Goal: Task Accomplishment & Management: Manage account settings

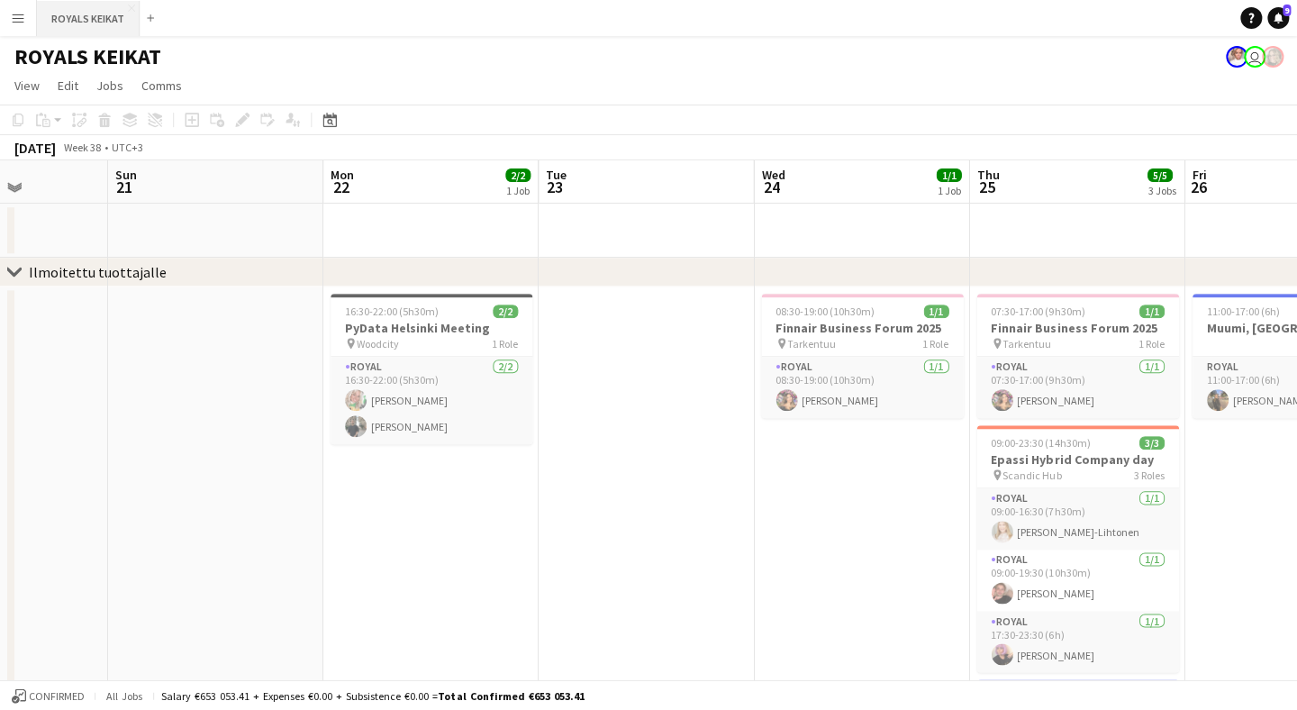
click at [98, 22] on button "ROYALS KEIKAT Close" at bounding box center [88, 18] width 103 height 35
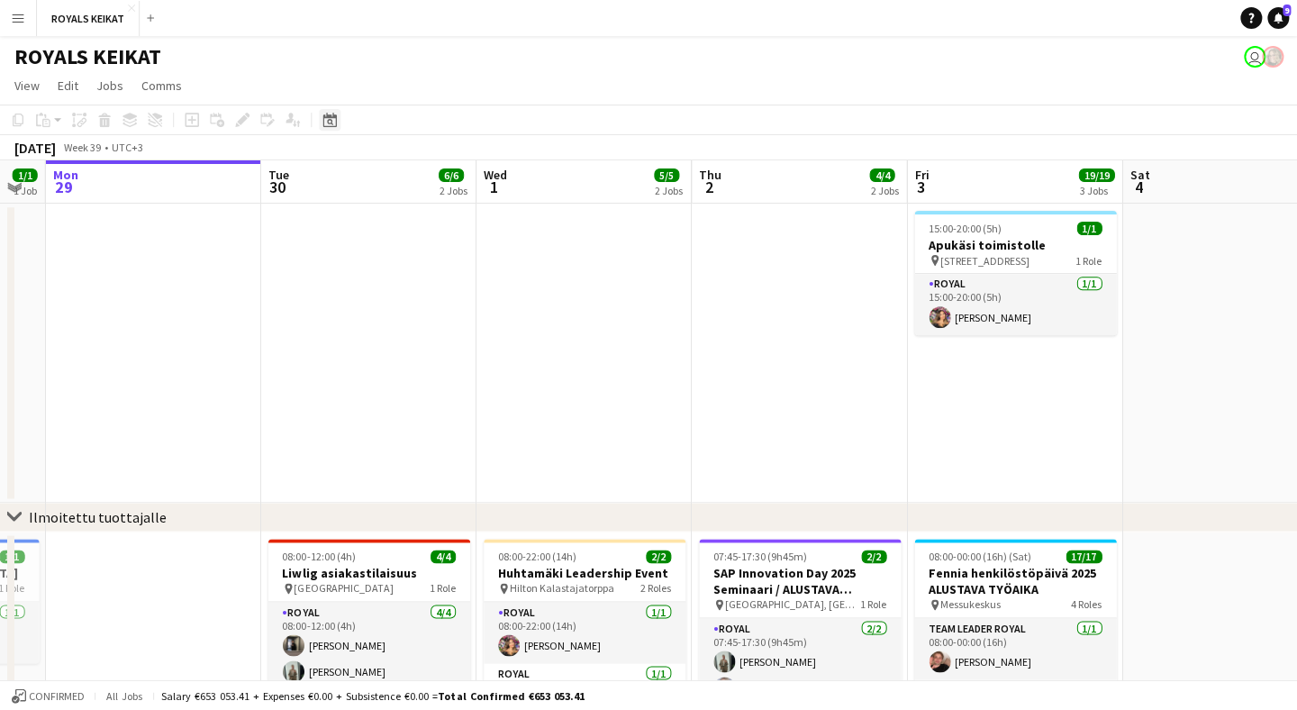
click at [333, 118] on icon "Date picker" at bounding box center [329, 120] width 14 height 14
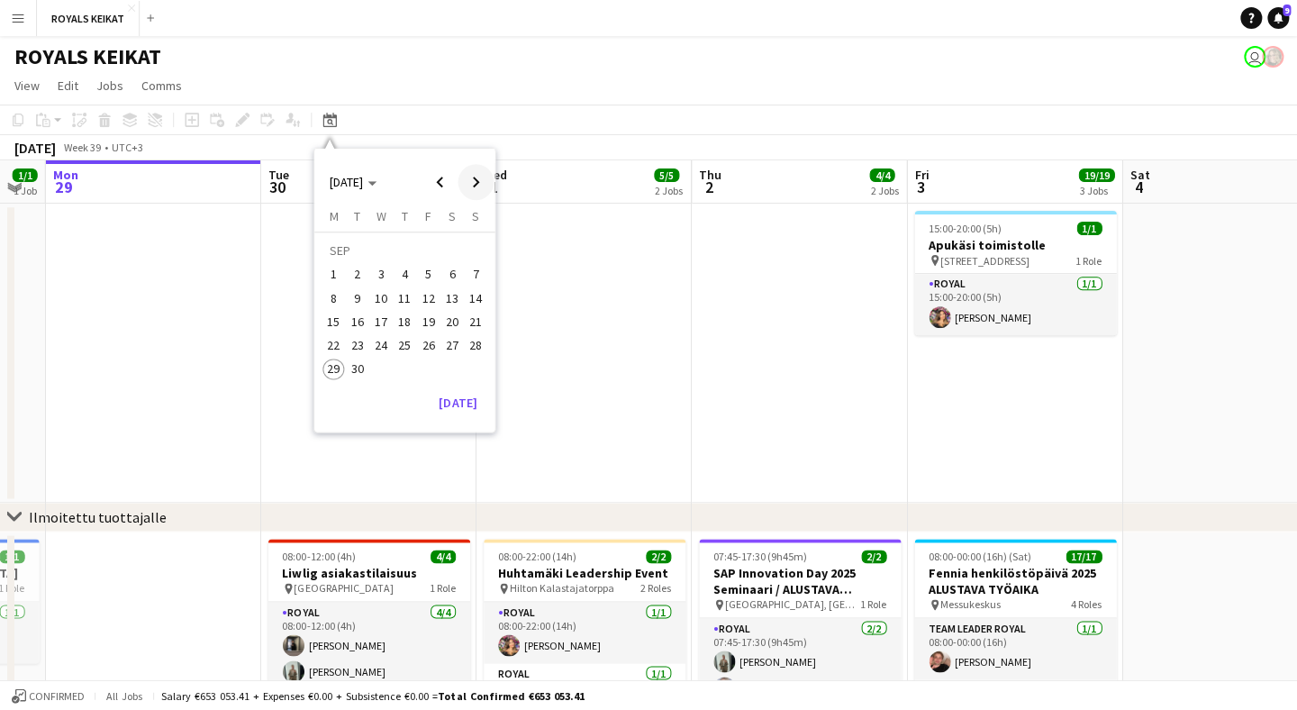
click at [476, 177] on span "Next month" at bounding box center [476, 182] width 36 height 36
click at [427, 293] on span "10" at bounding box center [428, 298] width 22 height 22
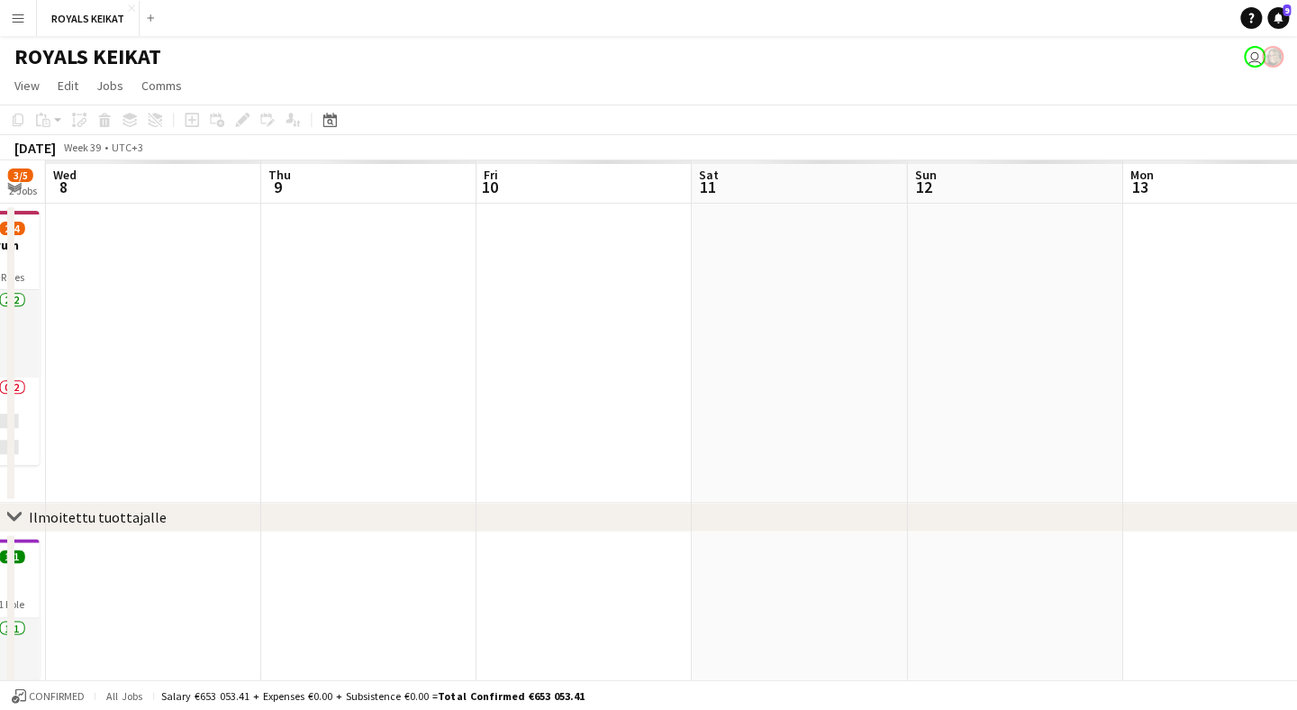
scroll to position [0, 619]
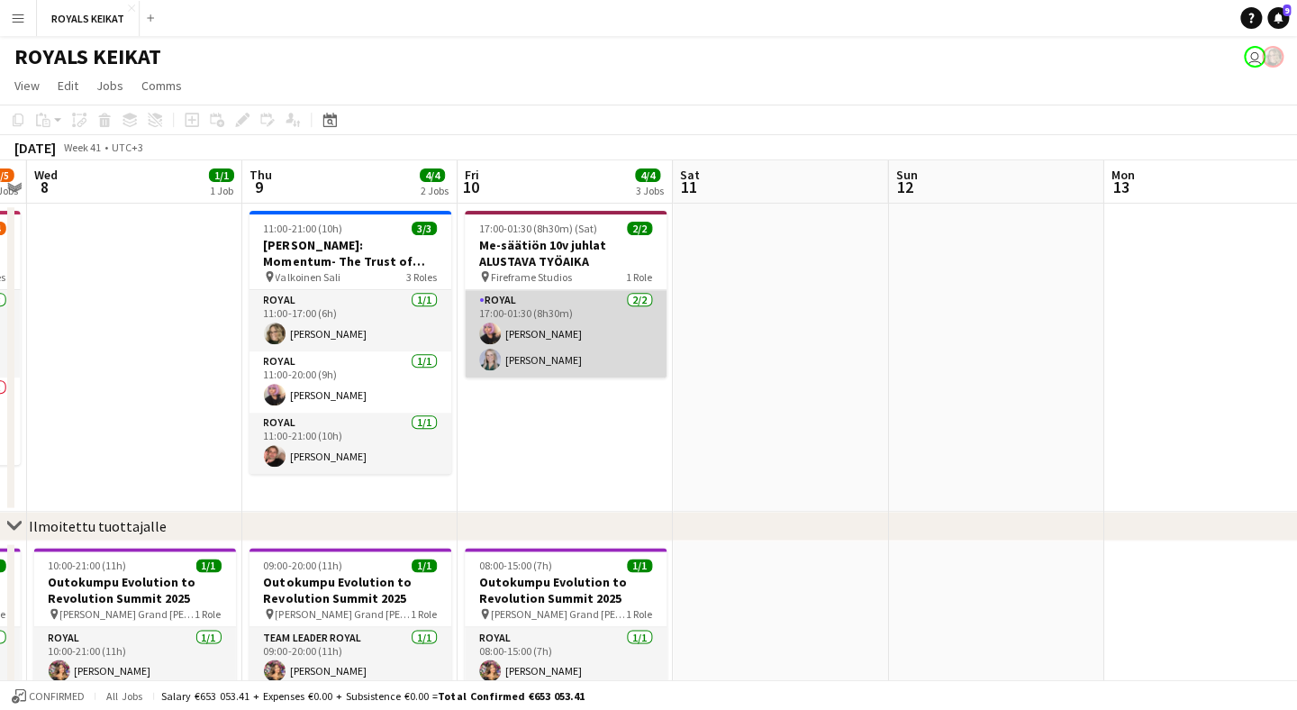
click at [561, 367] on app-card-role "Royal [DATE] 17:00-01:30 (8h30m) [PERSON_NAME] [PERSON_NAME]" at bounding box center [566, 333] width 202 height 87
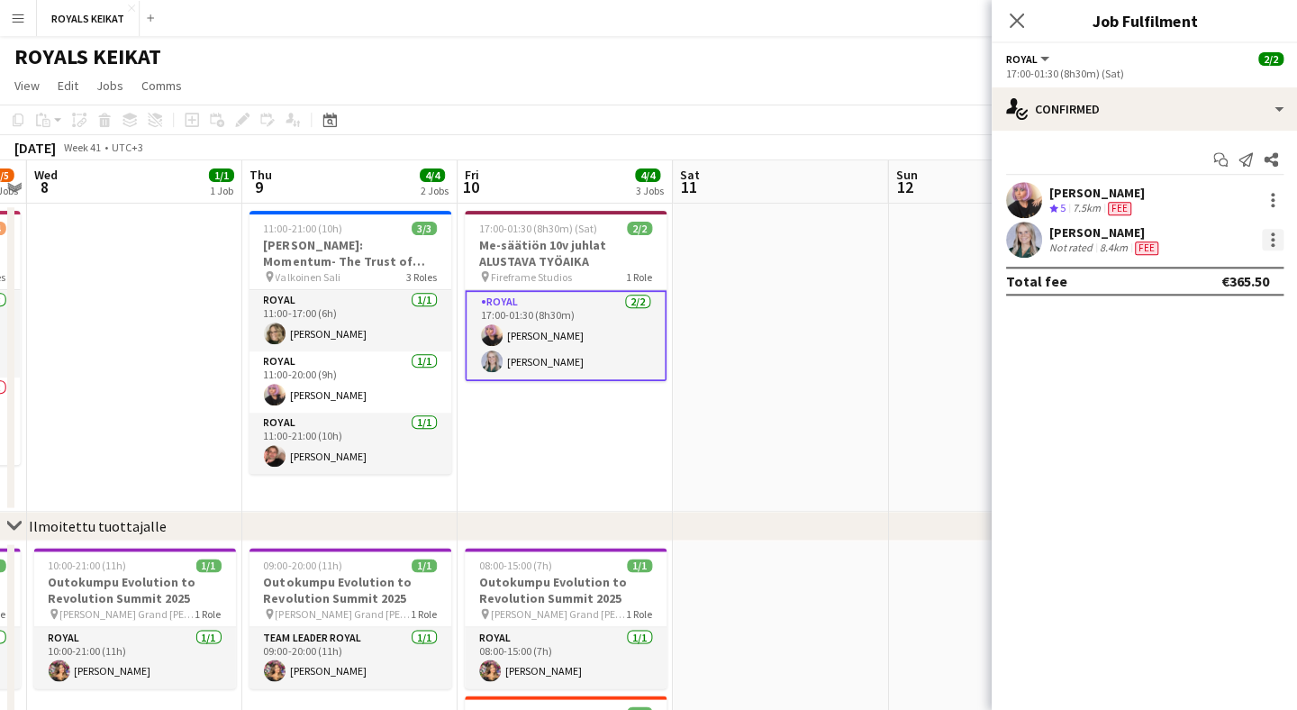
click at [1273, 238] on div at bounding box center [1272, 240] width 4 height 4
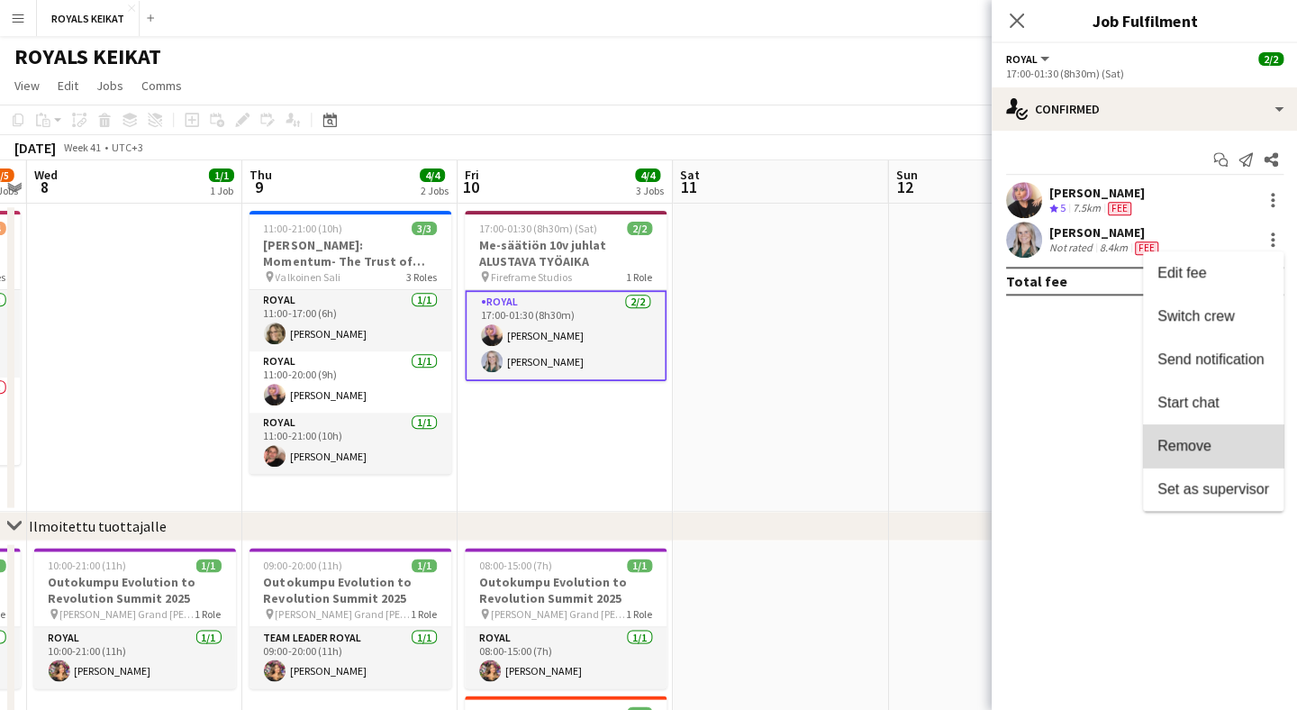
click at [1219, 439] on span "Remove" at bounding box center [1213, 446] width 112 height 16
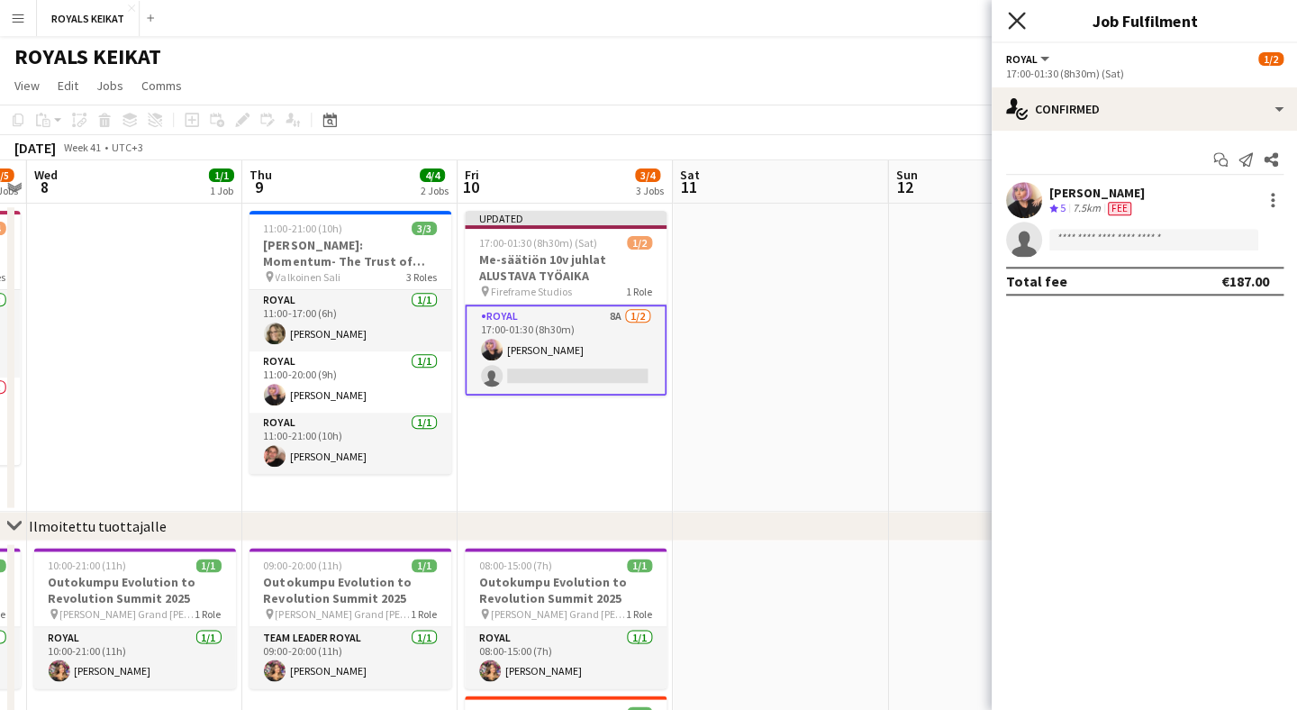
click at [1013, 25] on icon "Close pop-in" at bounding box center [1015, 20] width 17 height 17
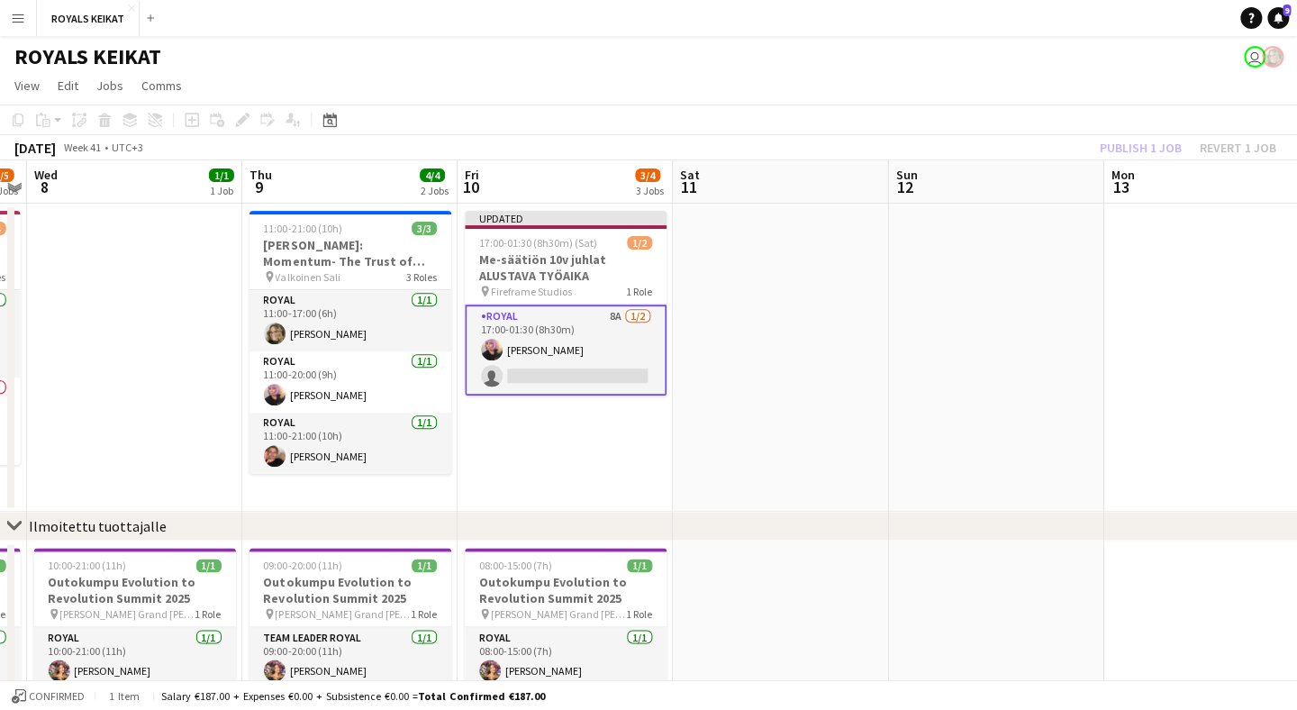
click at [1154, 153] on div "Publish 1 job Revert 1 job" at bounding box center [1187, 147] width 220 height 23
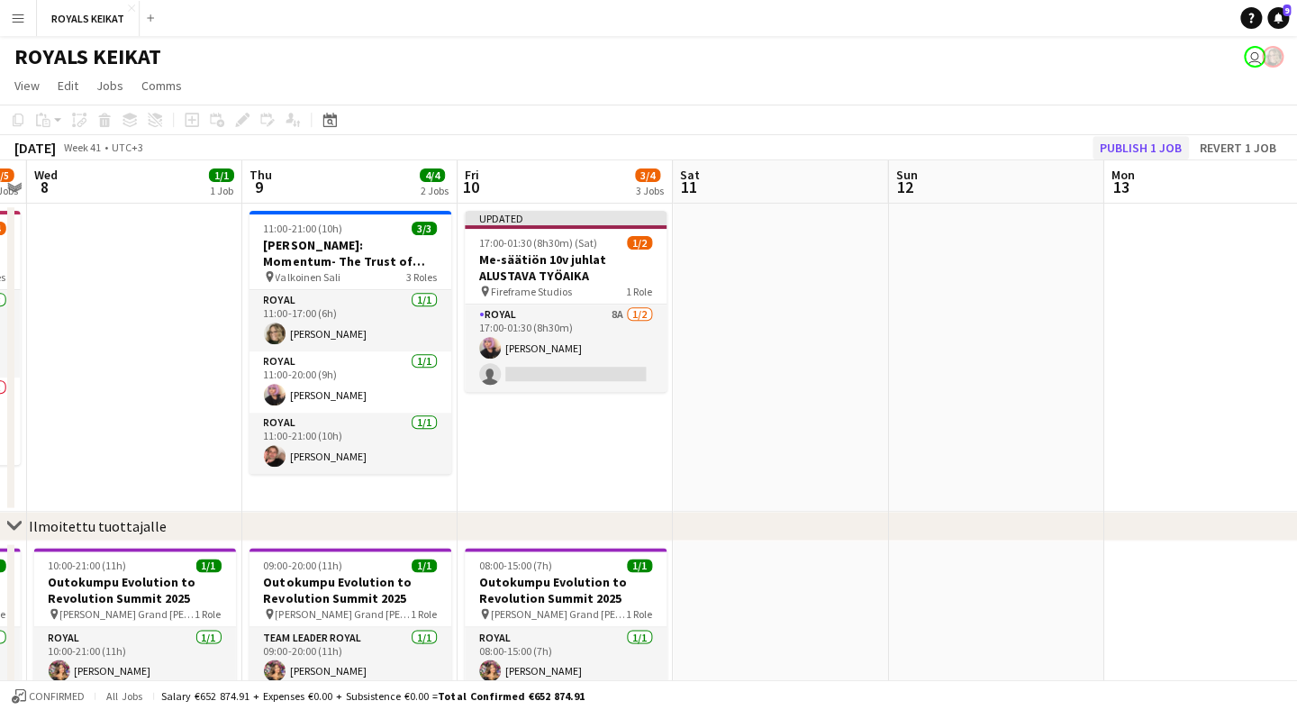
click at [1155, 150] on button "Publish 1 job" at bounding box center [1140, 147] width 96 height 23
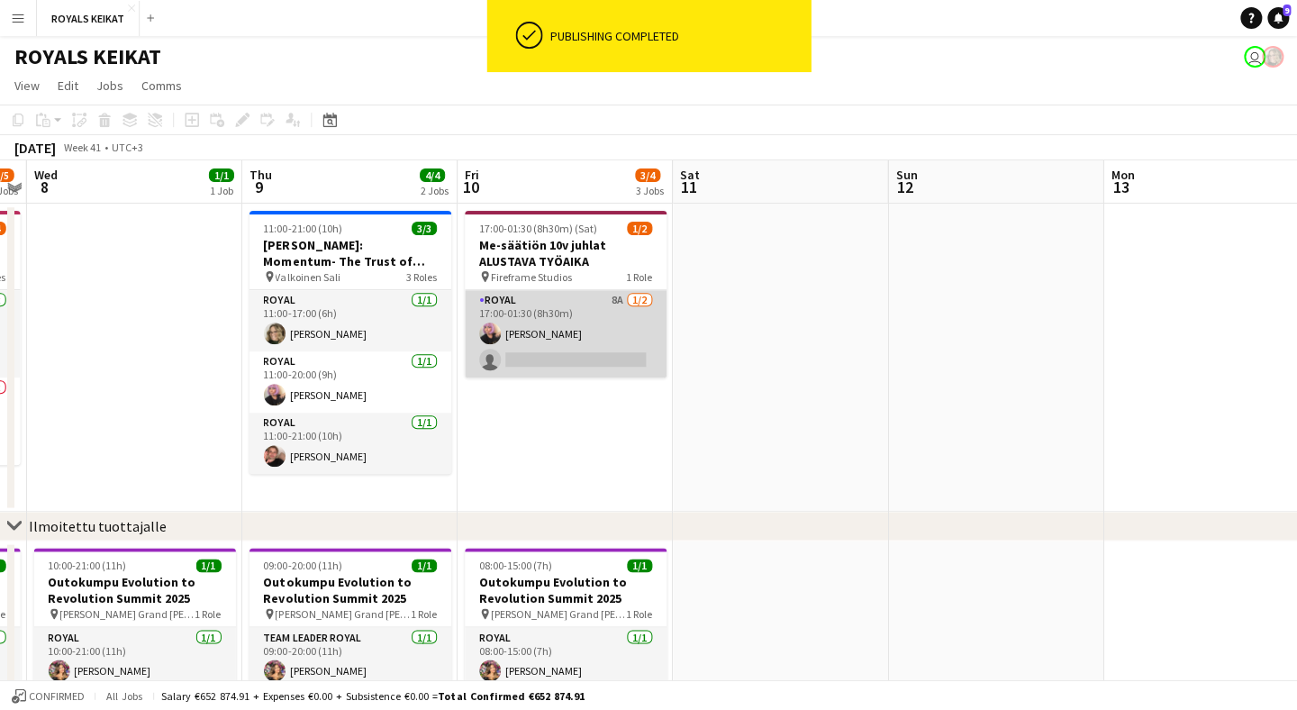
click at [593, 308] on app-card-role "Royal 8A [DATE] 17:00-01:30 (8h30m) [PERSON_NAME] single-neutral-actions" at bounding box center [566, 333] width 202 height 87
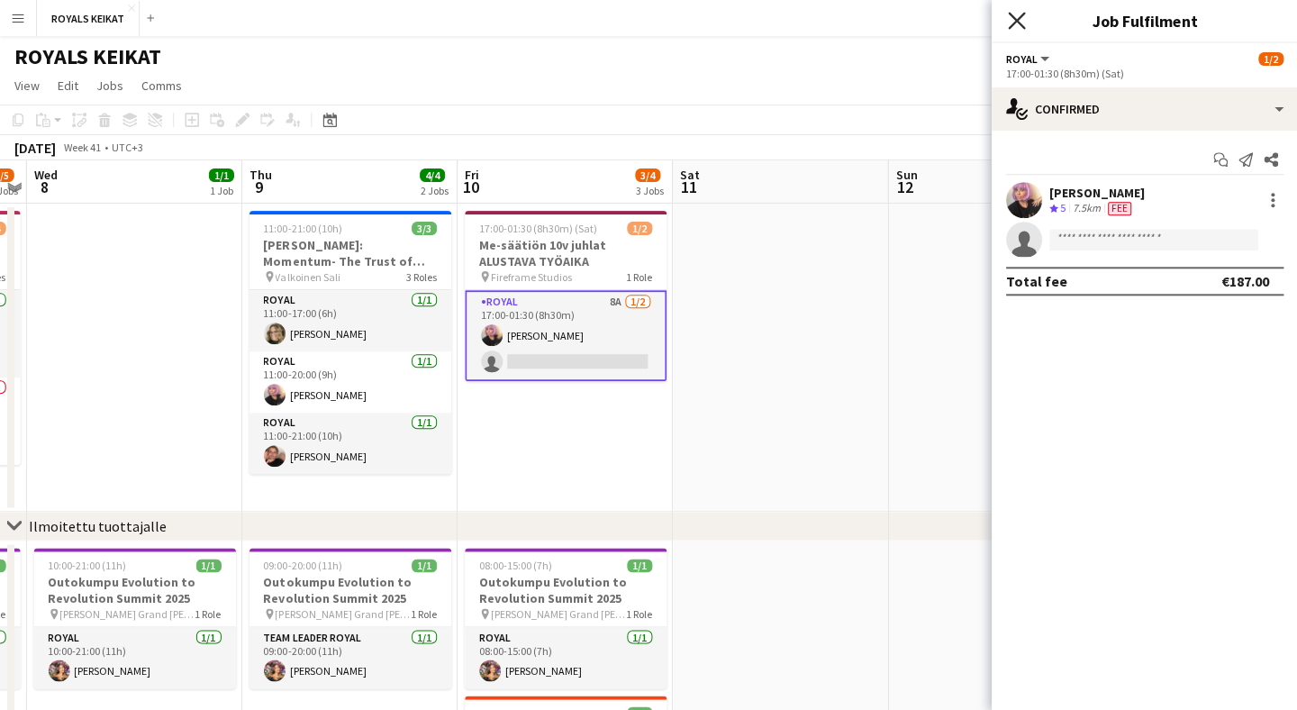
click at [1015, 18] on icon "Close pop-in" at bounding box center [1015, 20] width 17 height 17
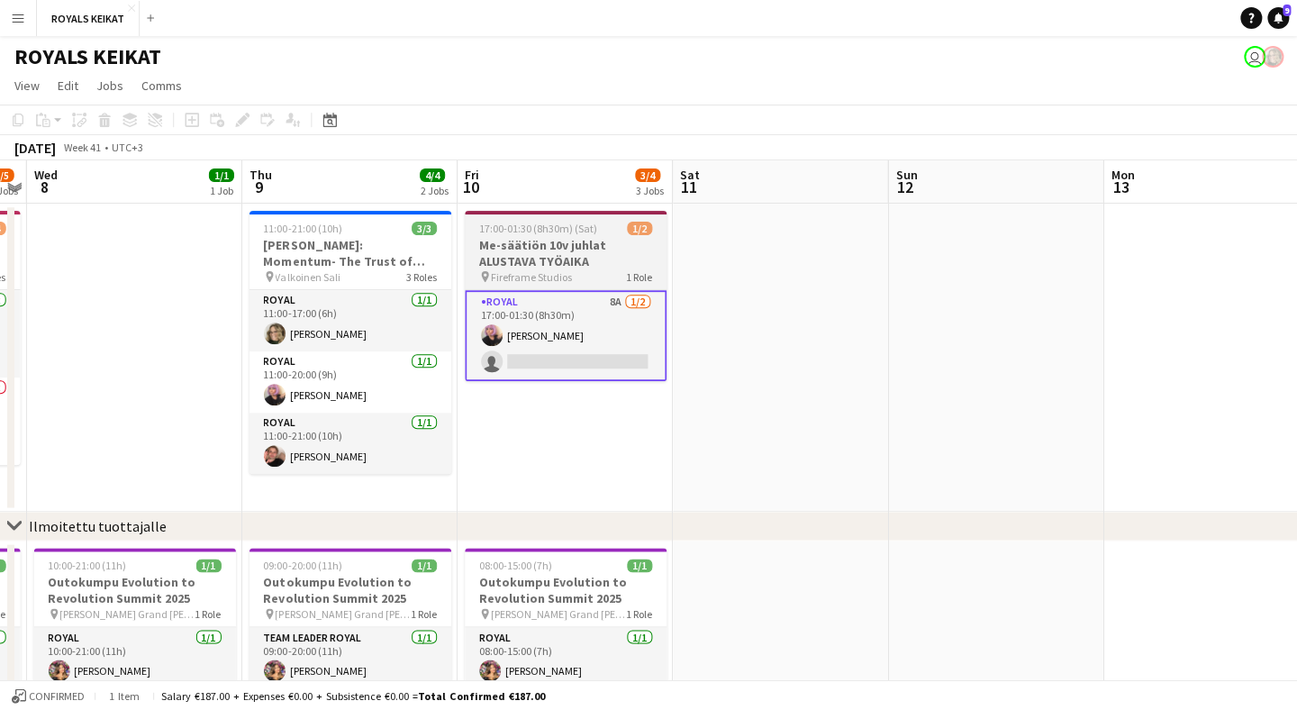
click at [577, 250] on h3 "Me-säätiön 10v juhlat ALUSTAVA TYÖAIKA" at bounding box center [566, 253] width 202 height 32
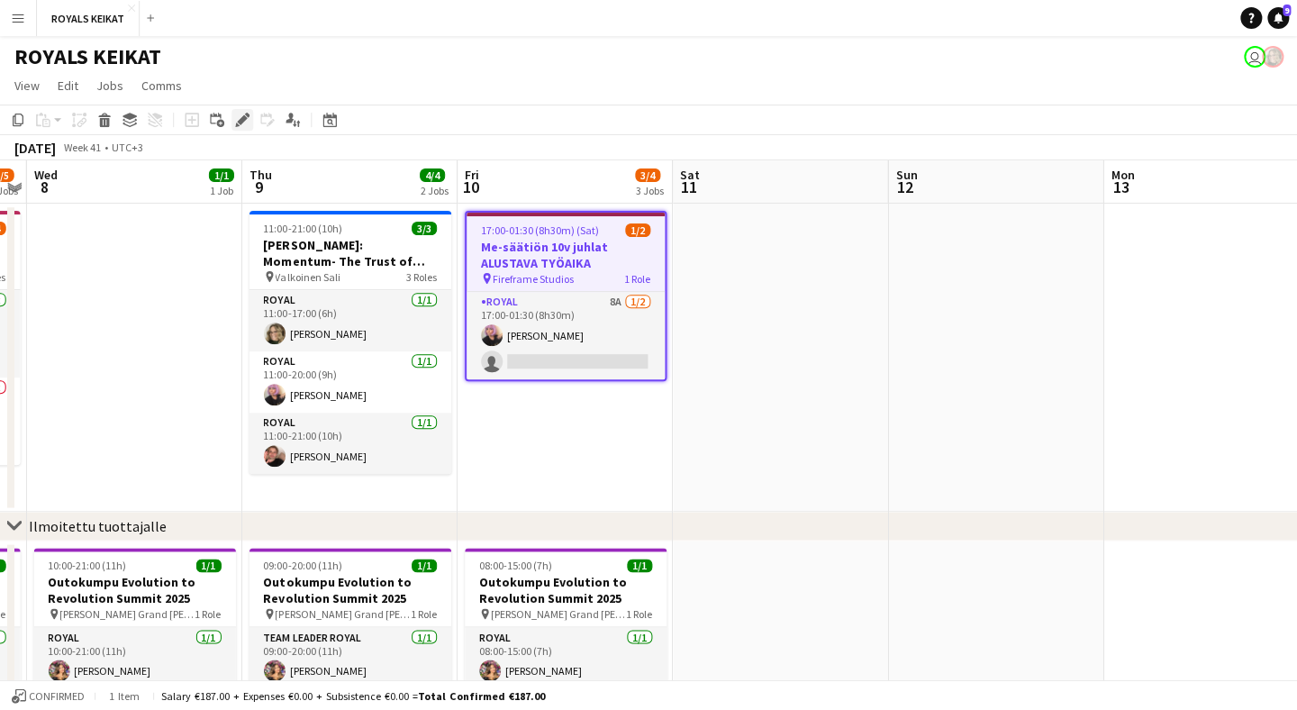
click at [237, 122] on icon "Edit" at bounding box center [242, 120] width 14 height 14
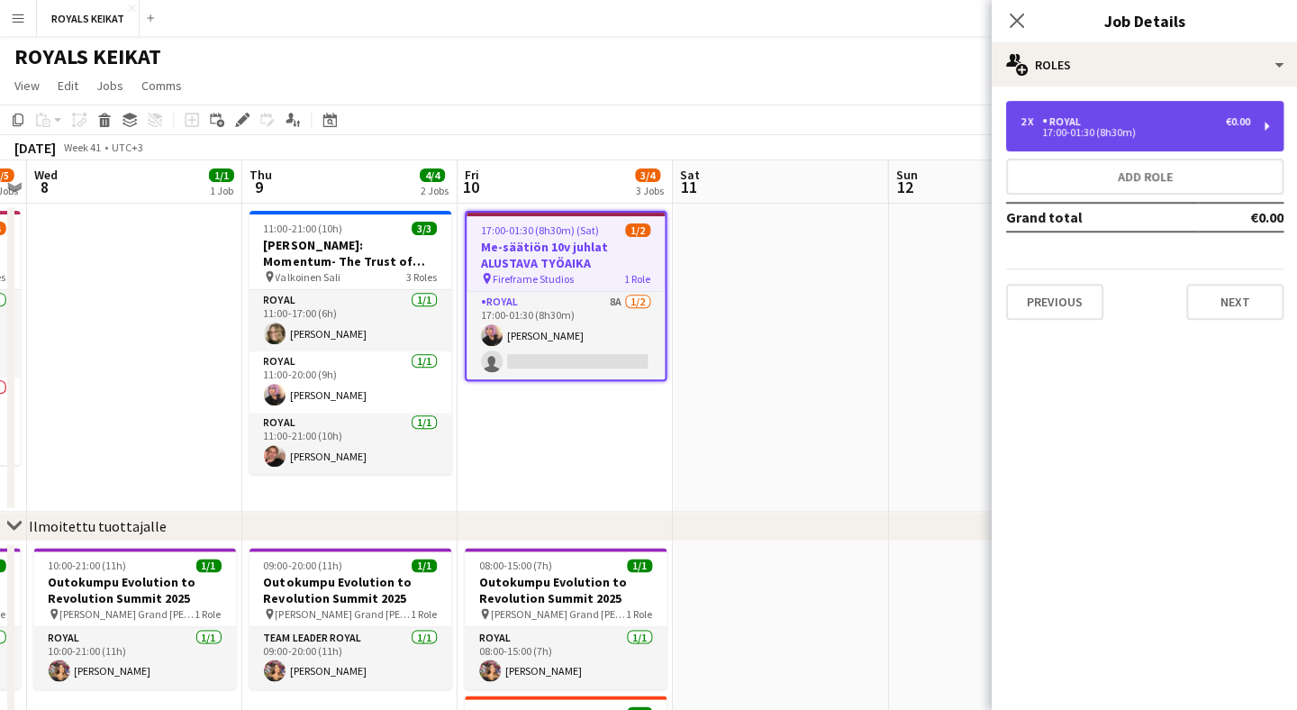
click at [1139, 143] on div "2 x Royal €0.00 17:00-01:30 (8h30m)" at bounding box center [1143, 126] width 277 height 50
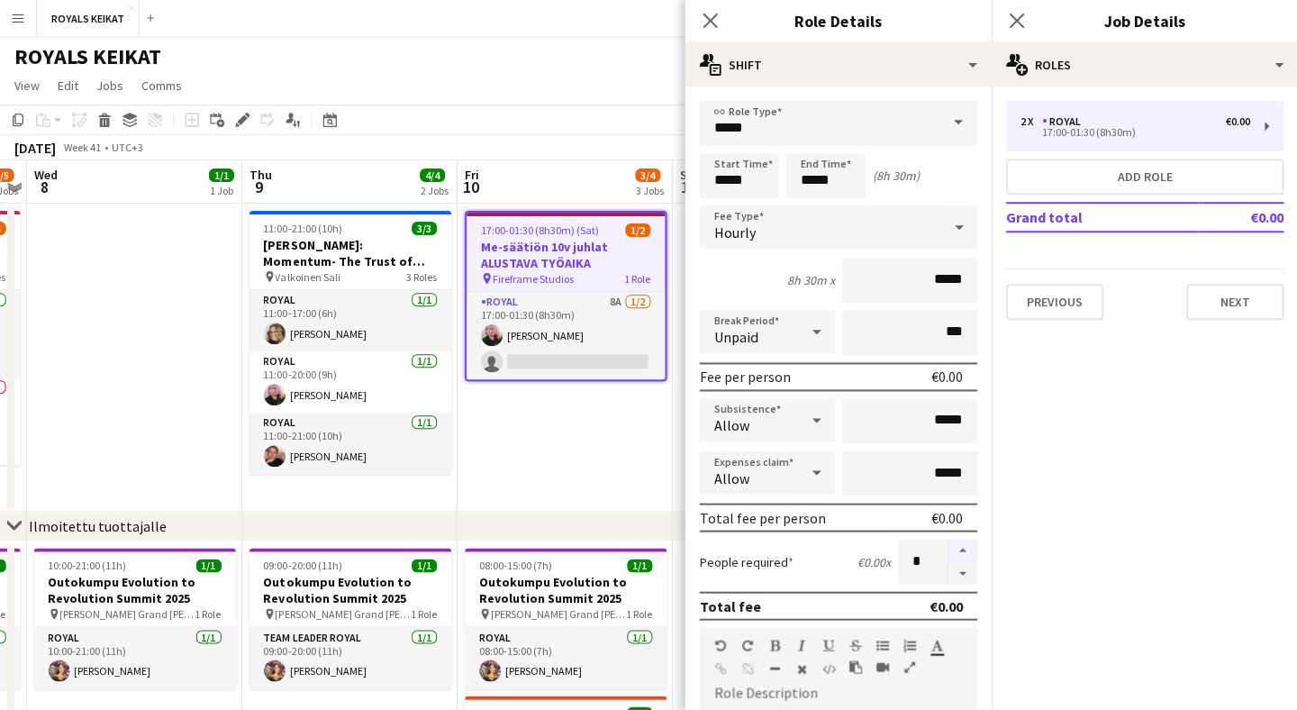
click at [958, 550] on button "button" at bounding box center [962, 550] width 29 height 23
click at [959, 569] on button "button" at bounding box center [962, 573] width 29 height 23
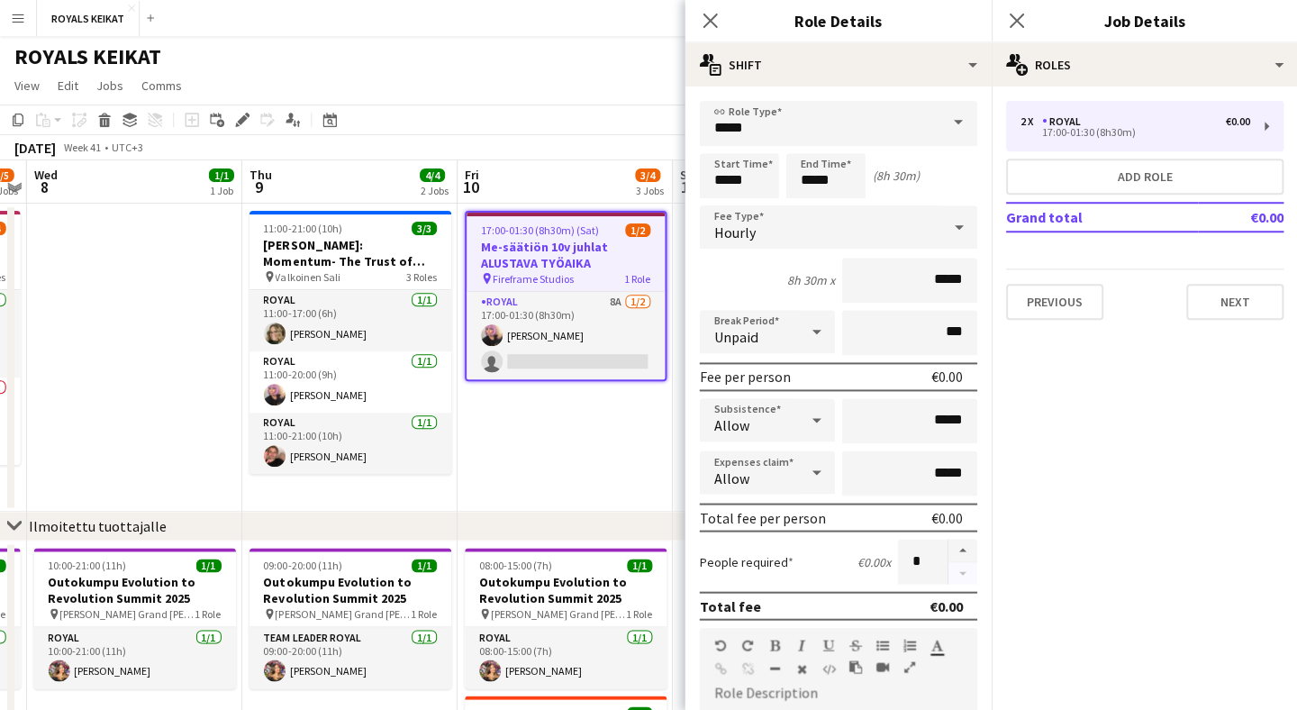
type input "*"
click at [713, 18] on icon "Close pop-in" at bounding box center [709, 20] width 17 height 17
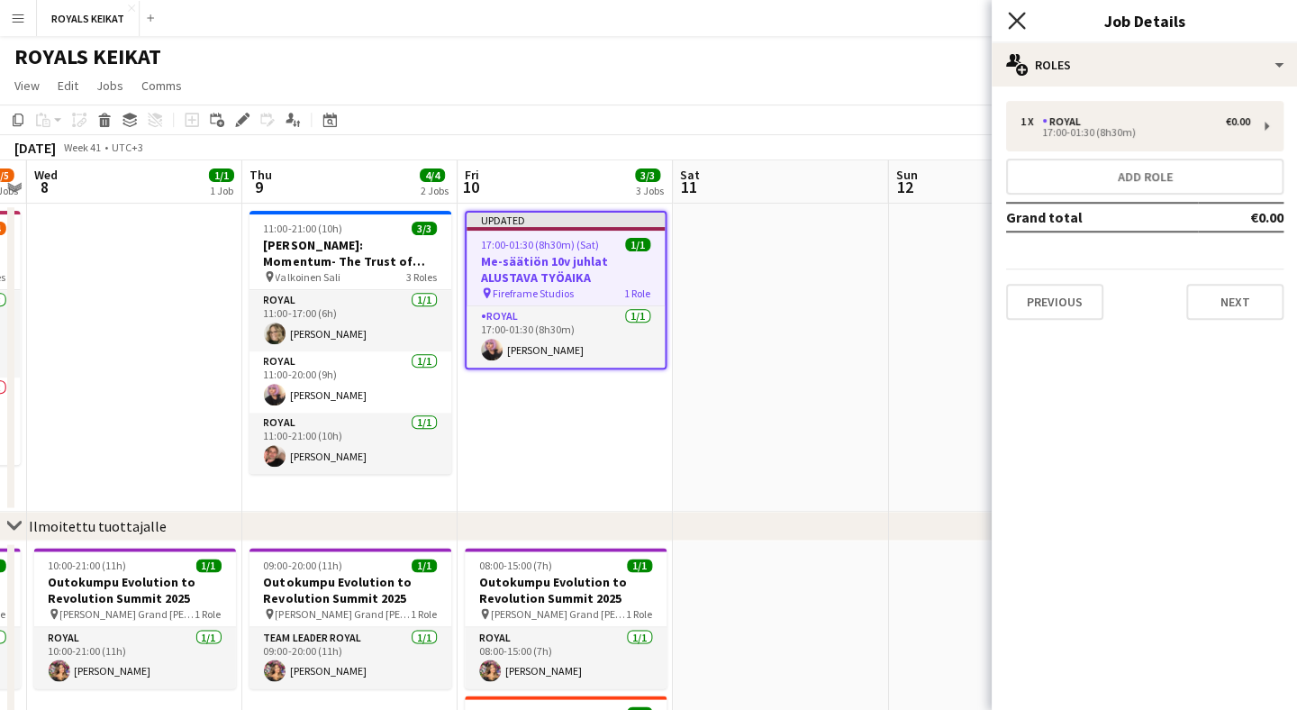
click at [1009, 21] on icon "Close pop-in" at bounding box center [1015, 20] width 17 height 17
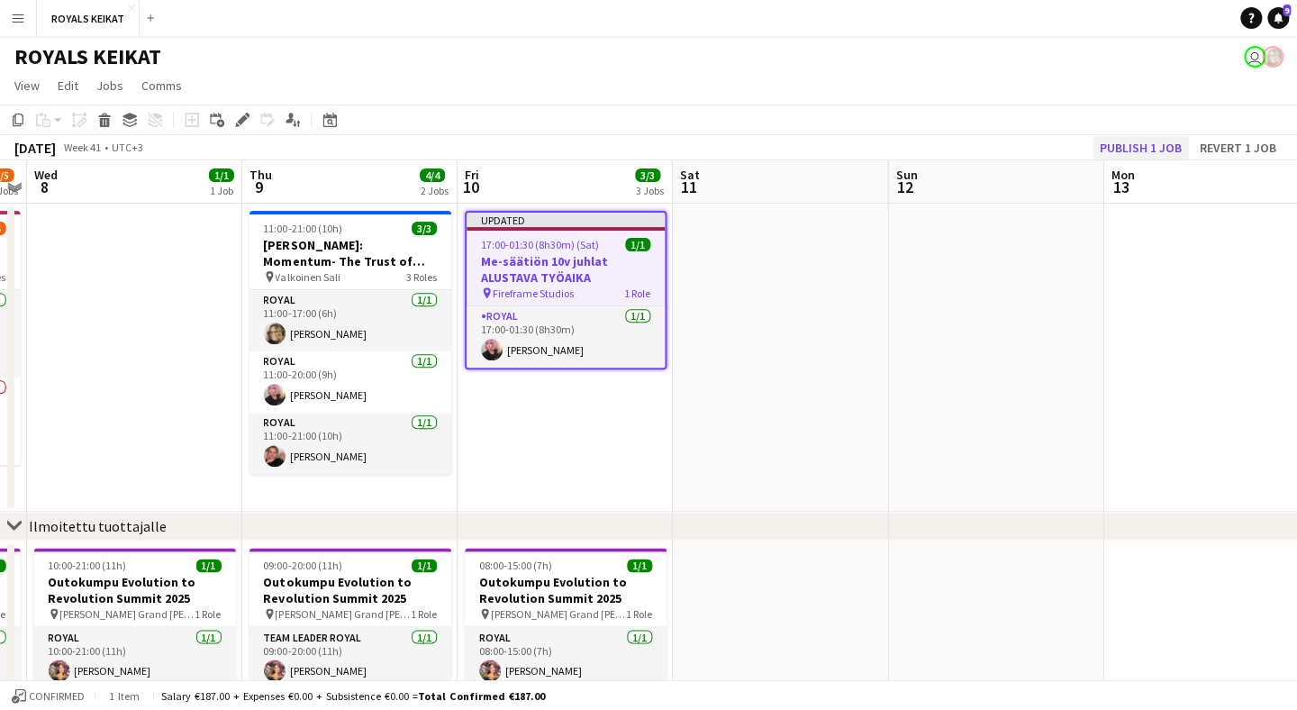
click at [1148, 150] on button "Publish 1 job" at bounding box center [1140, 147] width 96 height 23
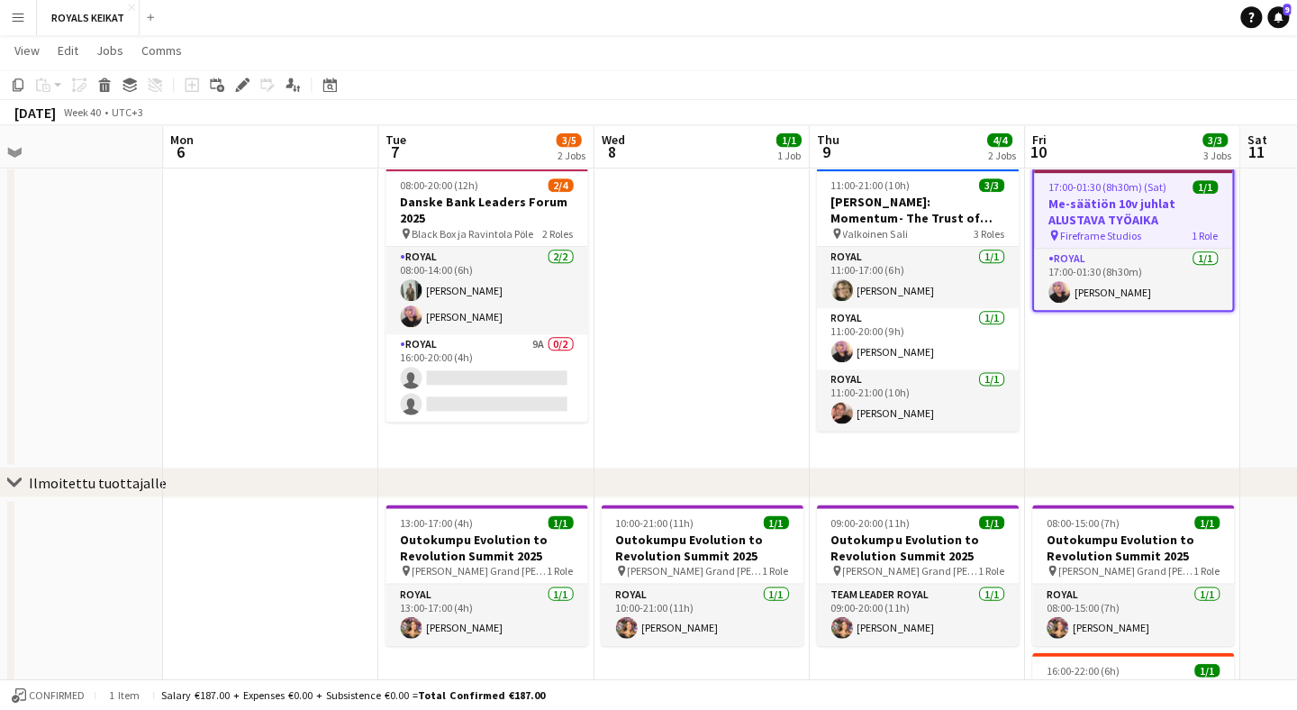
scroll to position [0, 723]
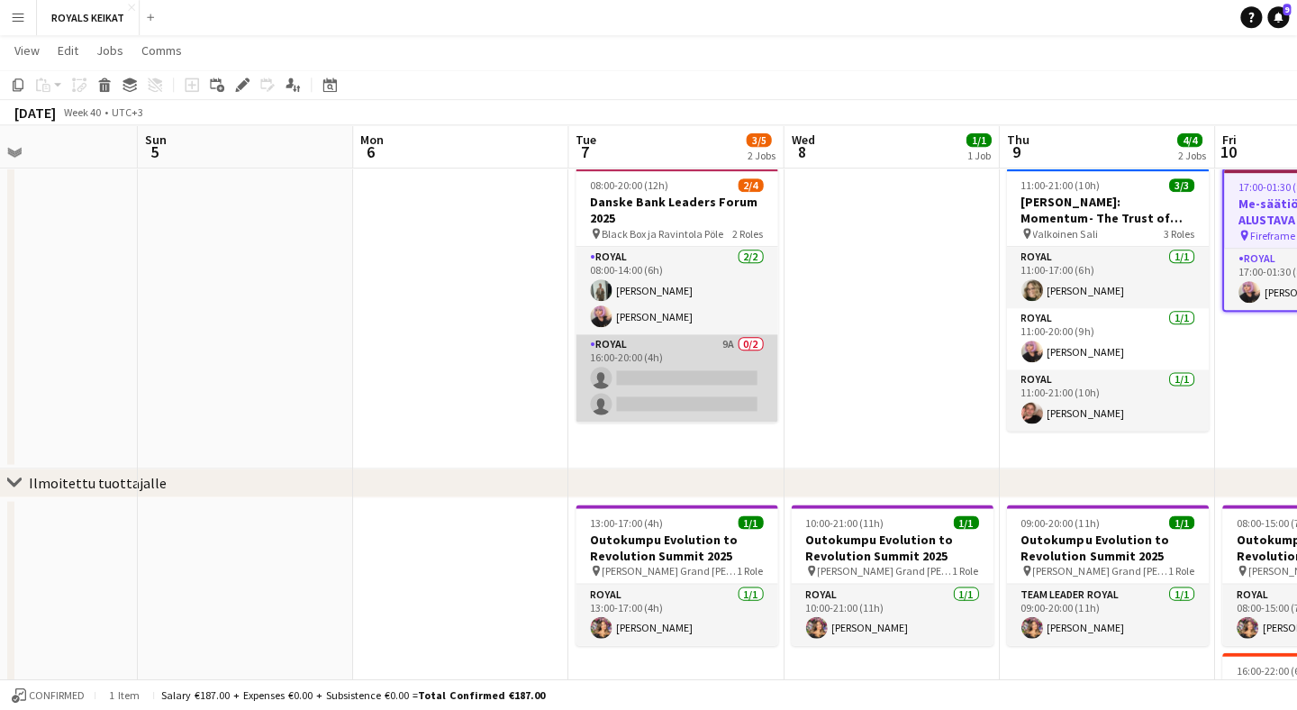
click at [672, 348] on app-card-role "Royal 9A 0/2 16:00-20:00 (4h) single-neutral-actions single-neutral-actions" at bounding box center [677, 378] width 202 height 87
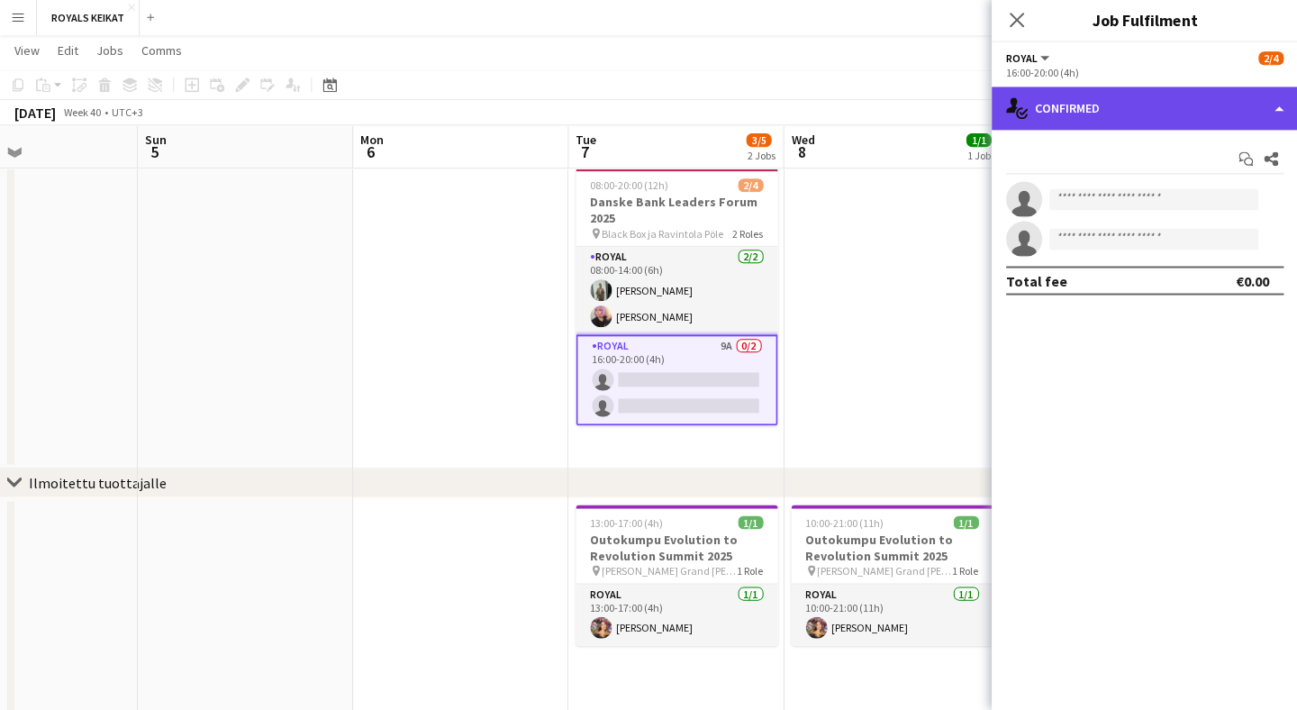
click at [1216, 113] on div "single-neutral-actions-check-2 Confirmed" at bounding box center [1144, 108] width 306 height 43
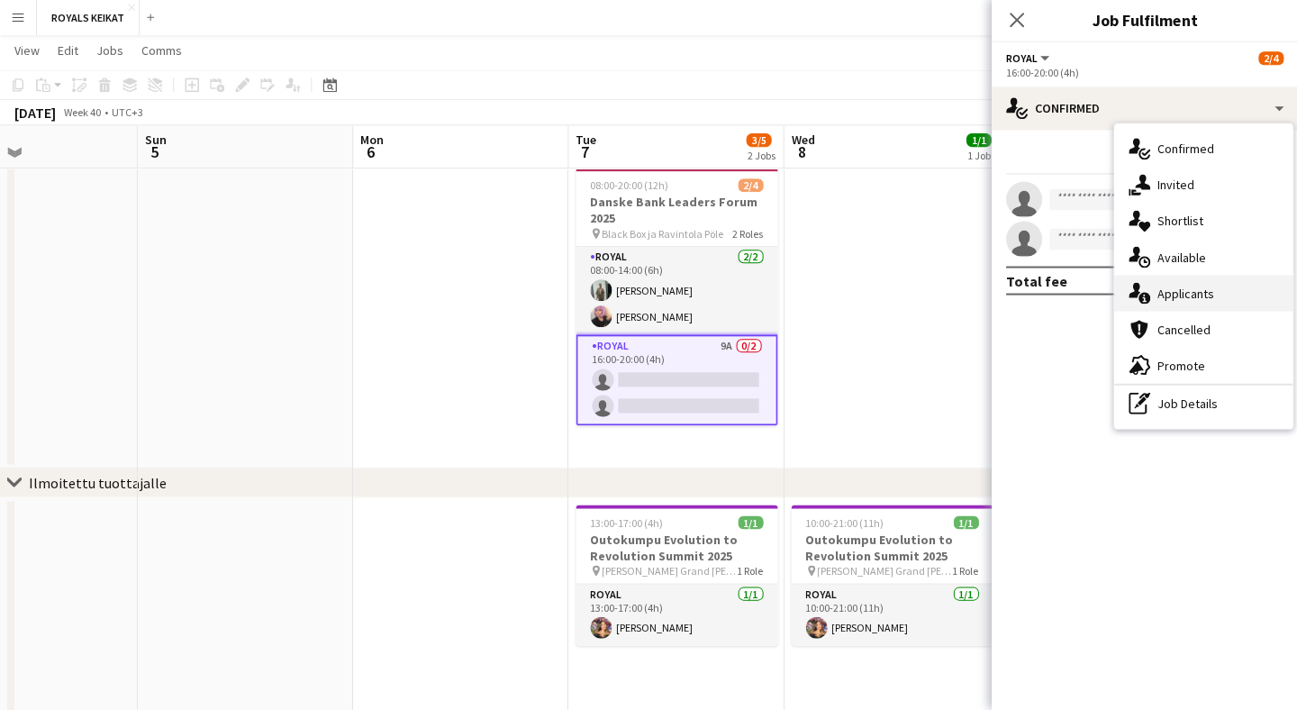
click at [1244, 296] on div "single-neutral-actions-information Applicants" at bounding box center [1202, 294] width 178 height 36
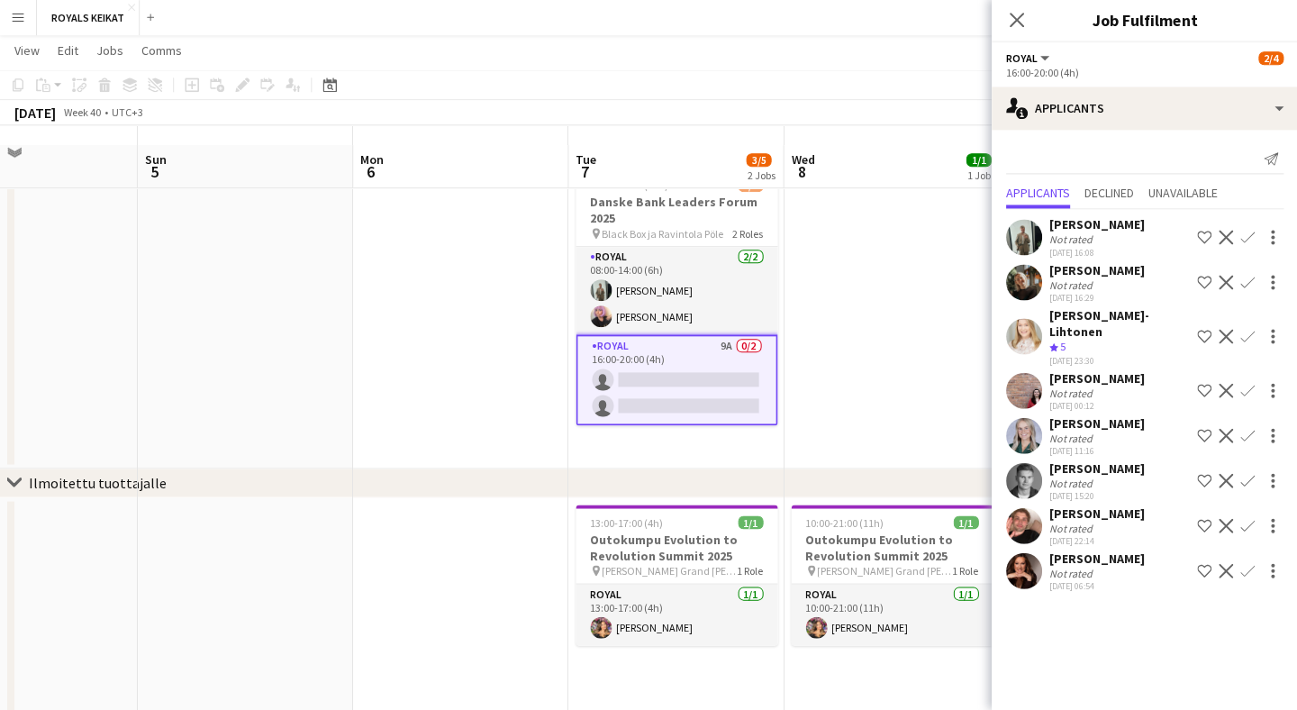
scroll to position [39, 0]
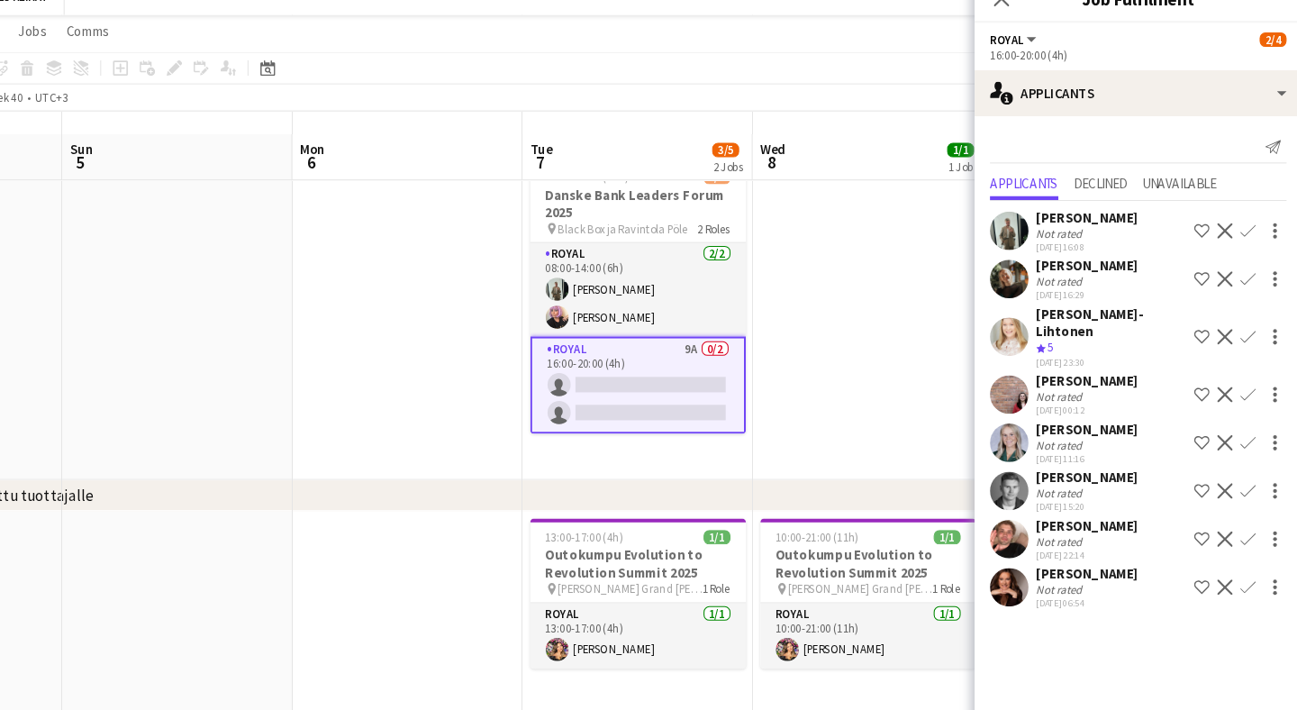
click at [1239, 519] on app-icon "Confirm" at bounding box center [1246, 526] width 14 height 14
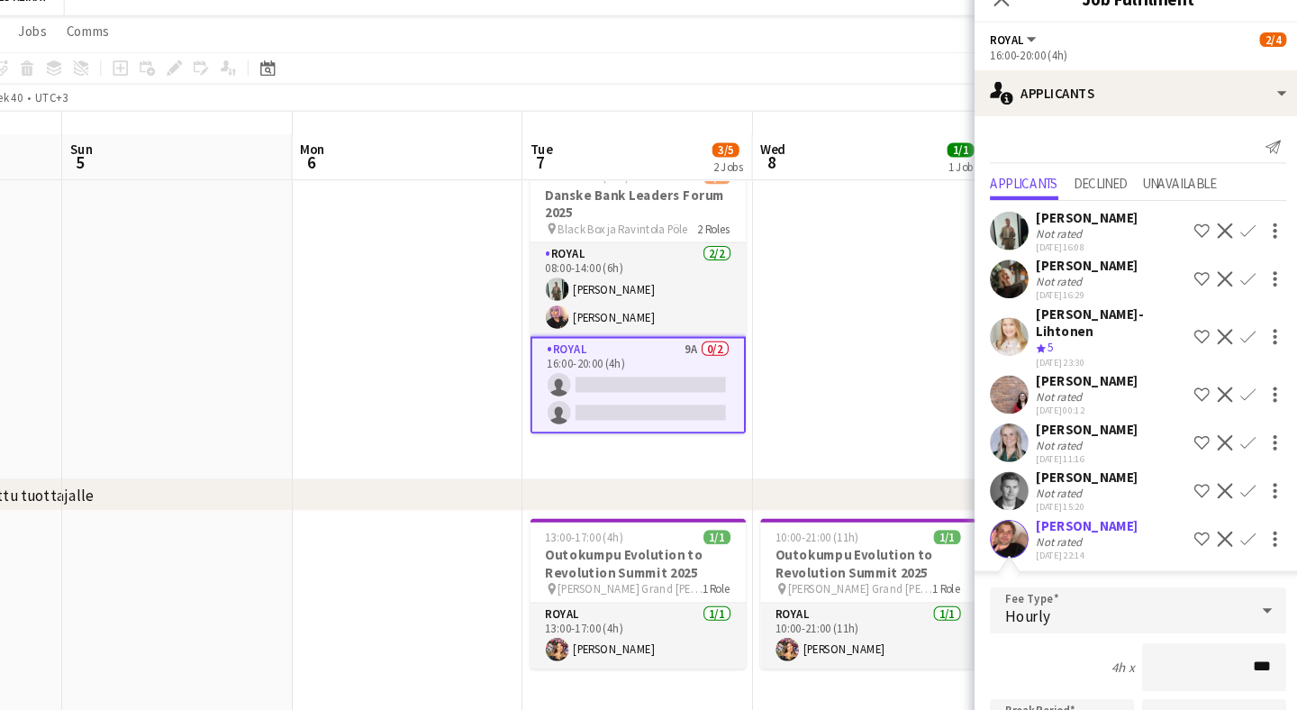
type input "**"
type input "***"
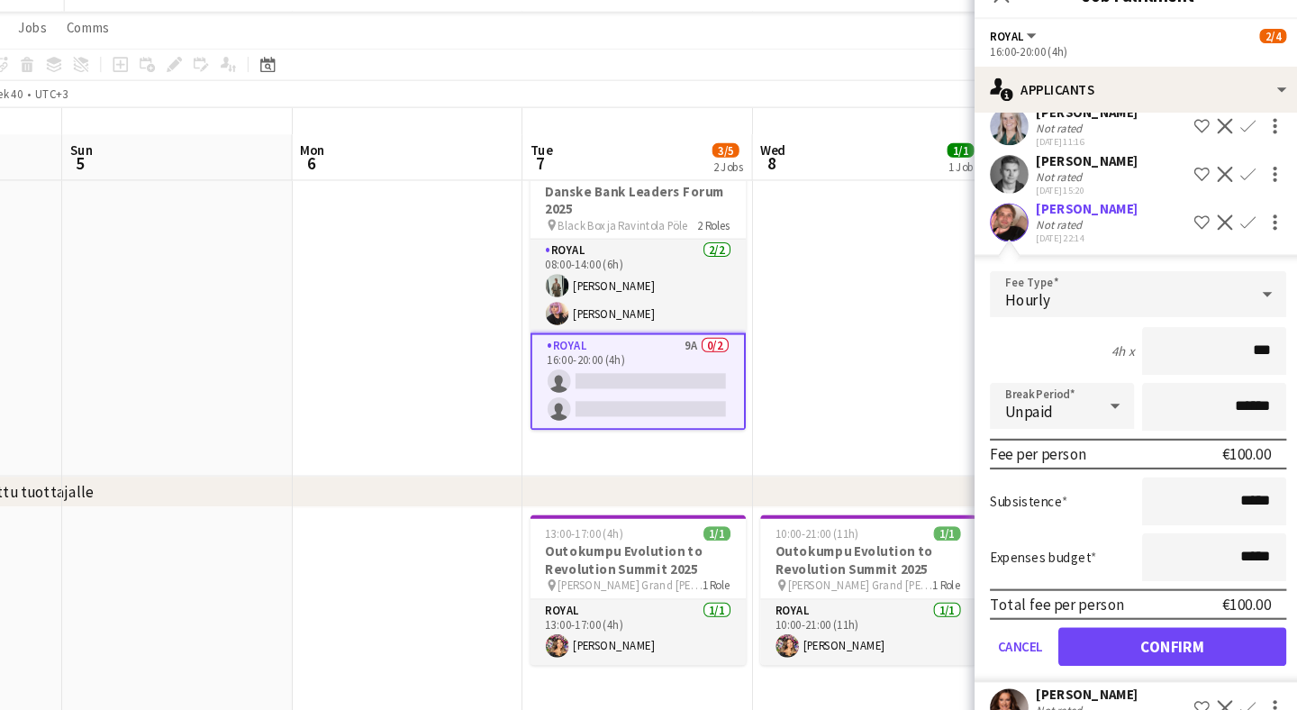
click at [1103, 612] on button "Confirm" at bounding box center [1175, 630] width 213 height 36
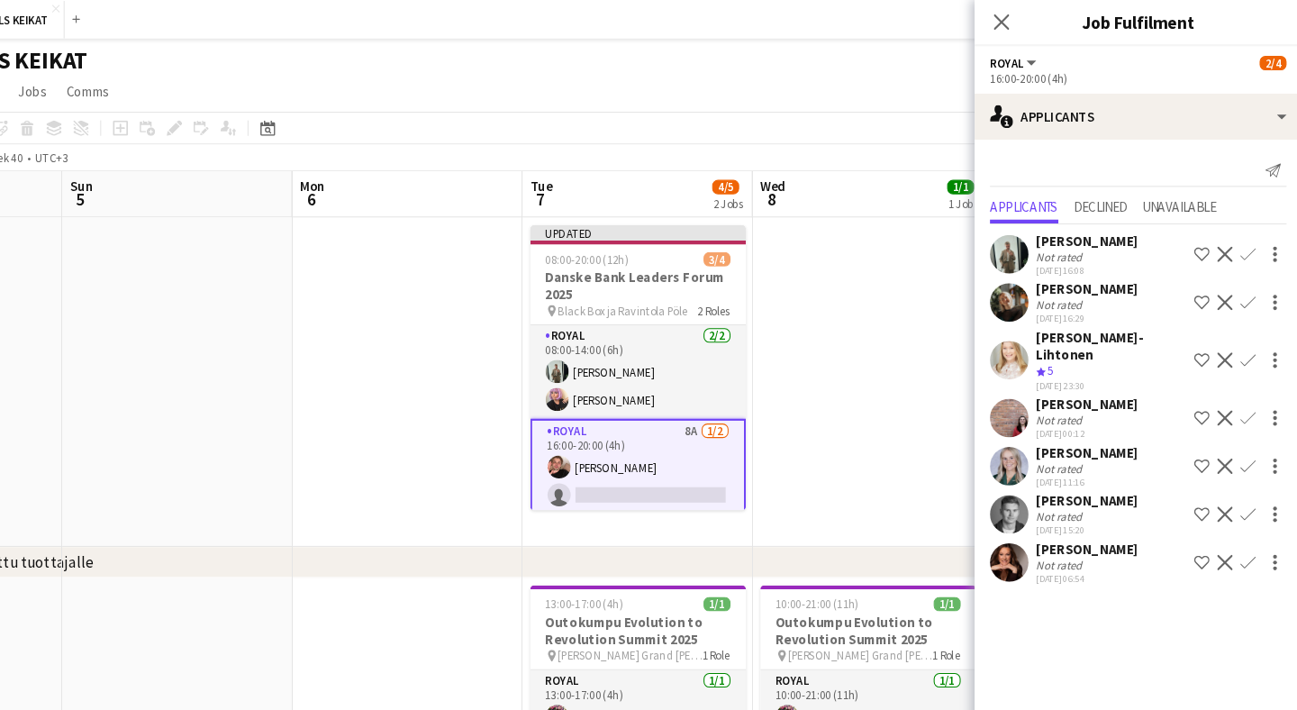
scroll to position [0, 0]
click at [1007, 21] on icon at bounding box center [1015, 20] width 17 height 17
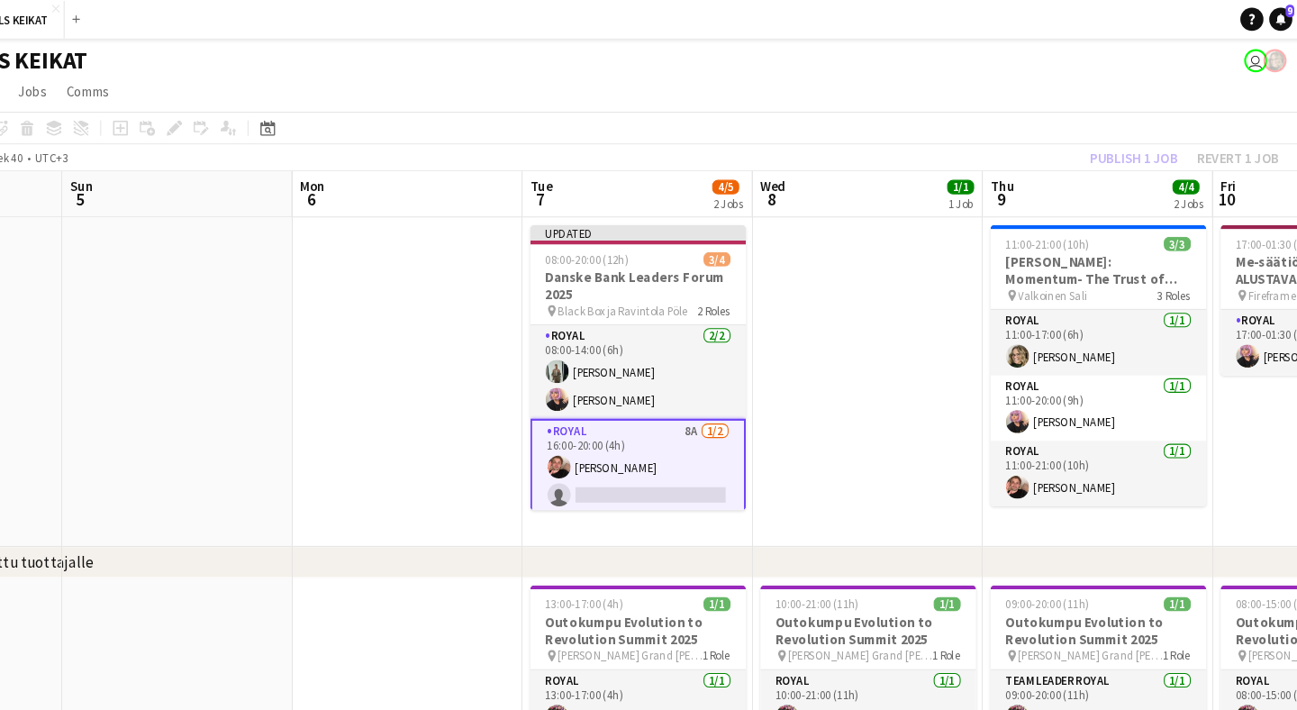
click at [1077, 150] on div "Publish 1 job Revert 1 job" at bounding box center [1187, 147] width 220 height 23
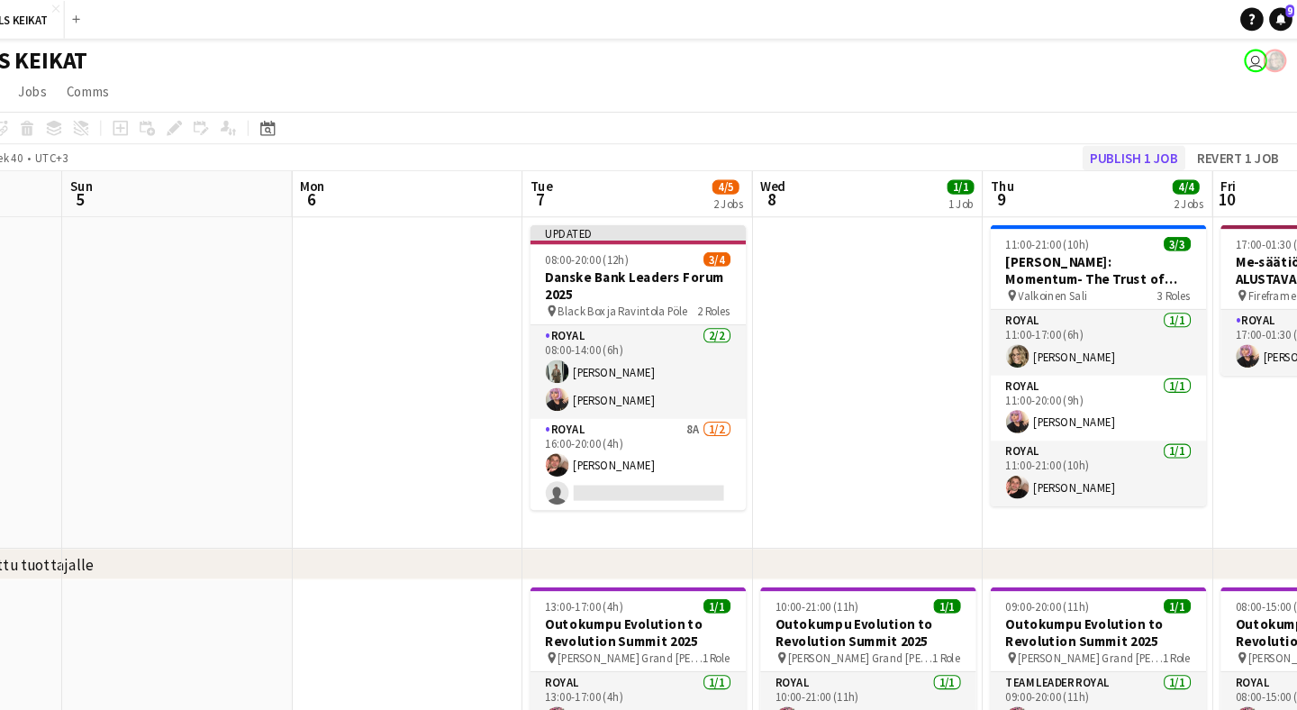
click at [1092, 150] on button "Publish 1 job" at bounding box center [1140, 147] width 96 height 23
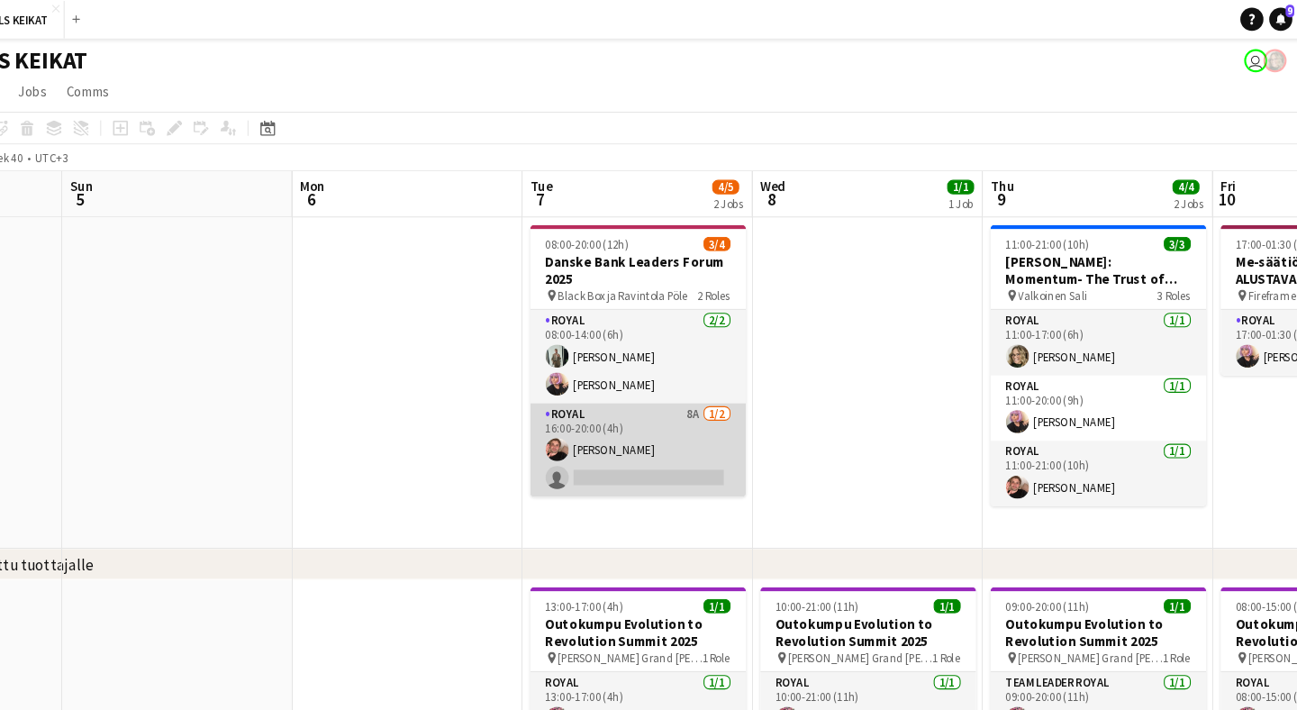
click at [638, 404] on app-card-role "Royal 8A [DATE] 16:00-20:00 (4h) [PERSON_NAME] single-neutral-actions" at bounding box center [677, 420] width 202 height 87
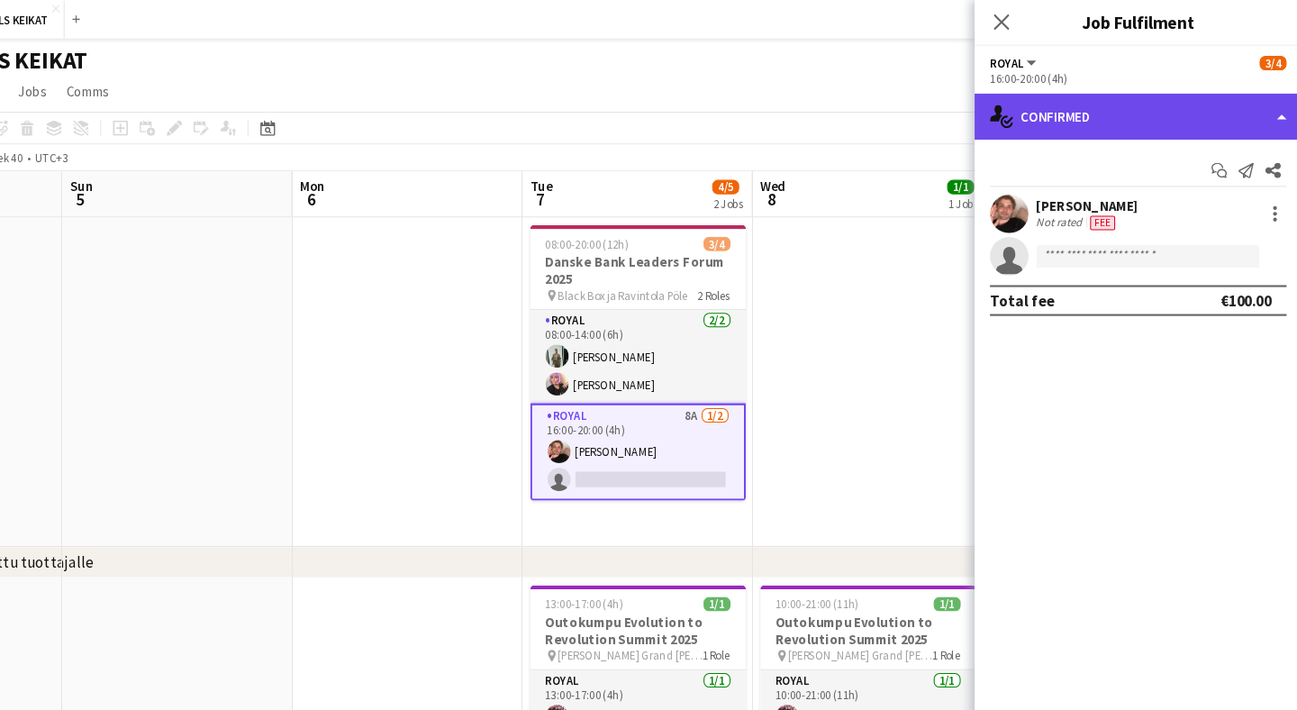
click at [1110, 107] on div "single-neutral-actions-check-2 Confirmed" at bounding box center [1144, 108] width 306 height 43
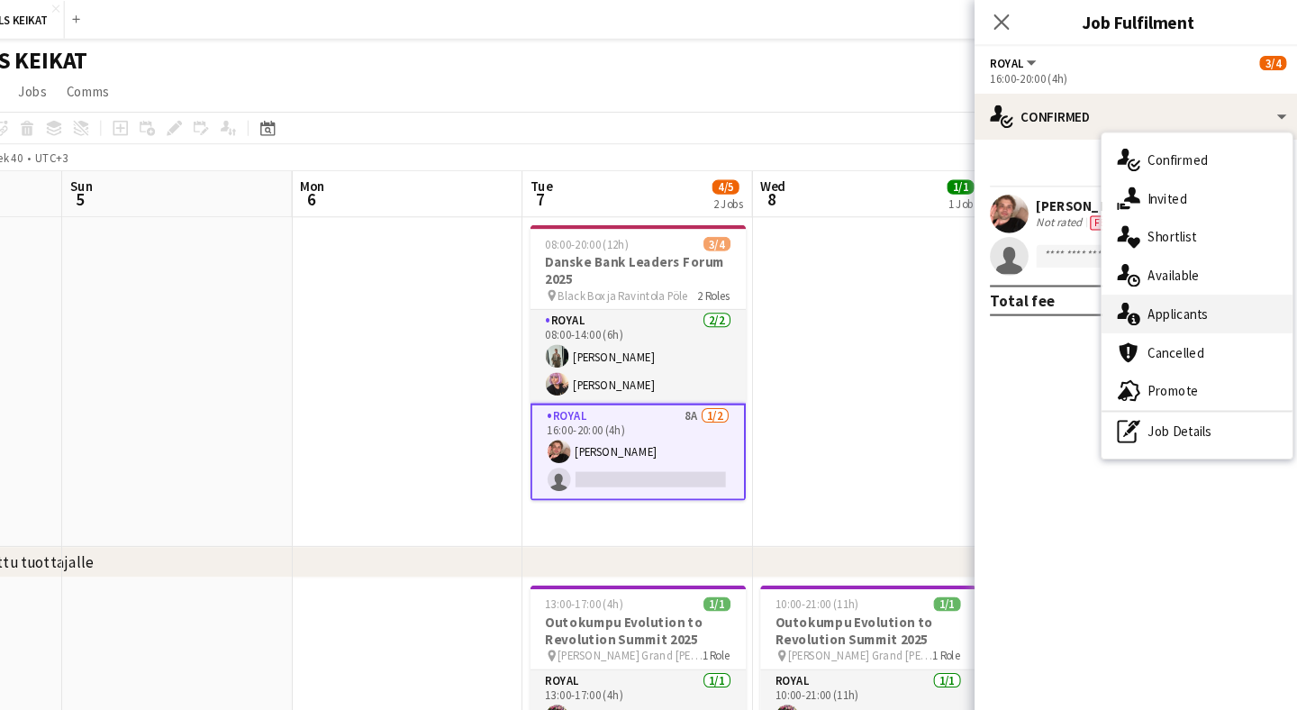
click at [1153, 291] on span "Applicants" at bounding box center [1181, 294] width 57 height 16
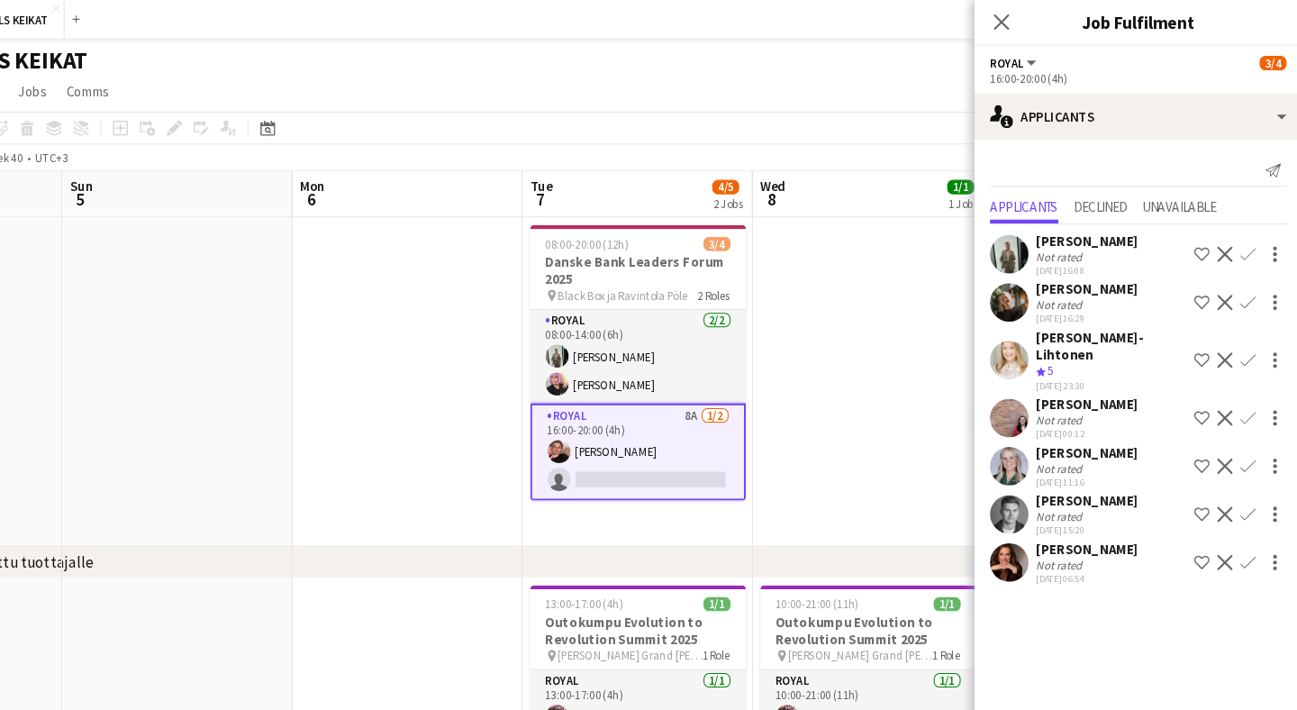
click at [1239, 330] on app-icon "Confirm" at bounding box center [1246, 337] width 14 height 14
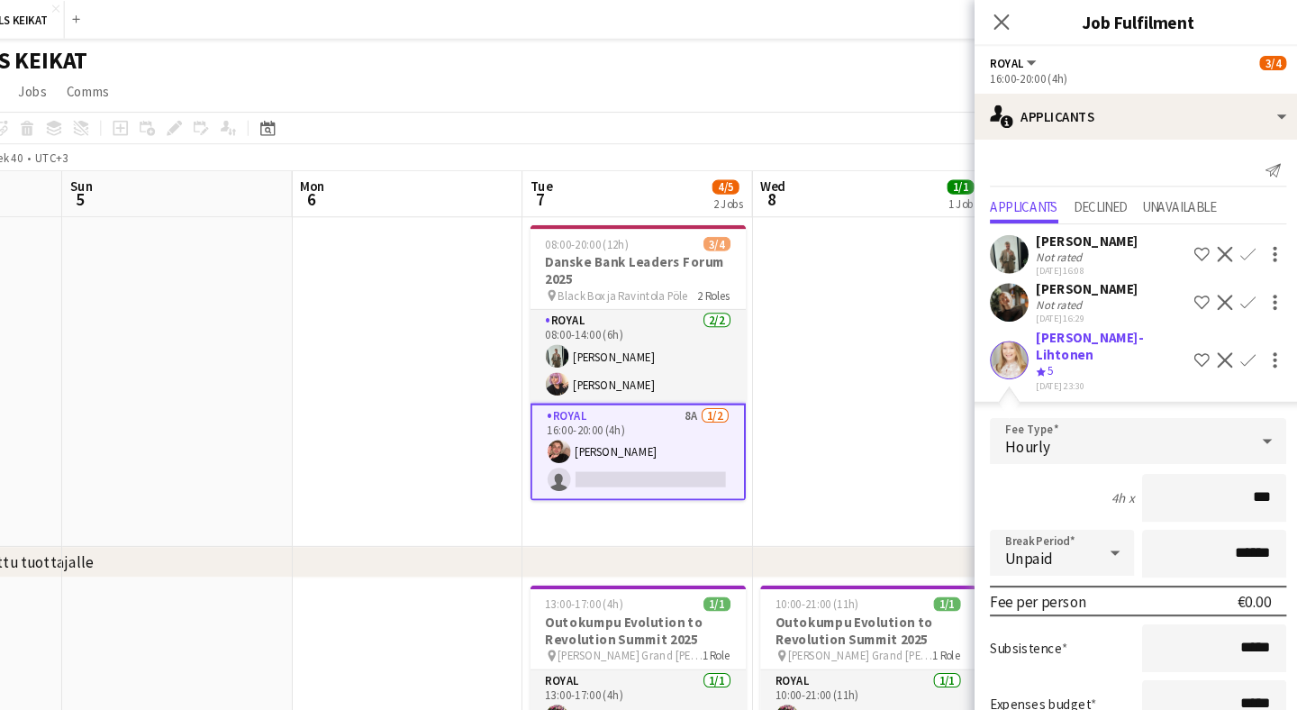
type input "**"
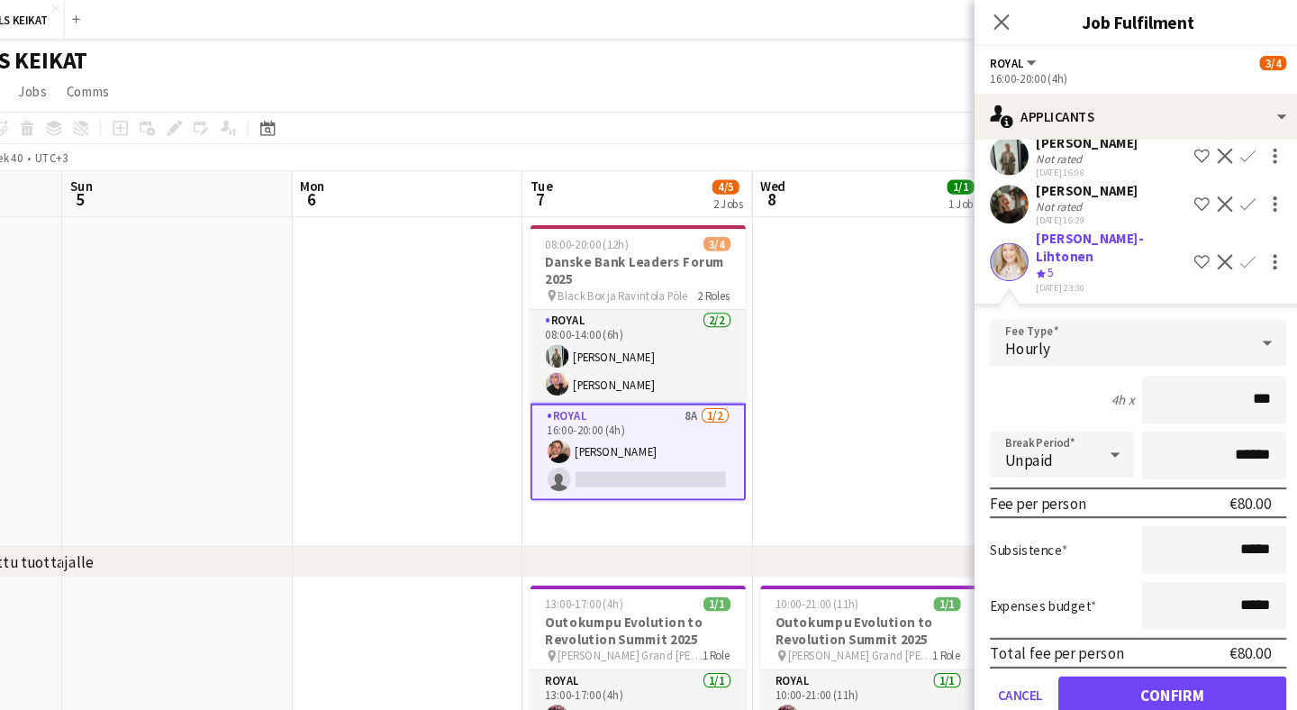
scroll to position [122, 0]
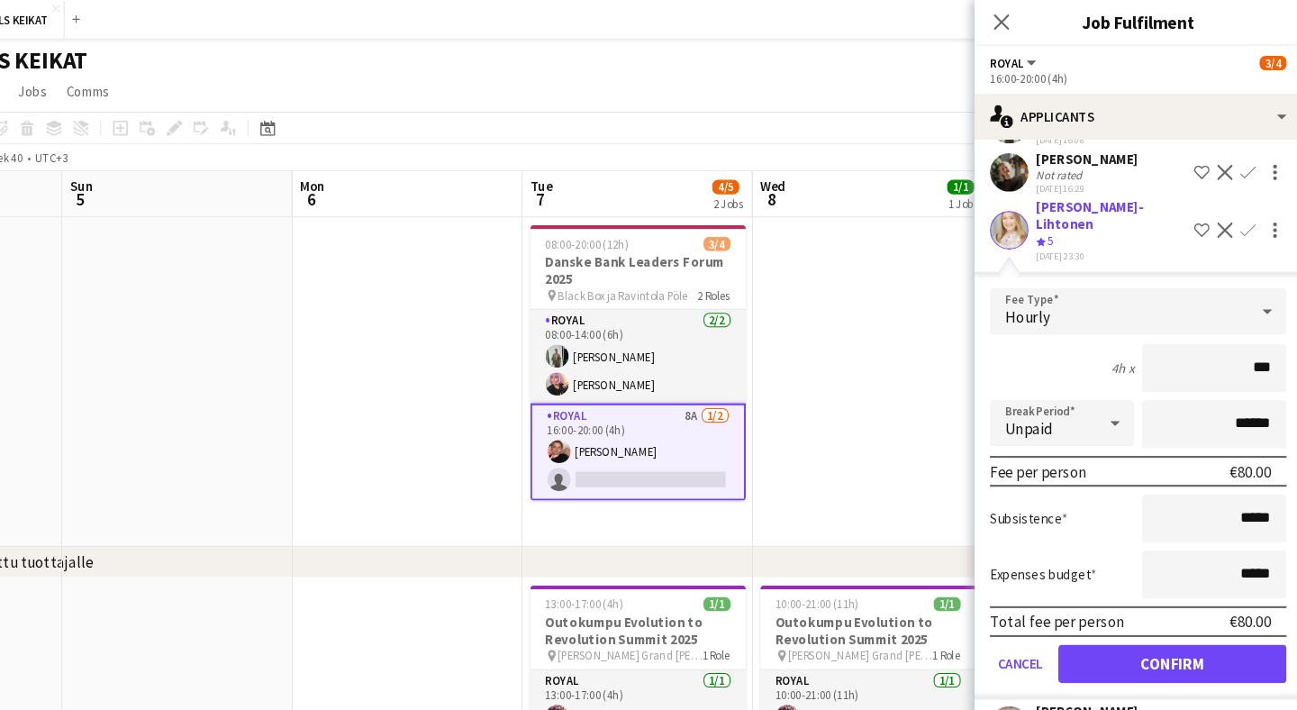
type input "***"
click at [1133, 603] on button "Confirm" at bounding box center [1175, 621] width 213 height 36
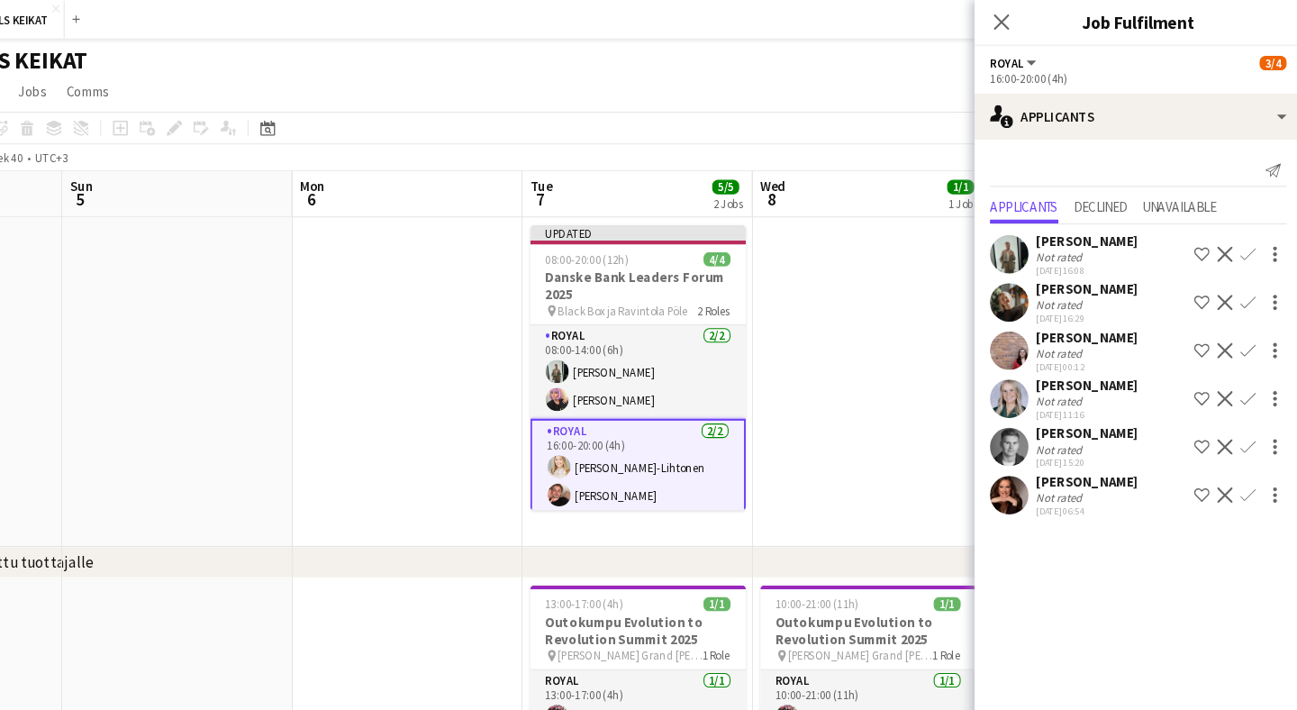
scroll to position [0, 0]
click at [1009, 23] on icon at bounding box center [1016, 21] width 14 height 14
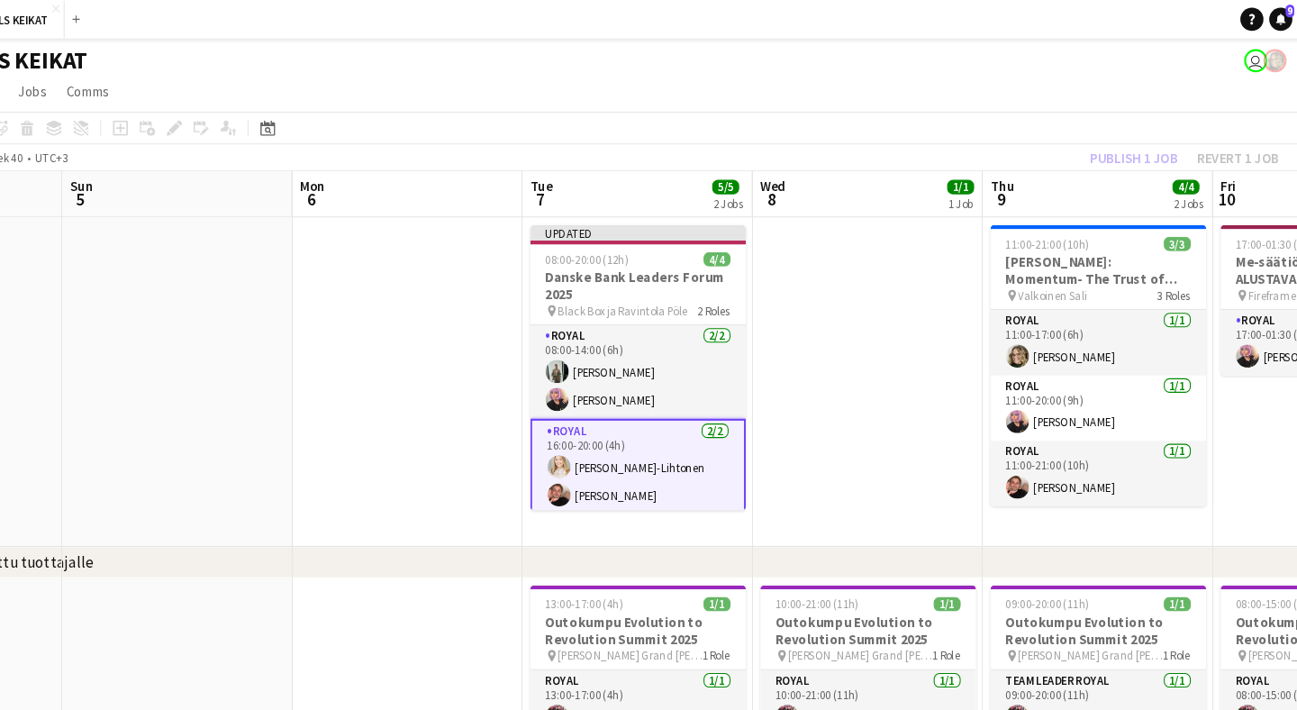
click at [1077, 151] on div "Publish 1 job Revert 1 job" at bounding box center [1187, 147] width 220 height 23
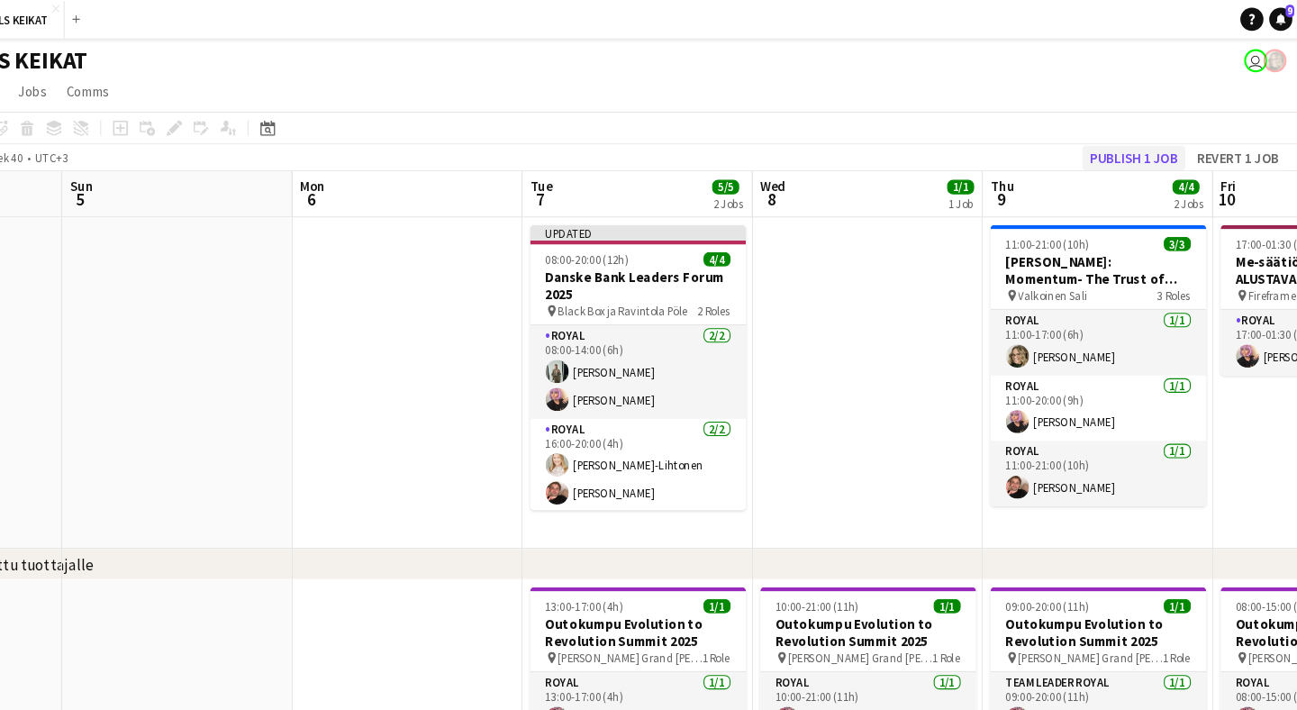
click at [1092, 150] on button "Publish 1 job" at bounding box center [1140, 147] width 96 height 23
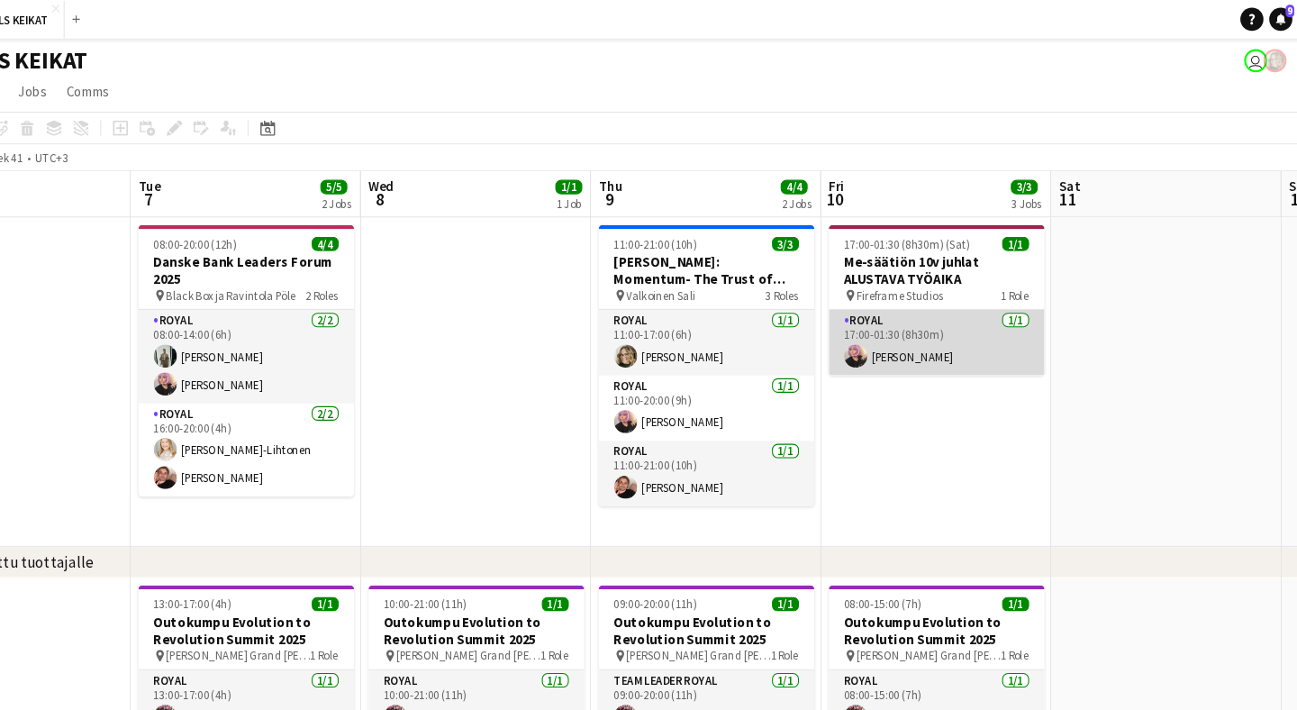
click at [874, 308] on app-card-role "Royal [DATE] 17:00-01:30 (8h30m) [PERSON_NAME]" at bounding box center [956, 320] width 202 height 61
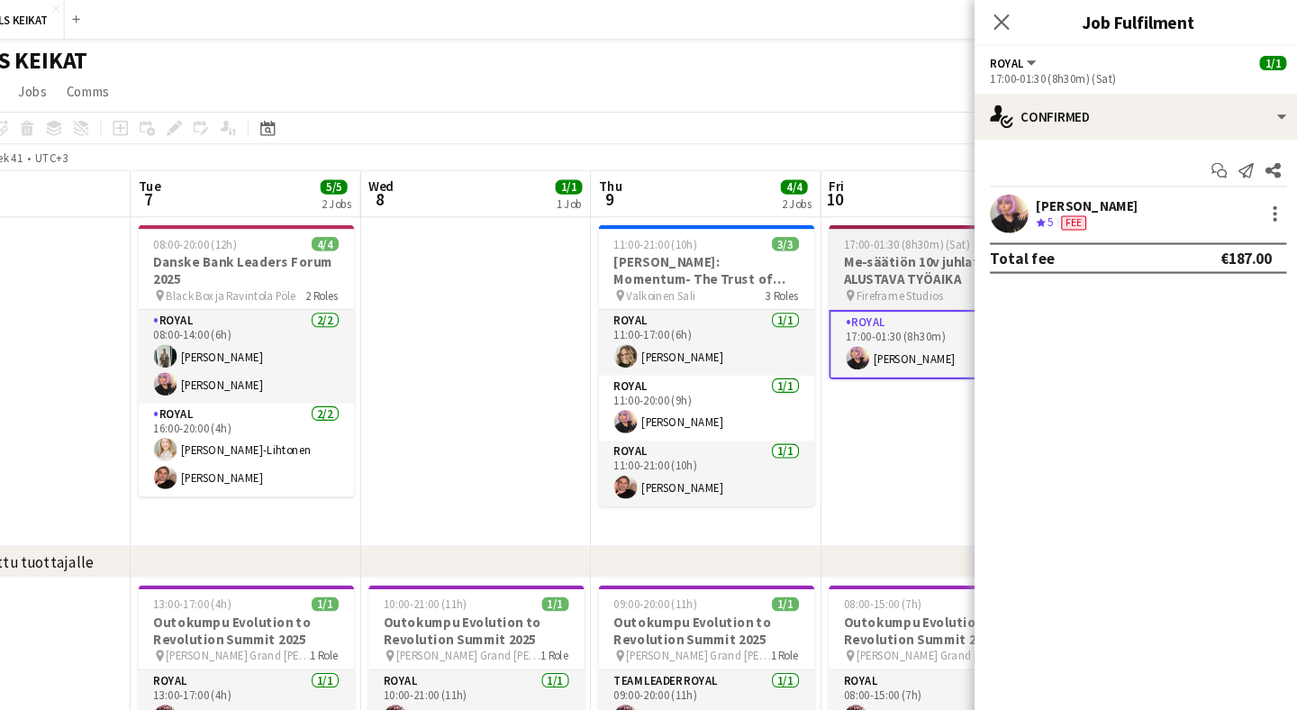
click at [875, 256] on h3 "Me-säätiön 10v juhlat ALUSTAVA TYÖAIKA" at bounding box center [956, 253] width 202 height 32
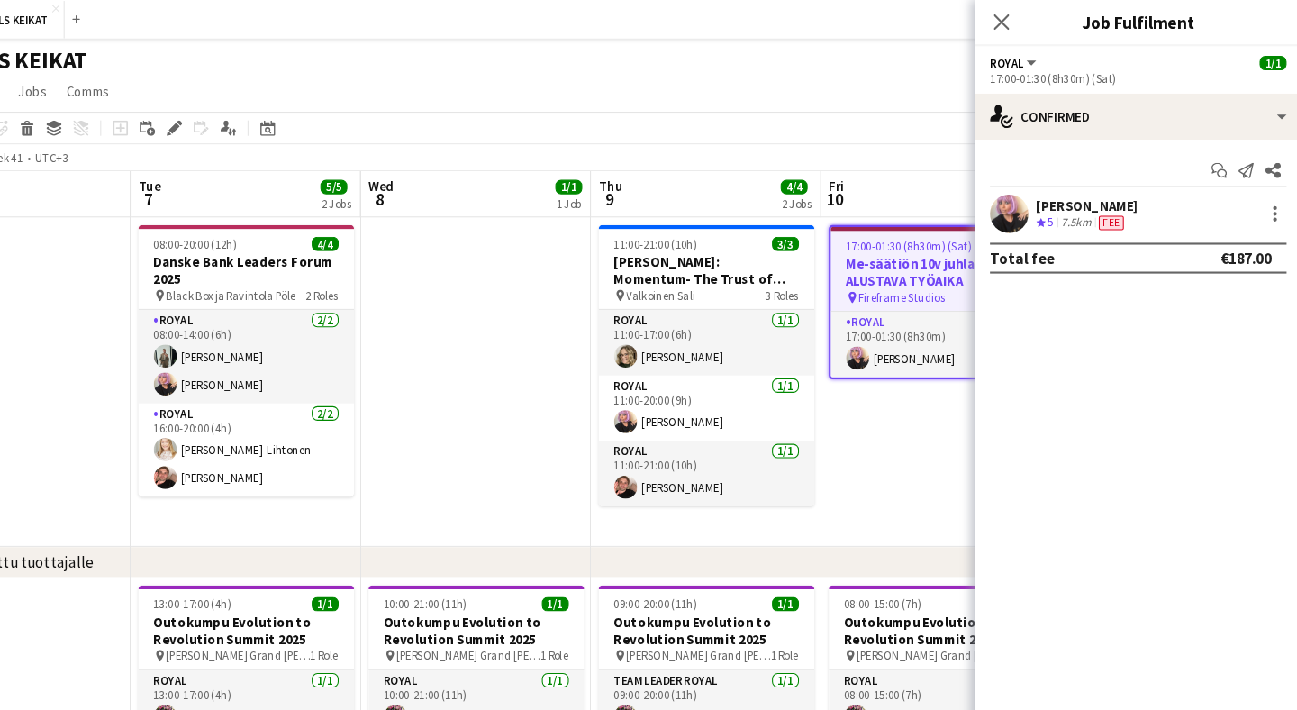
click at [861, 251] on h3 "Me-säätiön 10v juhlat ALUSTAVA TYÖAIKA" at bounding box center [956, 255] width 198 height 32
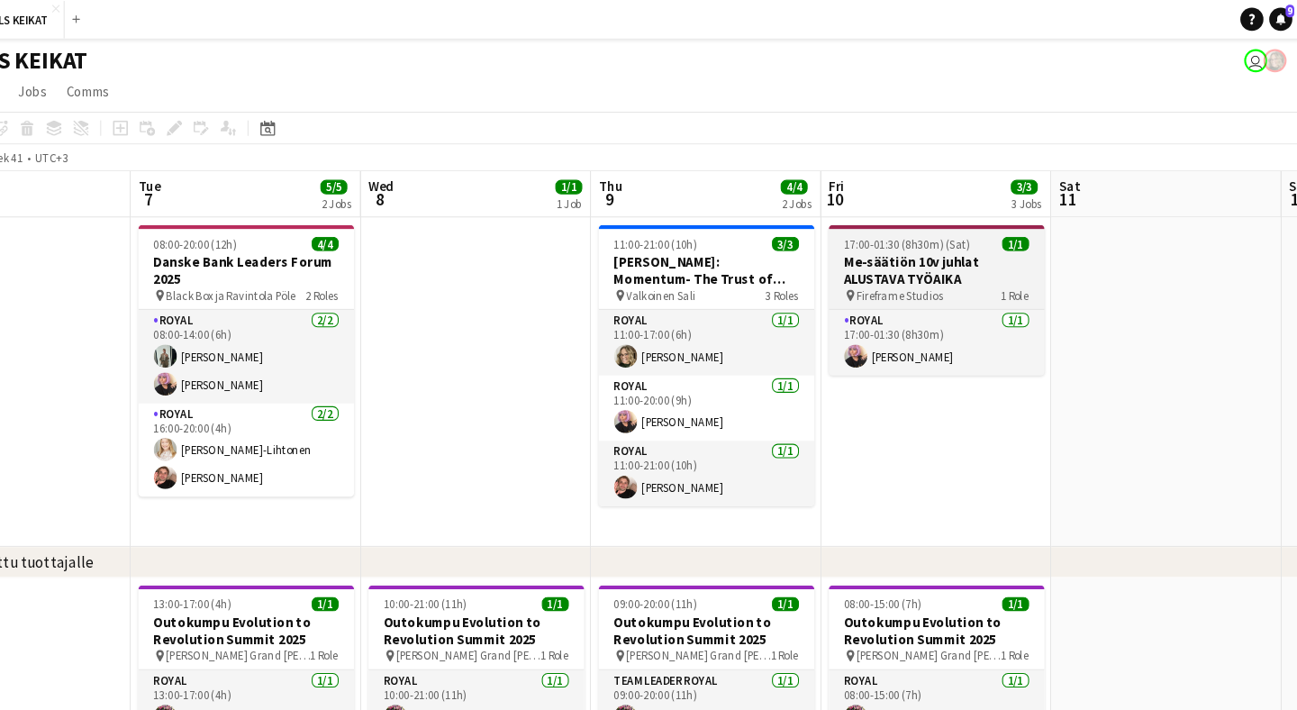
click at [861, 251] on h3 "Me-säätiön 10v juhlat ALUSTAVA TYÖAIKA" at bounding box center [956, 253] width 202 height 32
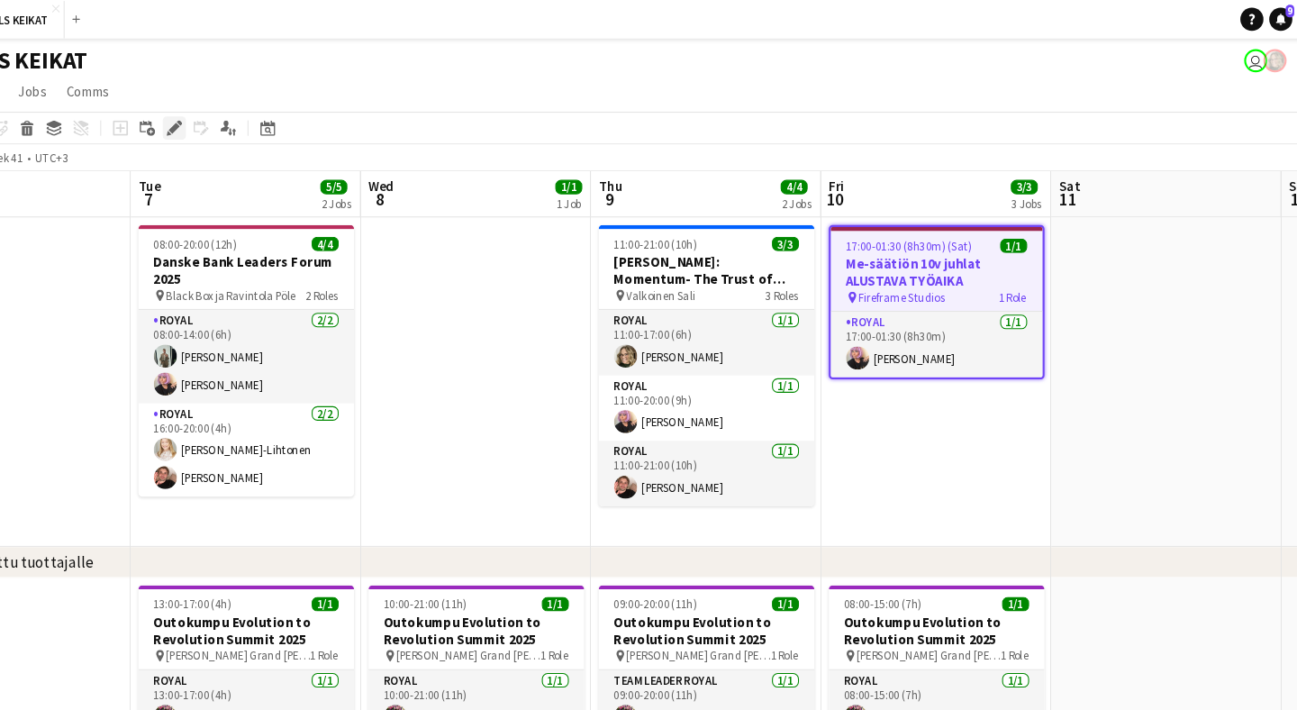
click at [237, 115] on icon at bounding box center [242, 120] width 10 height 10
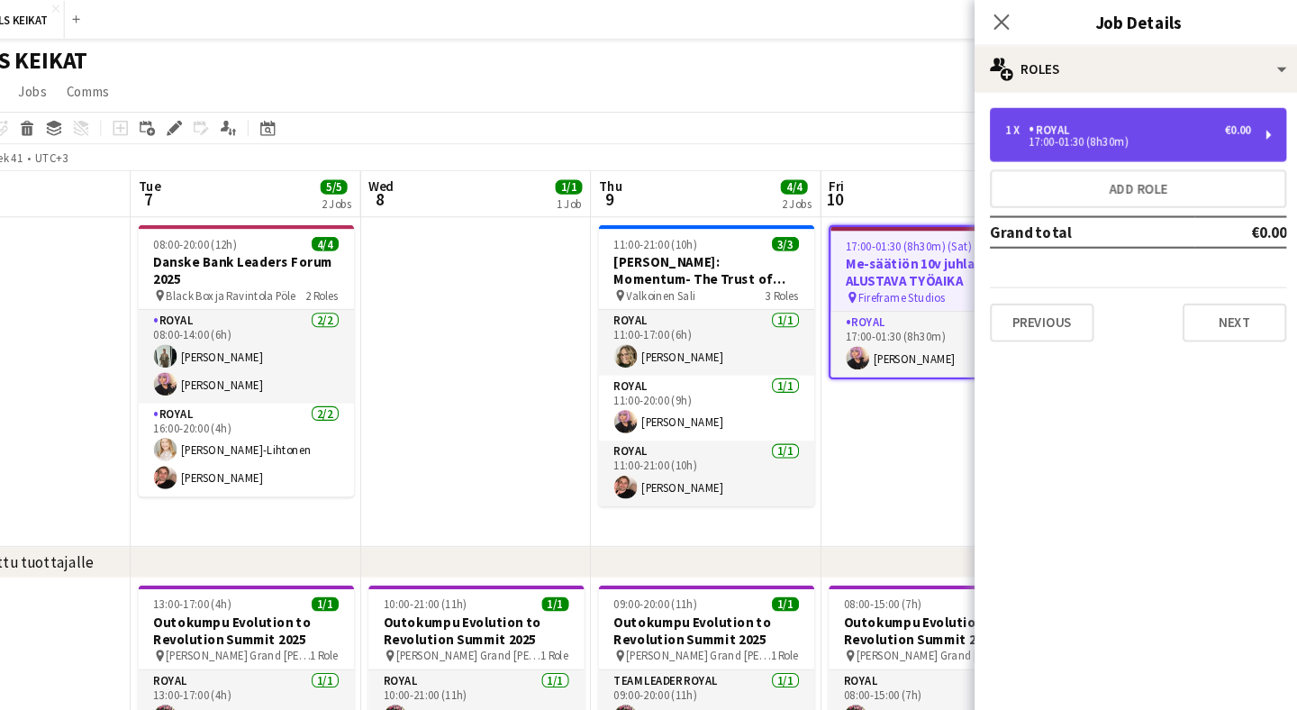
click at [1046, 119] on div "1 x Royal €0.00" at bounding box center [1135, 121] width 230 height 13
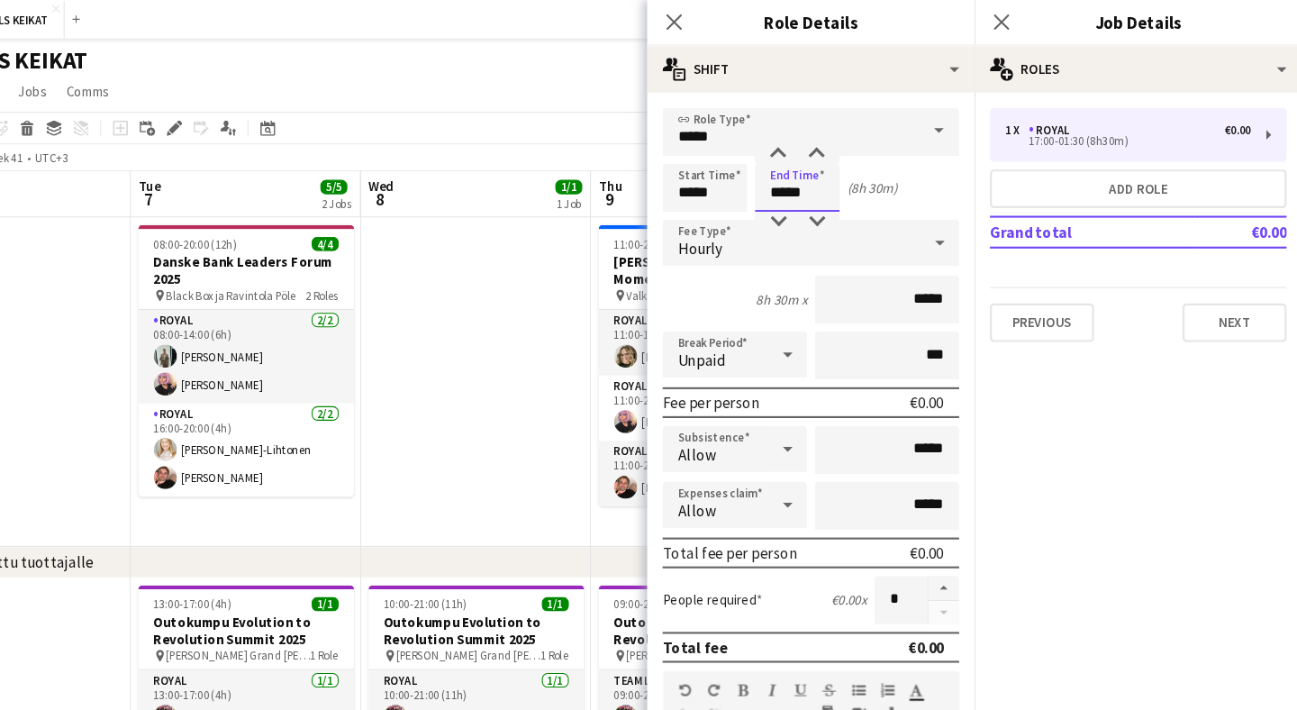
click at [785, 182] on input "*****" at bounding box center [824, 175] width 79 height 45
click at [789, 207] on div at bounding box center [807, 207] width 36 height 18
type input "*****"
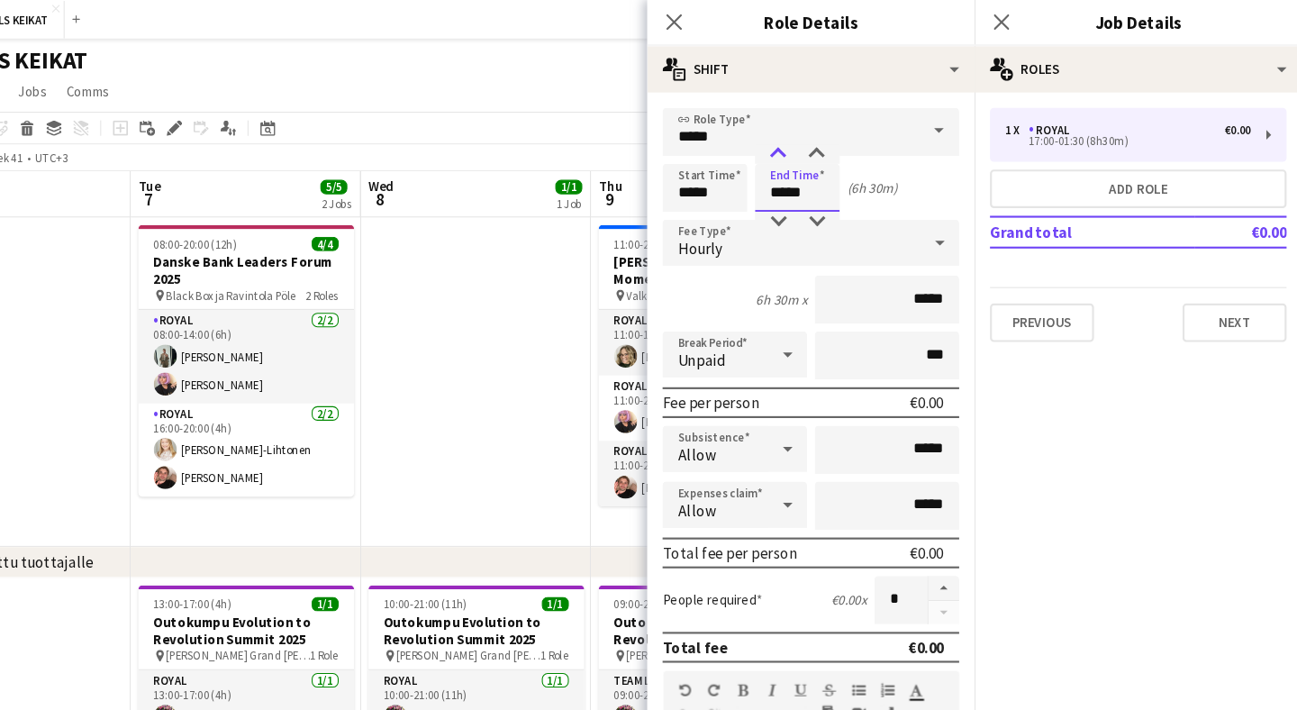
click at [789, 137] on div at bounding box center [807, 144] width 36 height 18
click at [697, 8] on app-icon "Close pop-in" at bounding box center [710, 21] width 26 height 26
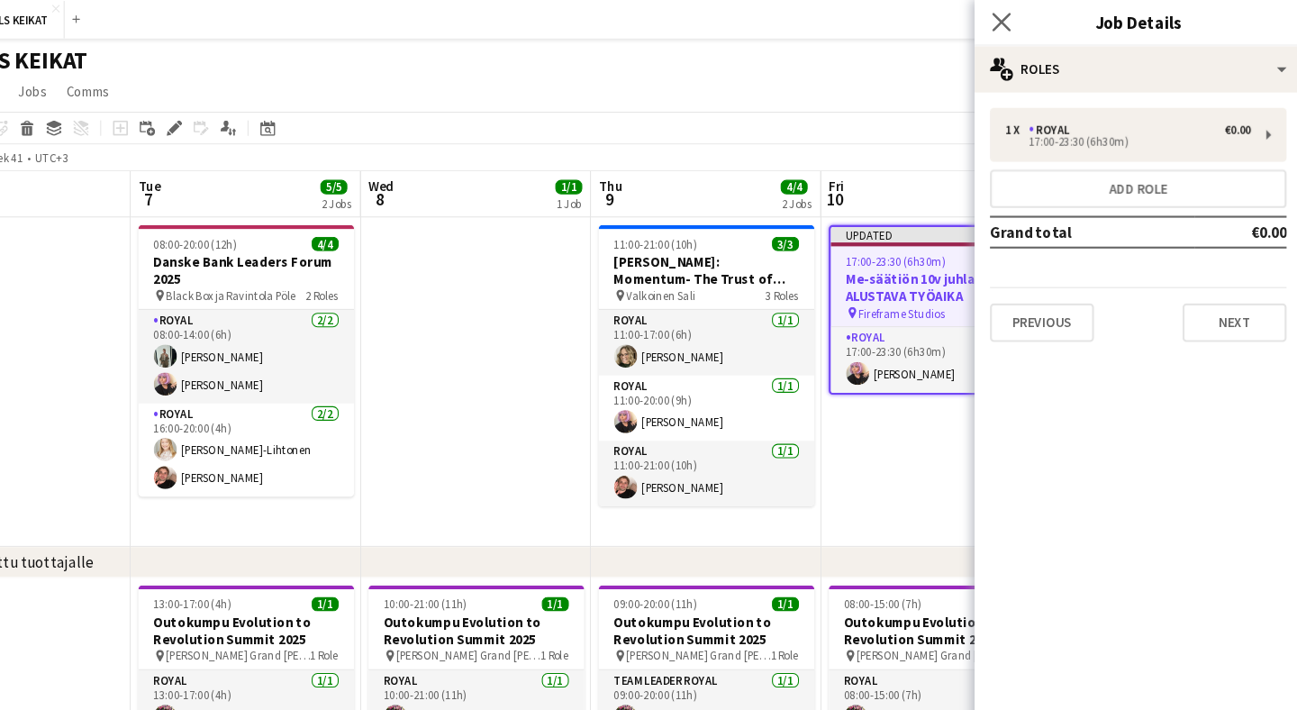
click at [1003, 13] on app-icon "Close pop-in" at bounding box center [1016, 21] width 26 height 26
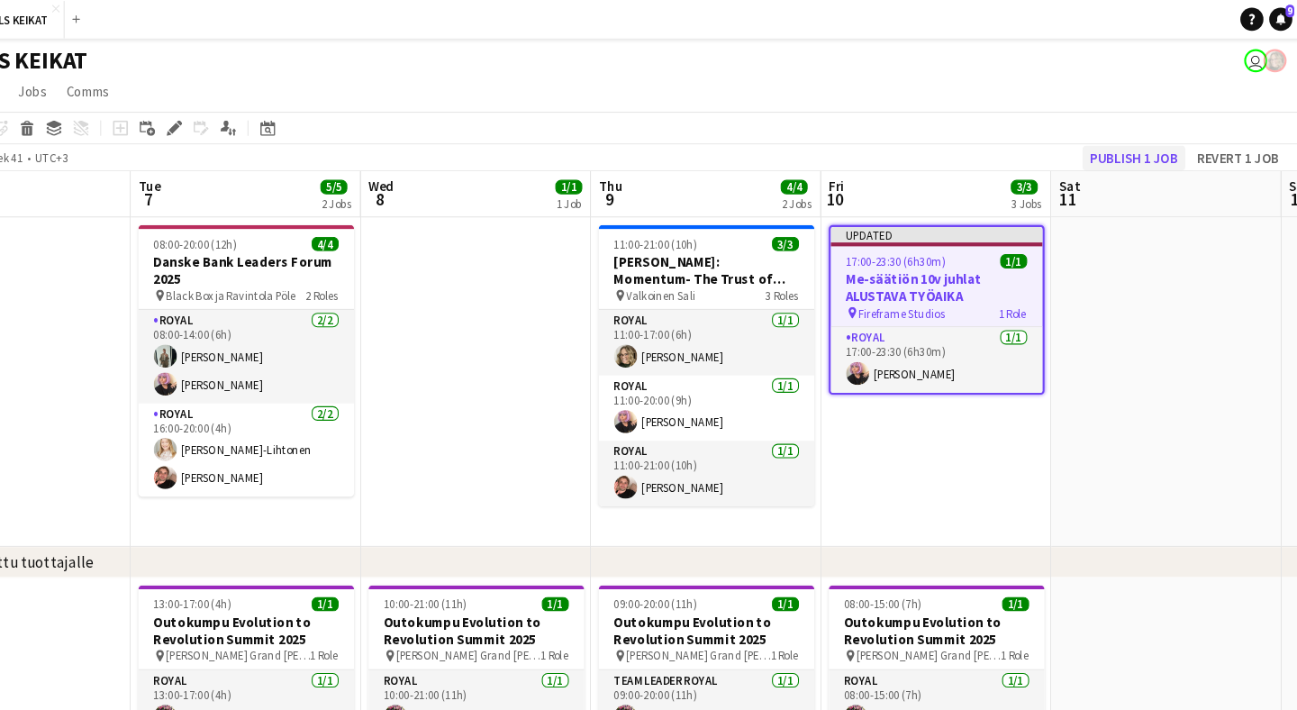
click at [1092, 150] on button "Publish 1 job" at bounding box center [1140, 147] width 96 height 23
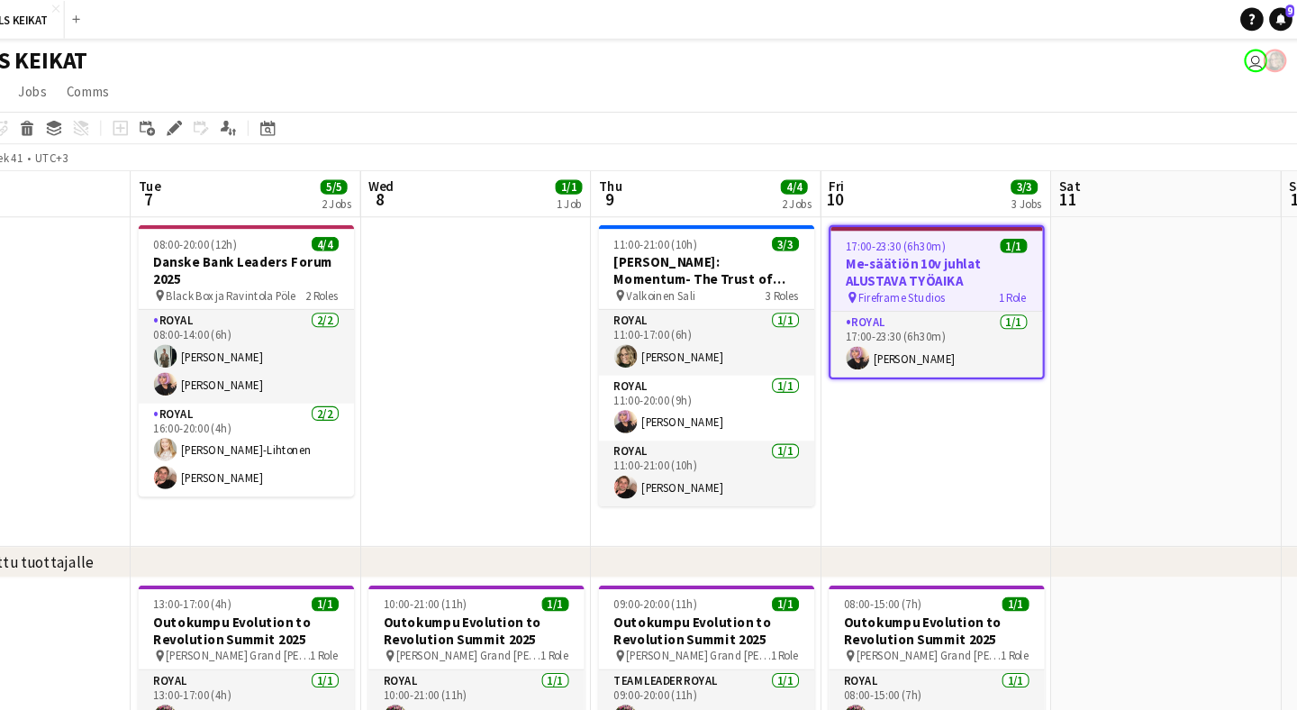
click at [871, 232] on span "17:00-23:30 (6h30m)" at bounding box center [918, 230] width 94 height 14
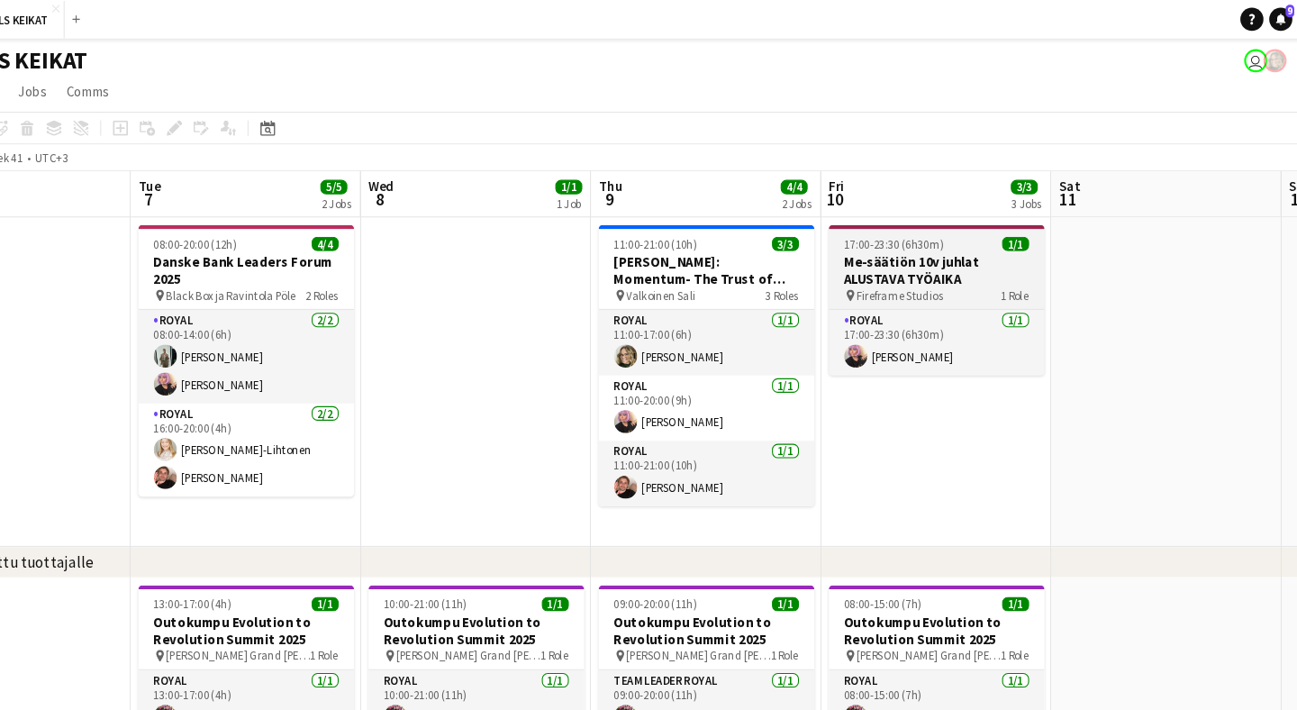
click at [869, 232] on span "17:00-23:30 (6h30m)" at bounding box center [916, 229] width 94 height 14
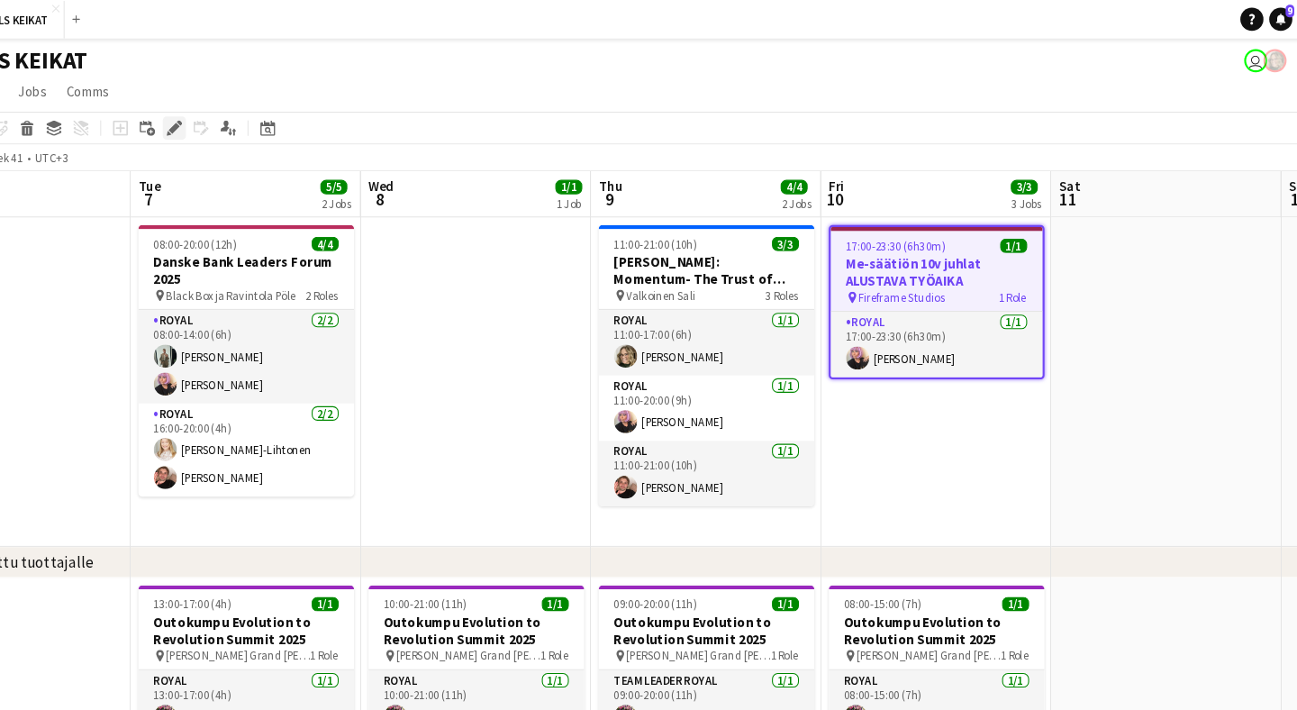
click at [235, 117] on icon "Edit" at bounding box center [242, 120] width 14 height 14
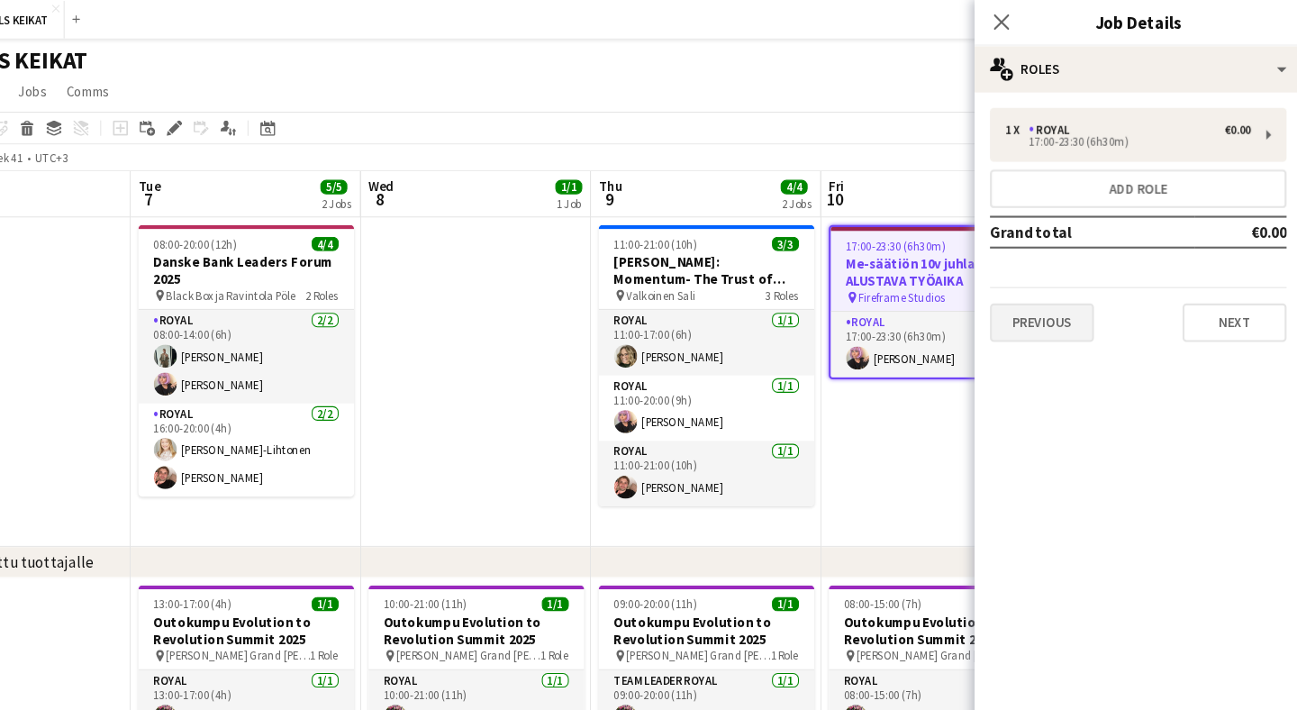
click at [1005, 301] on button "Previous" at bounding box center [1053, 302] width 97 height 36
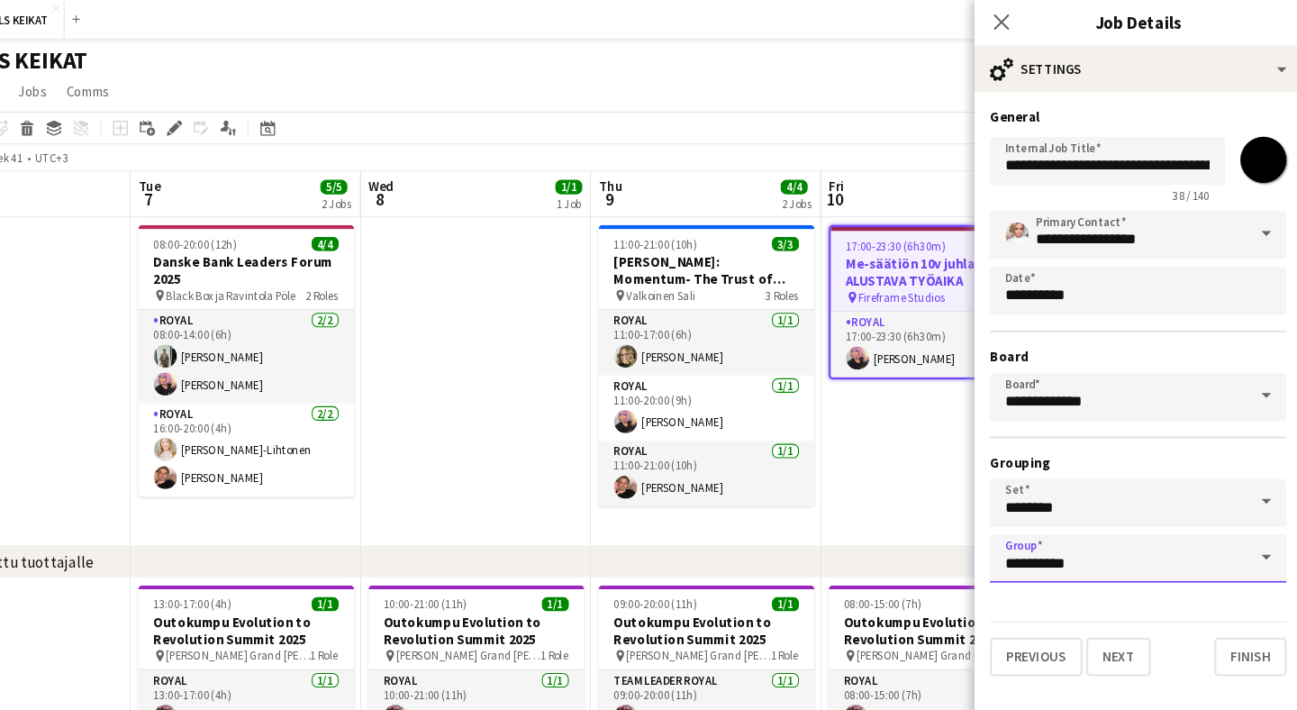
click at [1005, 524] on input "**********" at bounding box center [1143, 522] width 277 height 45
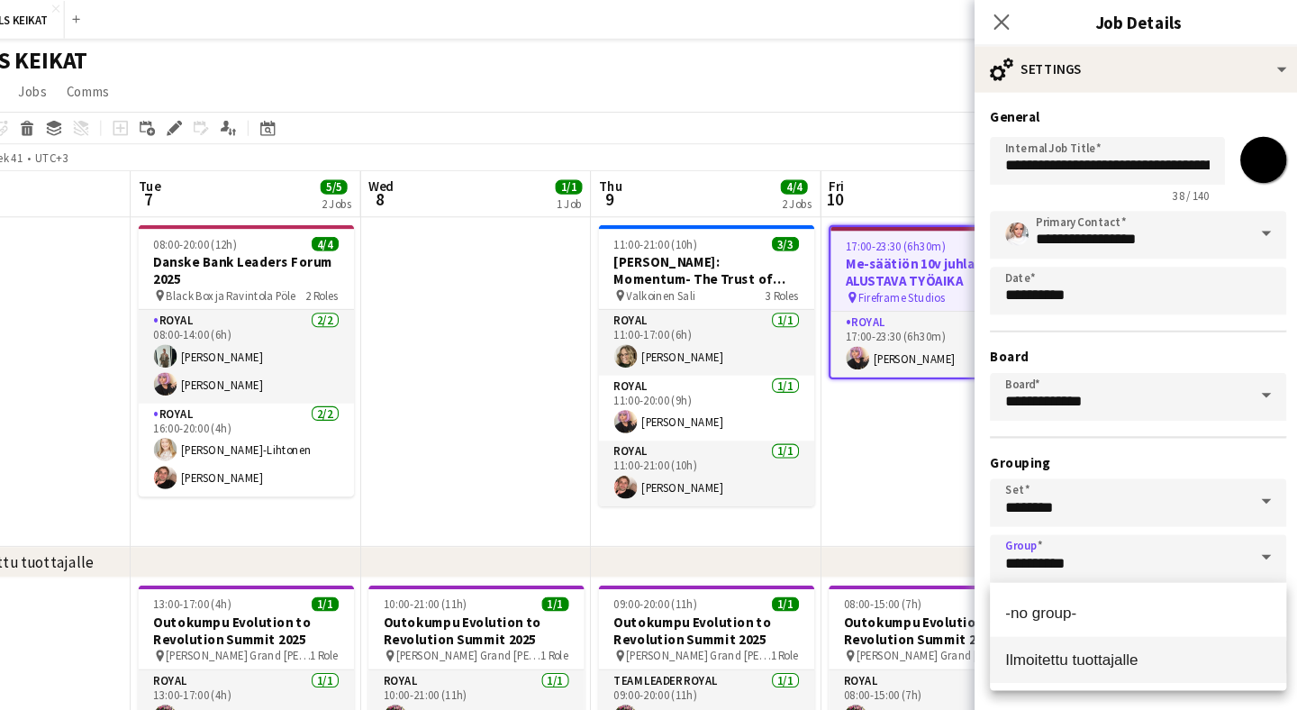
click at [1020, 620] on span "Ilmoitettu tuottajalle" at bounding box center [1082, 616] width 124 height 15
type input "**********"
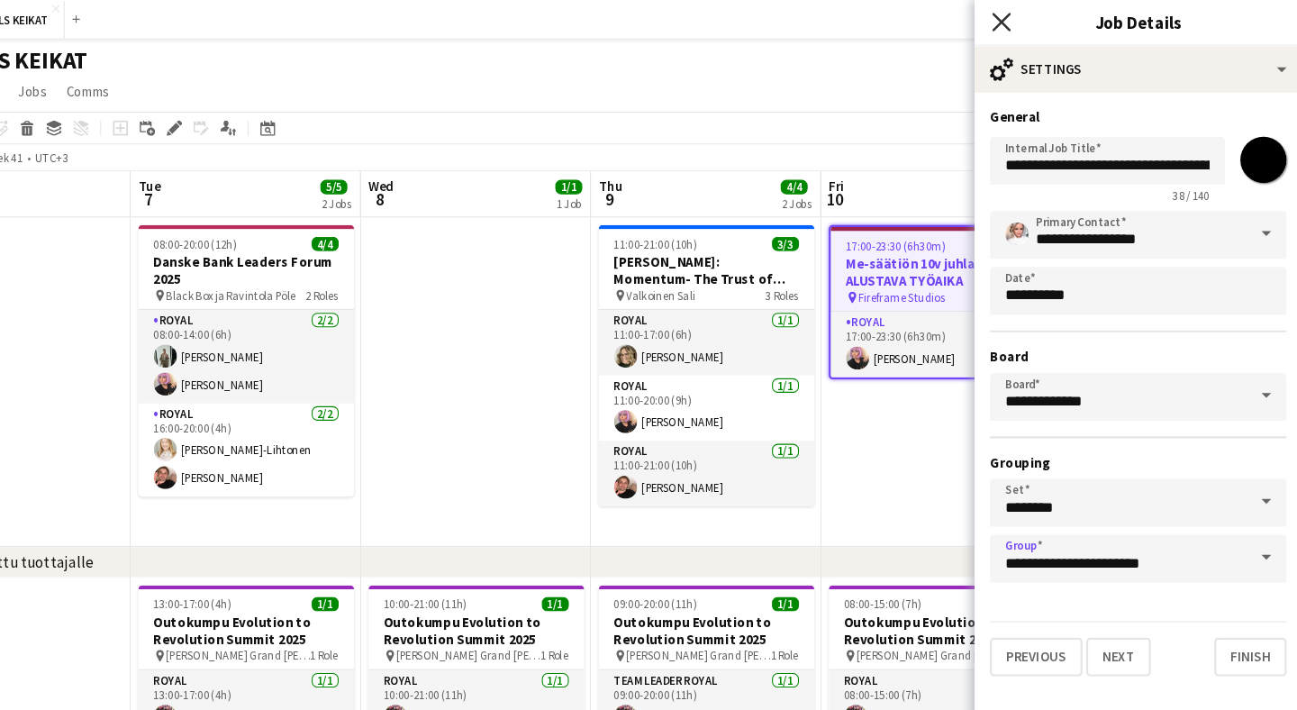
click at [1007, 22] on icon at bounding box center [1015, 20] width 17 height 17
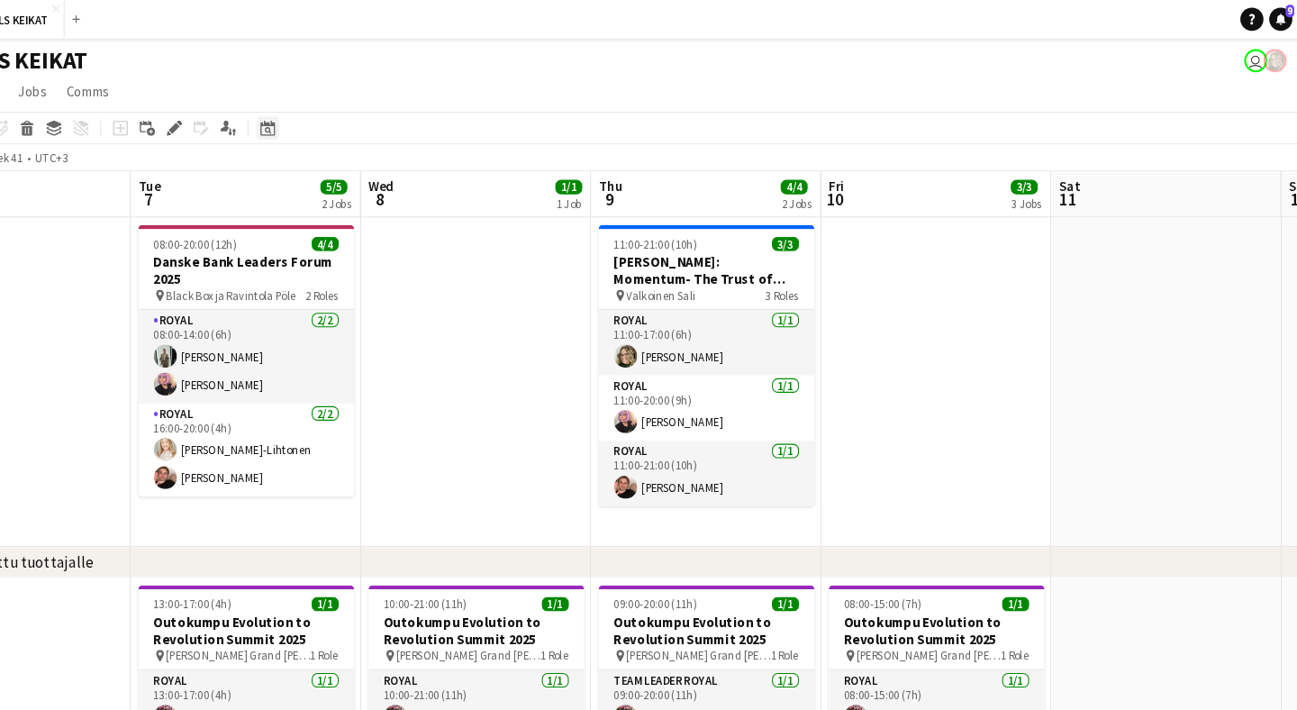
click at [322, 116] on icon at bounding box center [329, 120] width 14 height 14
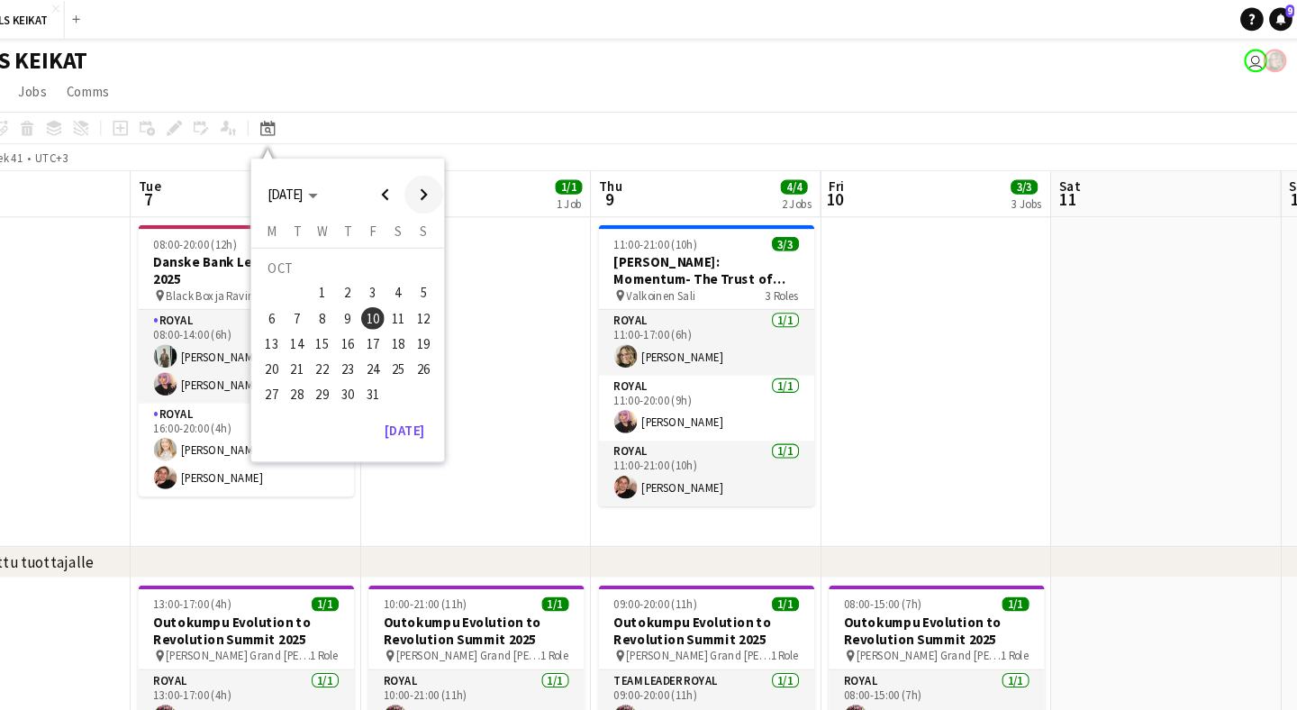
click at [458, 182] on span "Next month" at bounding box center [476, 182] width 36 height 36
click at [422, 184] on span "Previous month" at bounding box center [440, 182] width 36 height 36
click at [347, 270] on span "4" at bounding box center [358, 279] width 22 height 22
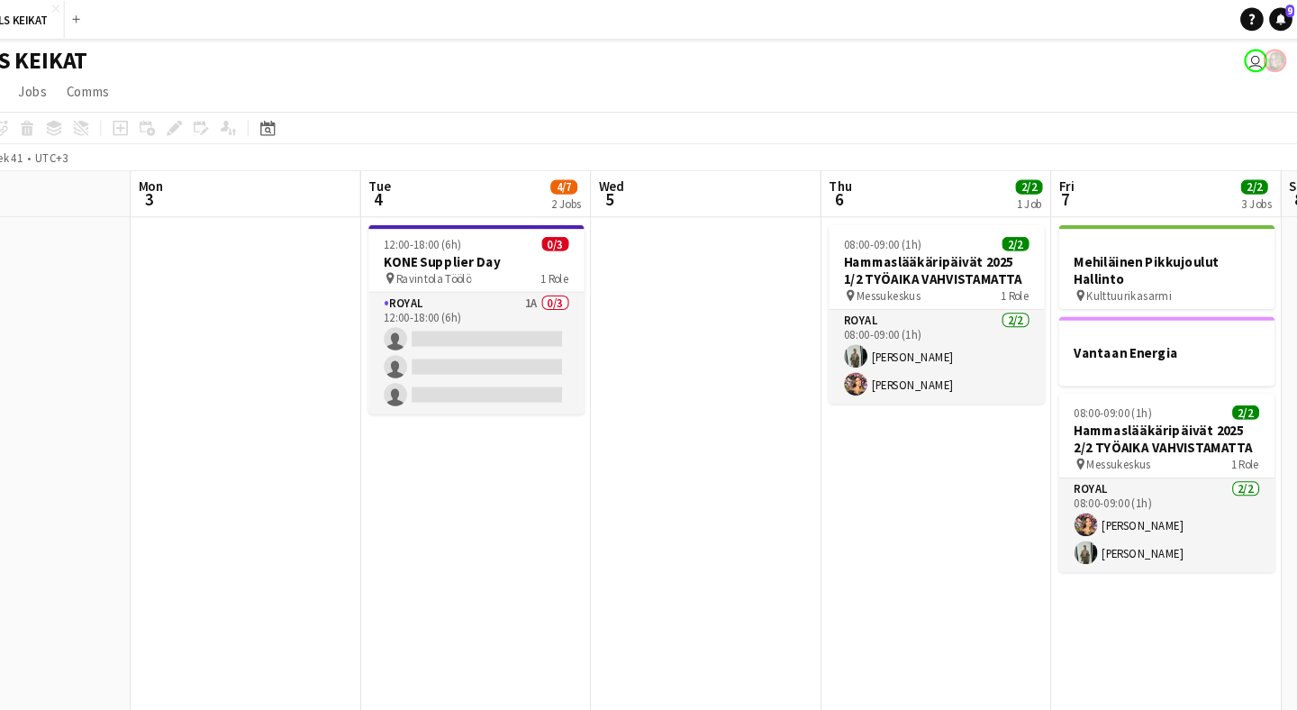
scroll to position [0, 619]
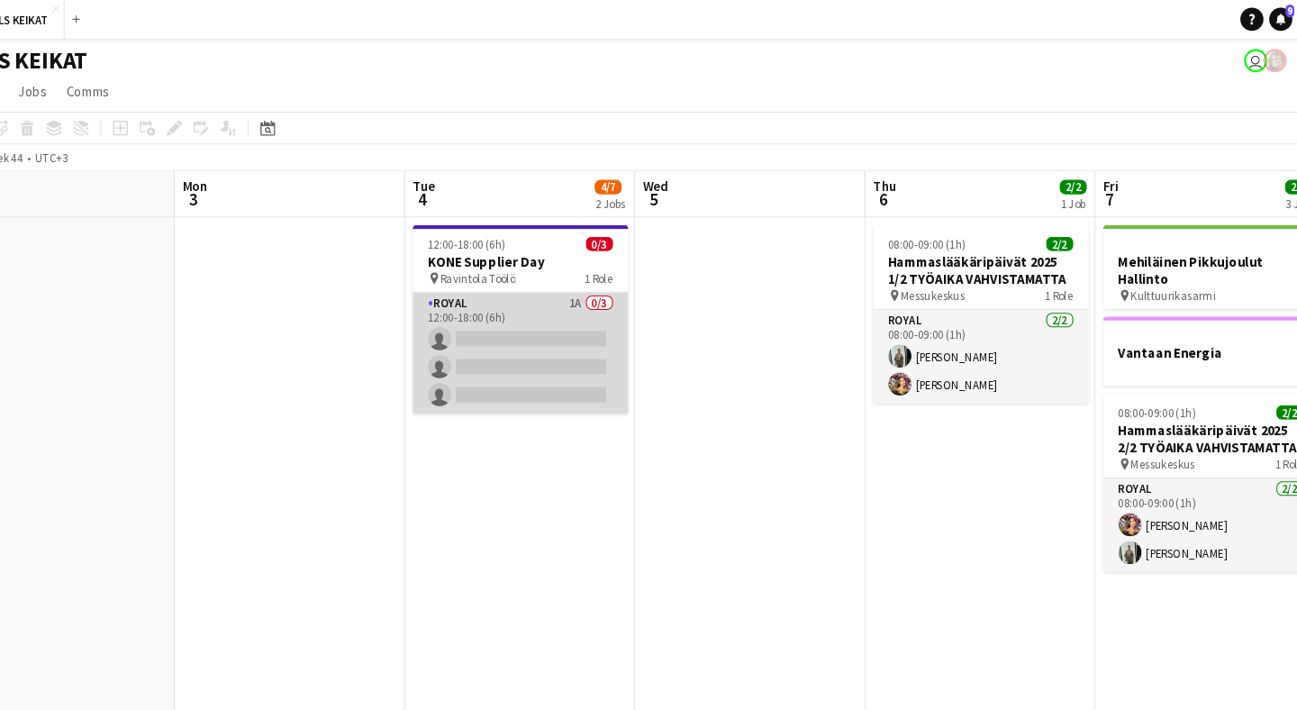
click at [519, 289] on app-card-role "Royal 1A 0/3 12:00-18:00 (6h) single-neutral-actions single-neutral-actions sin…" at bounding box center [566, 330] width 202 height 113
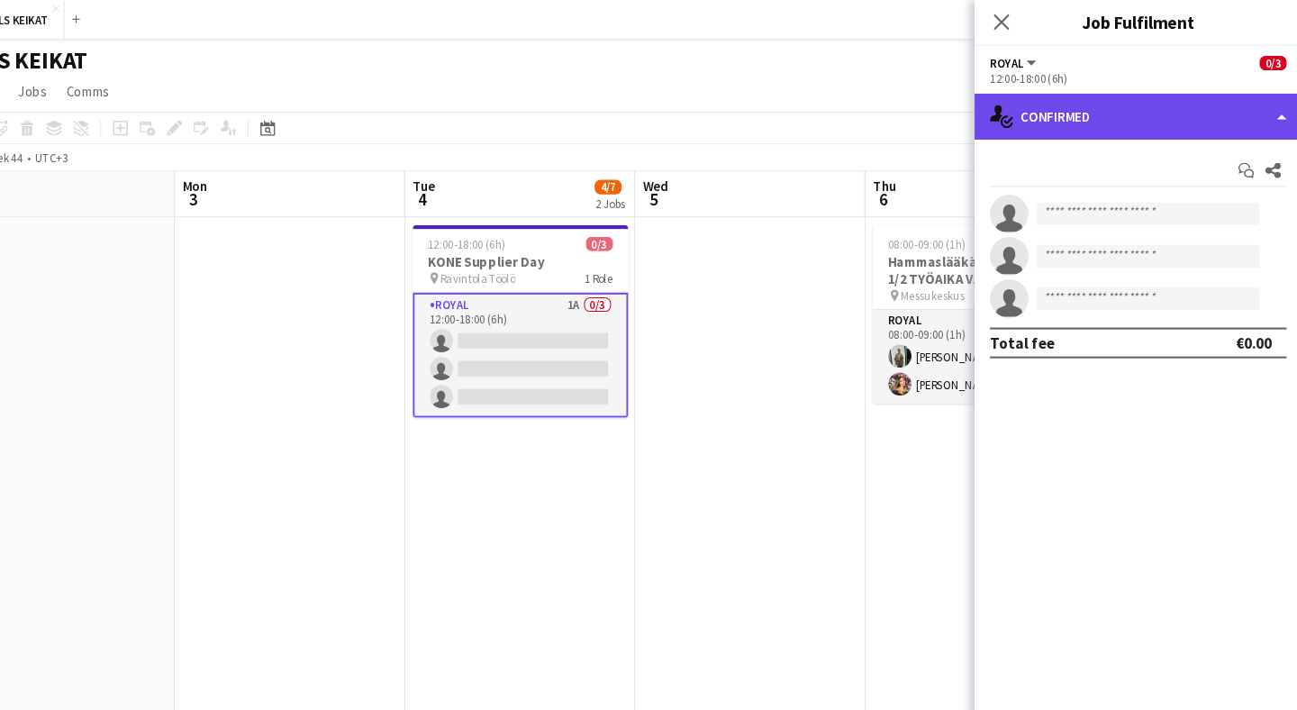
click at [1015, 110] on div "single-neutral-actions-check-2 Confirmed" at bounding box center [1144, 108] width 306 height 43
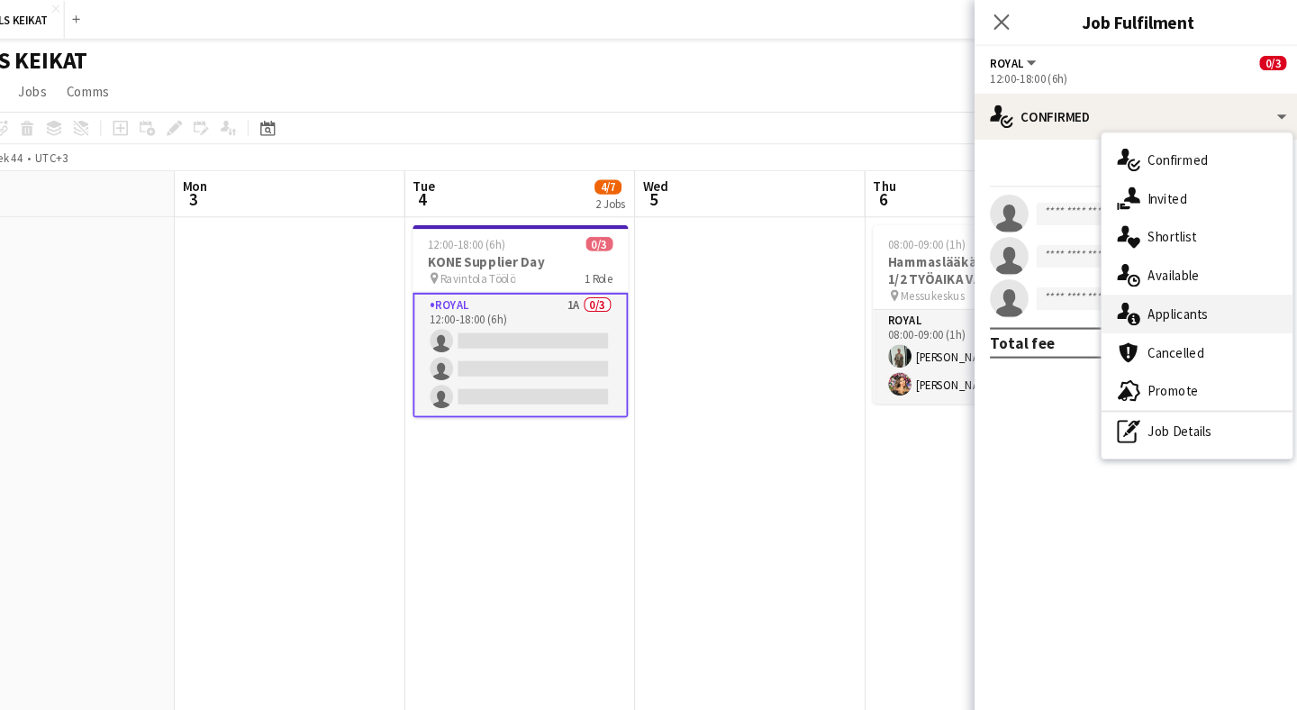
click at [1153, 286] on span "Applicants" at bounding box center [1181, 294] width 57 height 16
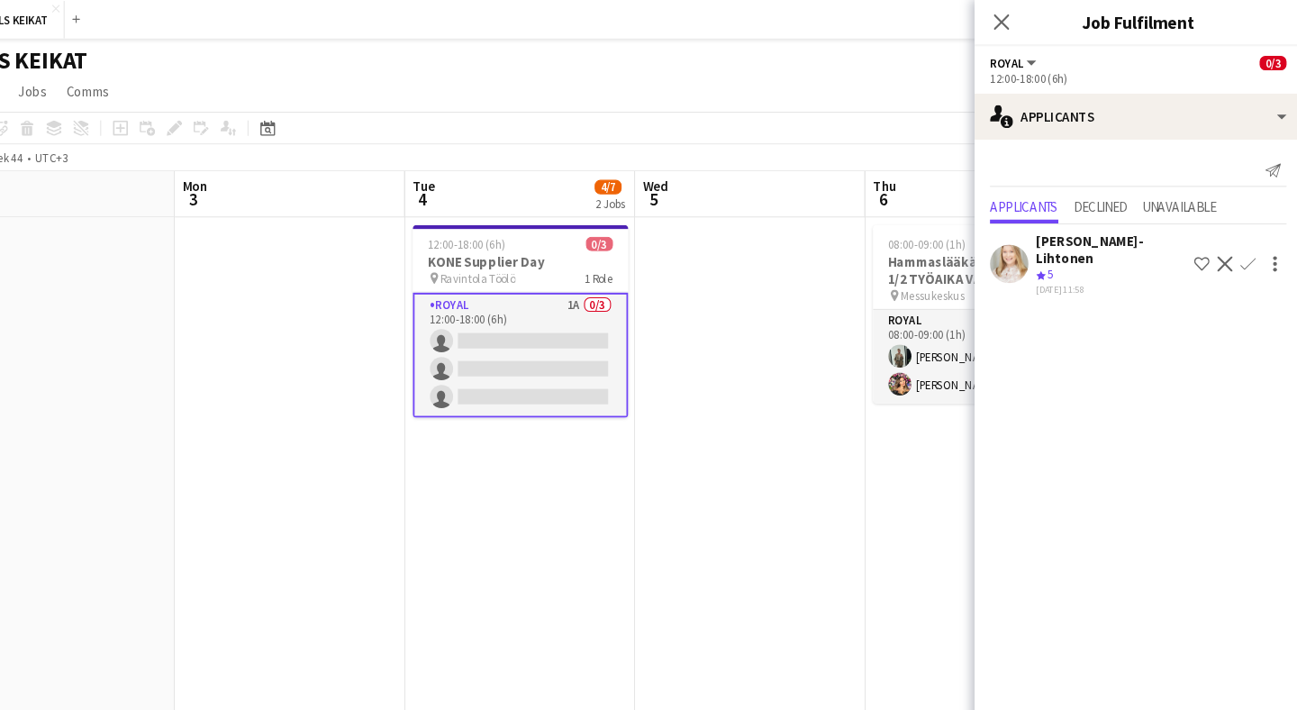
click at [1239, 240] on app-icon "Confirm" at bounding box center [1246, 247] width 14 height 14
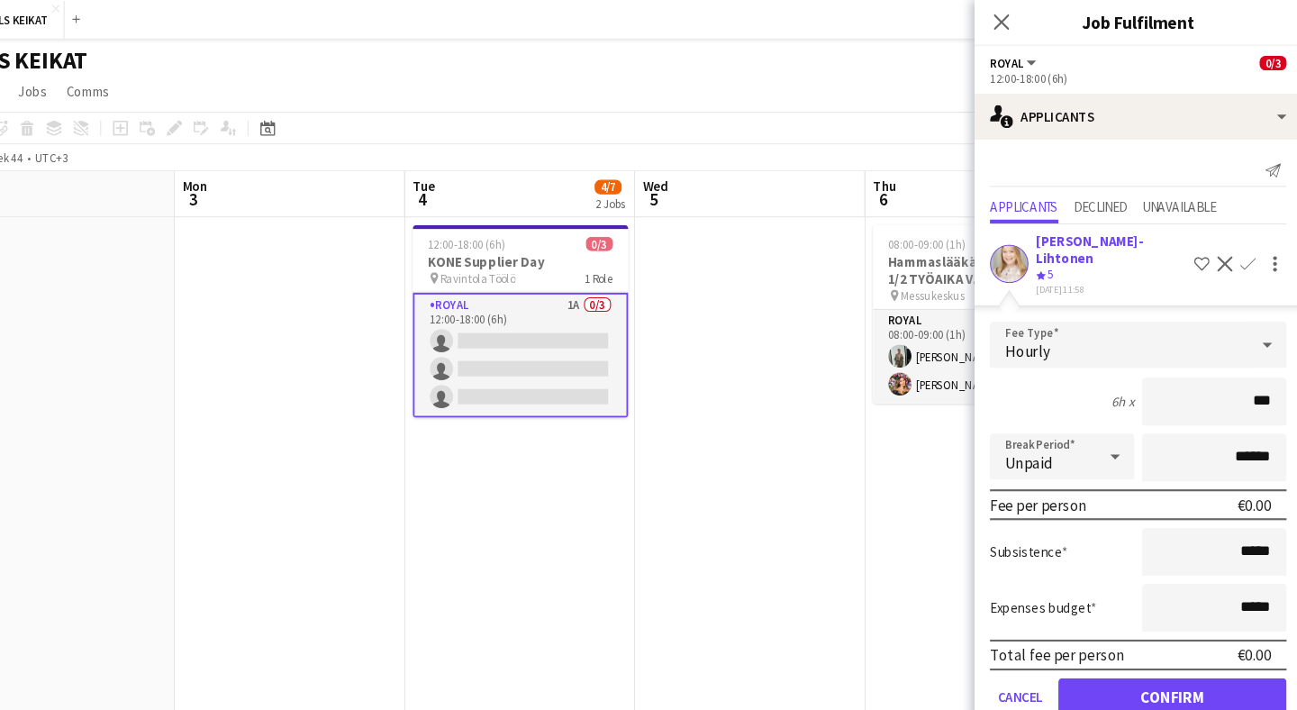
type input "**"
type input "***"
click at [1107, 634] on button "Confirm" at bounding box center [1175, 652] width 213 height 36
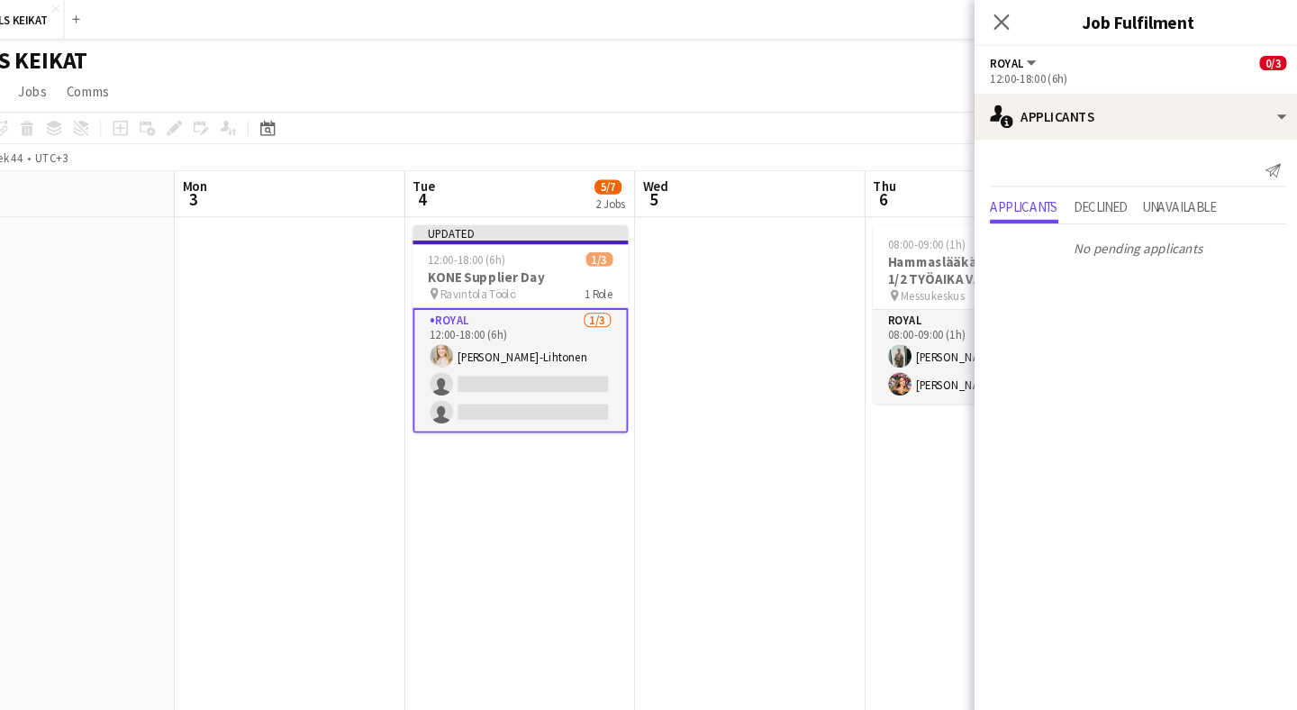
click at [1009, 14] on icon "Close pop-in" at bounding box center [1016, 21] width 14 height 14
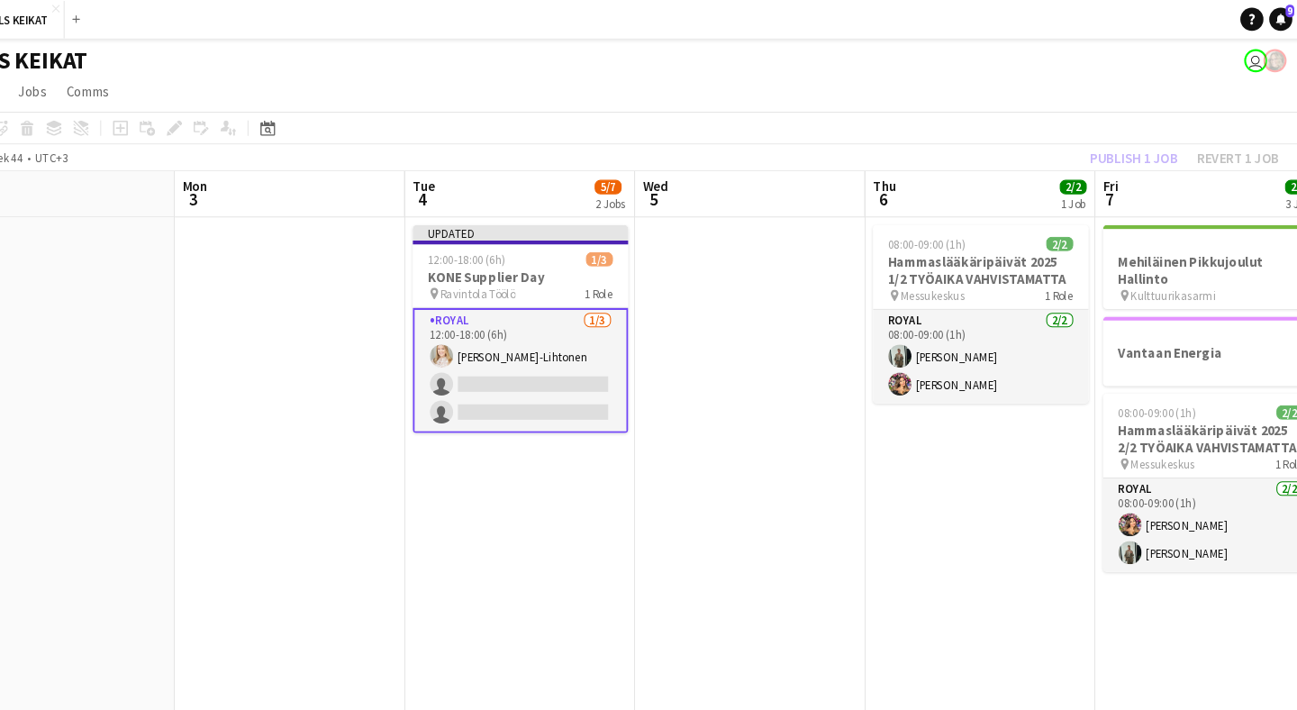
click at [1077, 149] on div "Publish 1 job Revert 1 job" at bounding box center [1187, 147] width 220 height 23
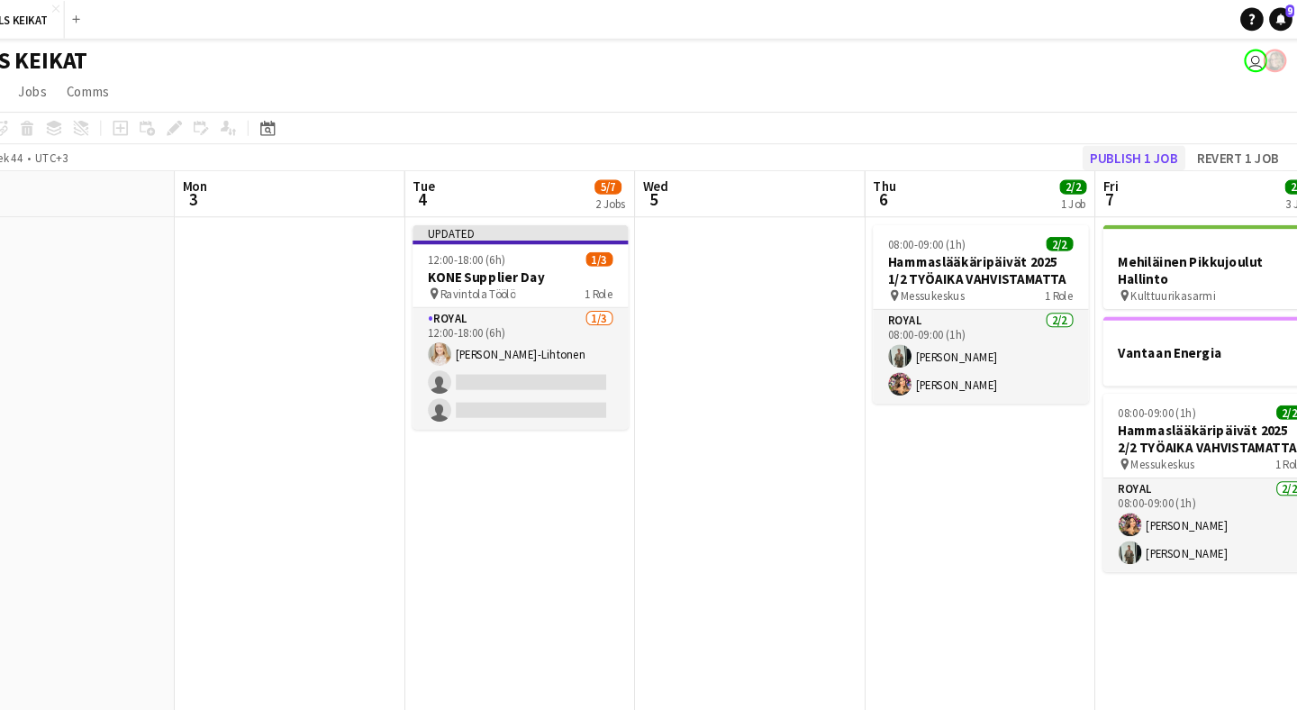
click at [1092, 149] on button "Publish 1 job" at bounding box center [1140, 147] width 96 height 23
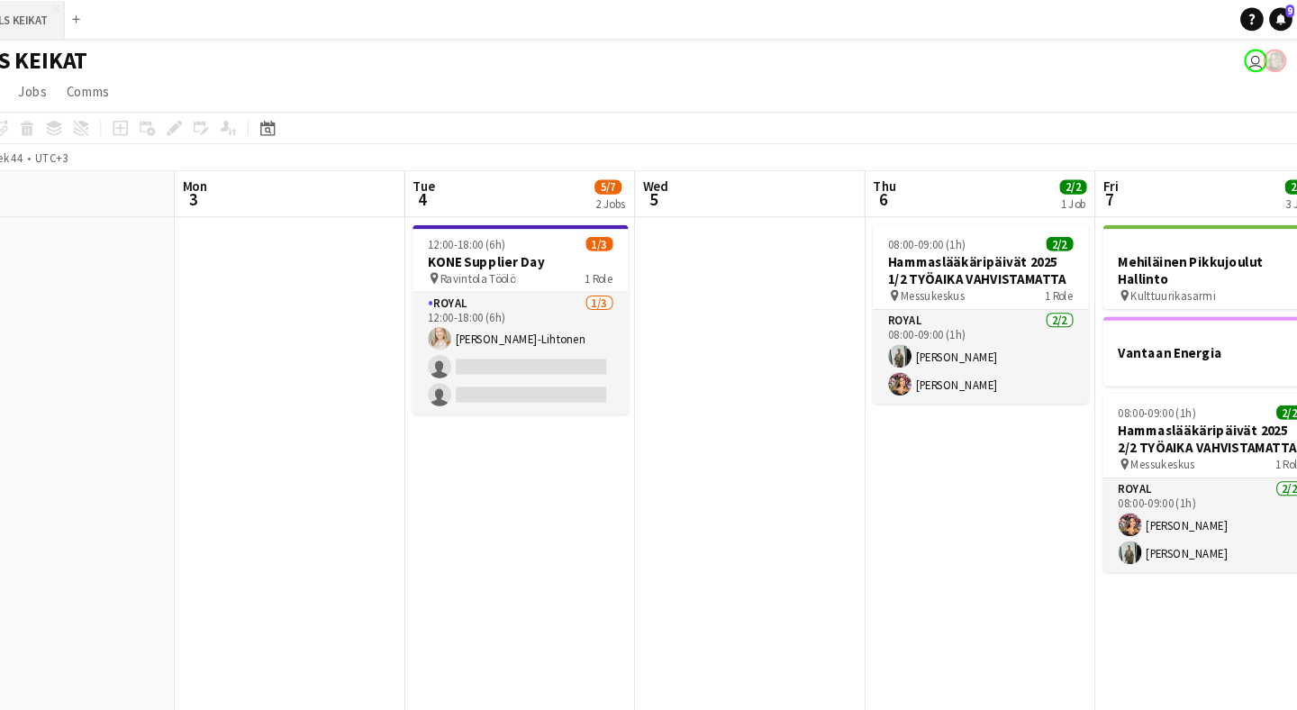
click at [37, 18] on button "ROYALS KEIKAT Close" at bounding box center [88, 18] width 103 height 35
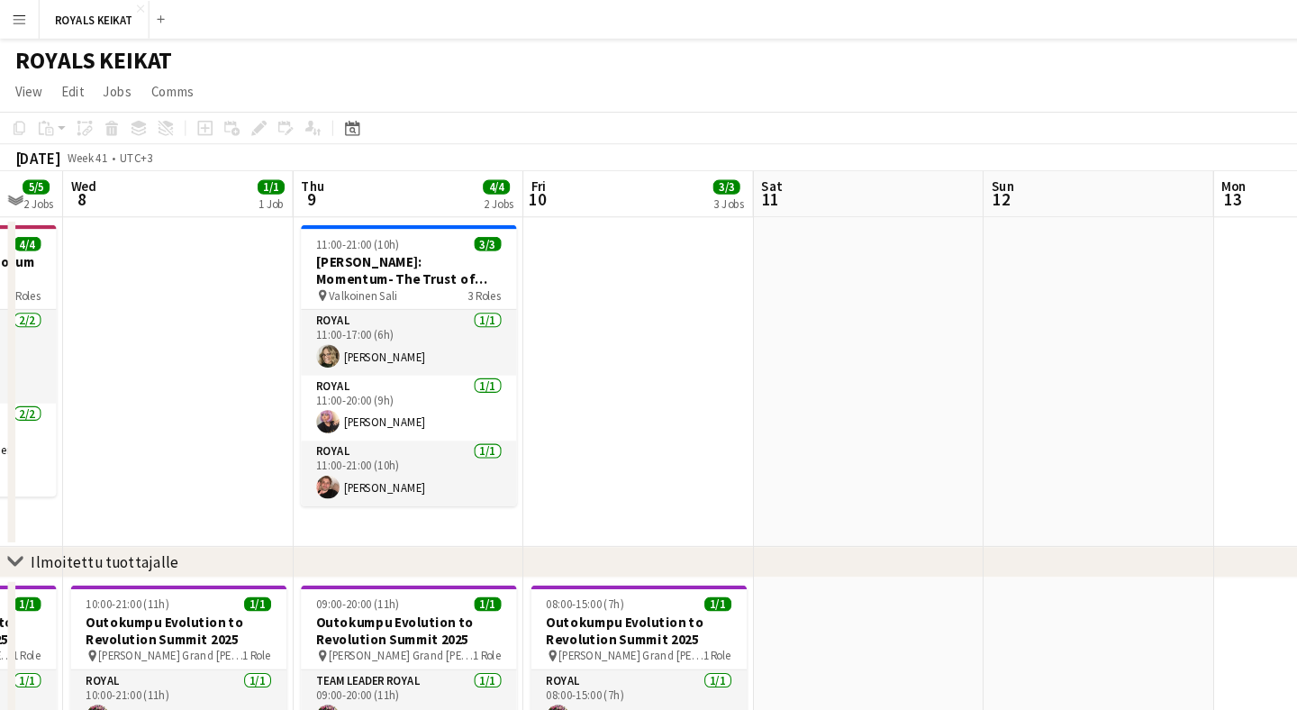
scroll to position [0, 0]
click at [104, 17] on button "ROYALS KEIKAT Close" at bounding box center [88, 18] width 103 height 35
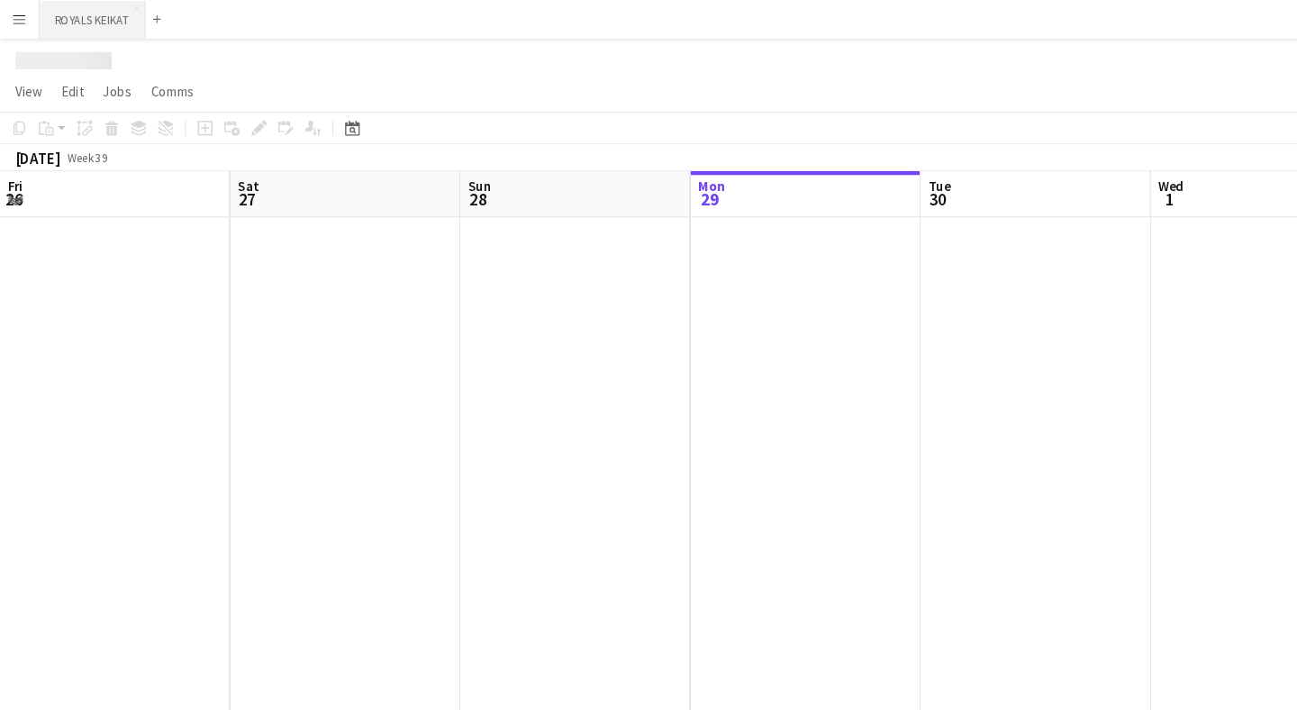
scroll to position [0, 431]
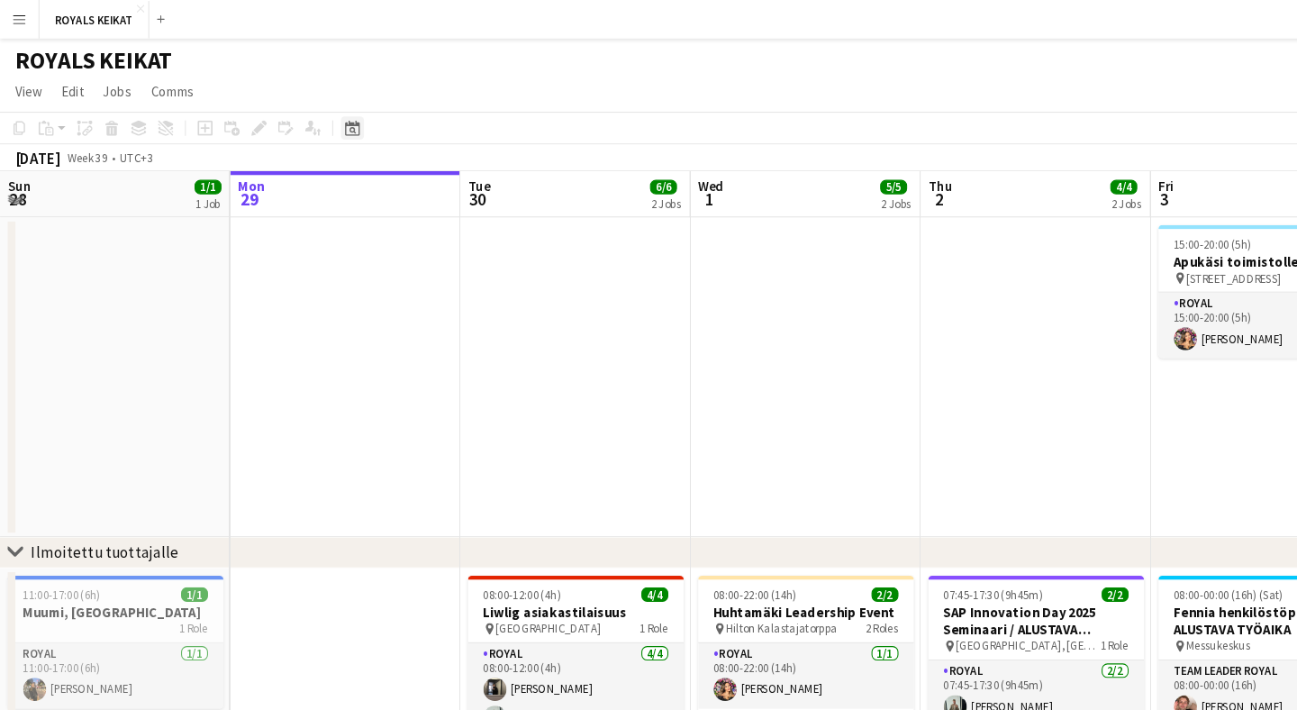
click at [331, 118] on icon "Date picker" at bounding box center [329, 120] width 14 height 14
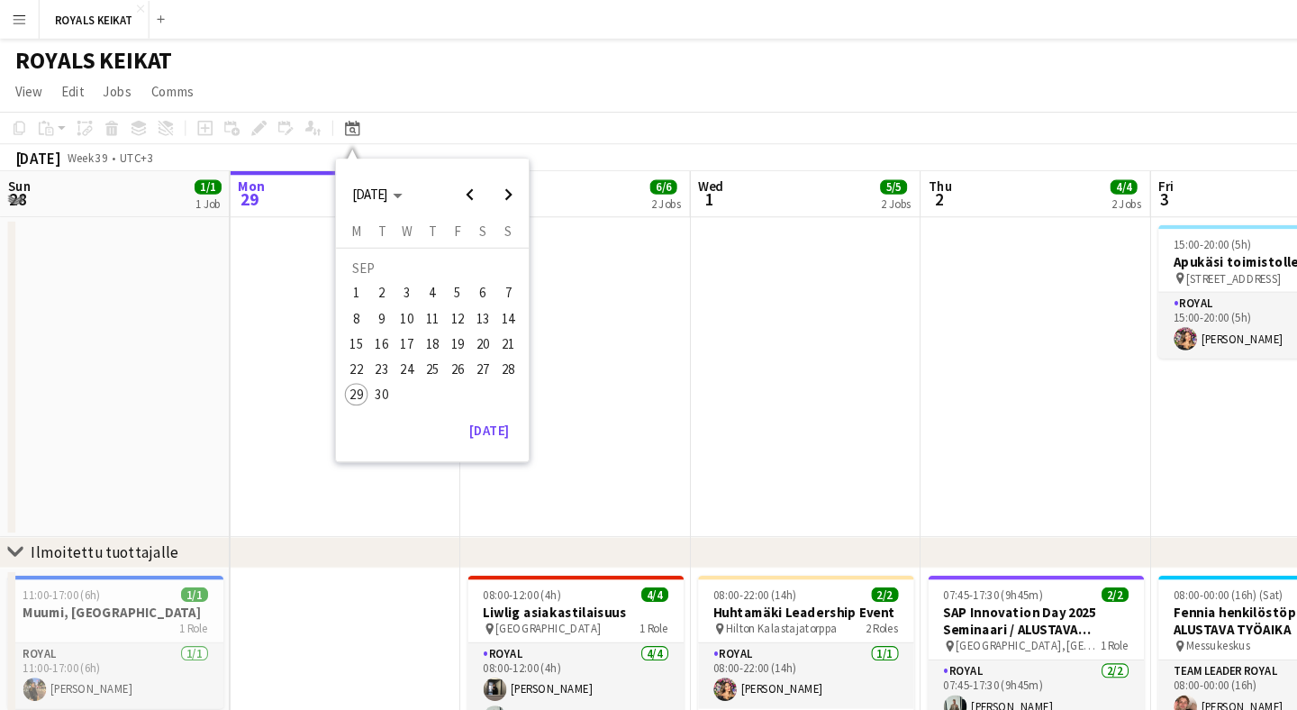
click at [359, 297] on span "9" at bounding box center [358, 298] width 22 height 22
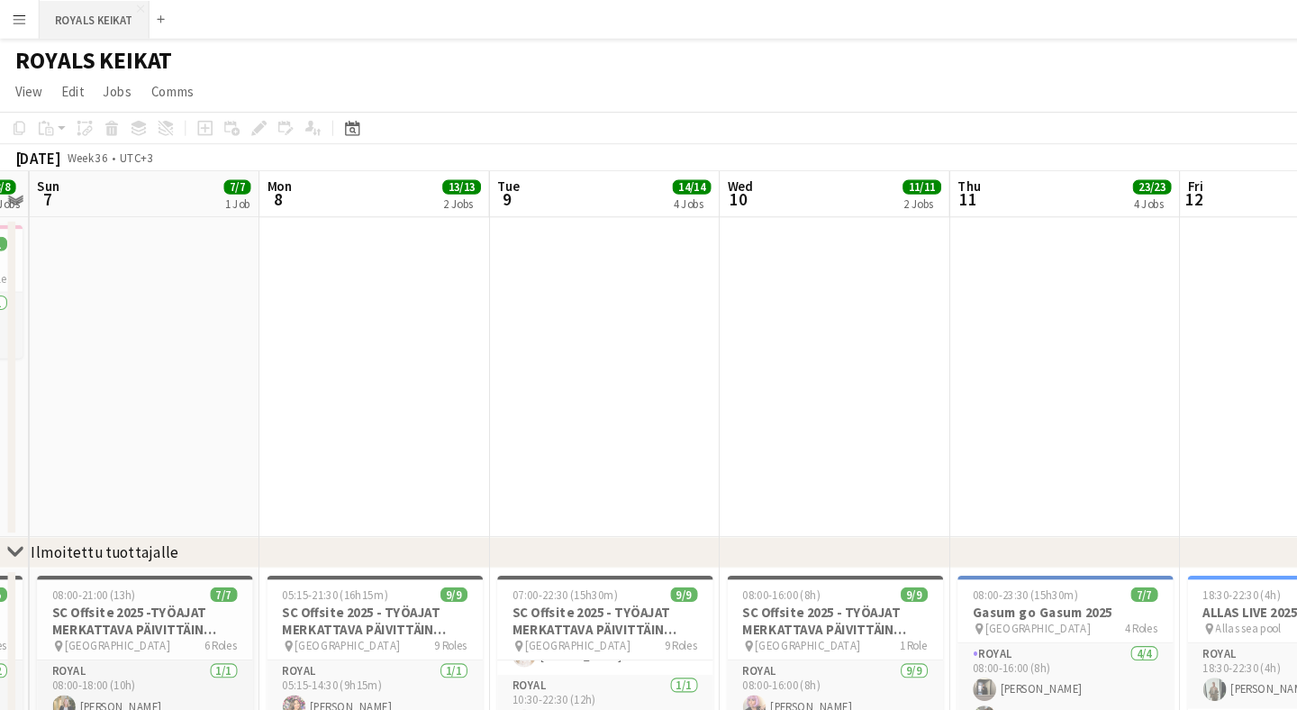
scroll to position [0, 0]
click at [108, 21] on button "ROYALS KEIKAT Close" at bounding box center [88, 18] width 103 height 35
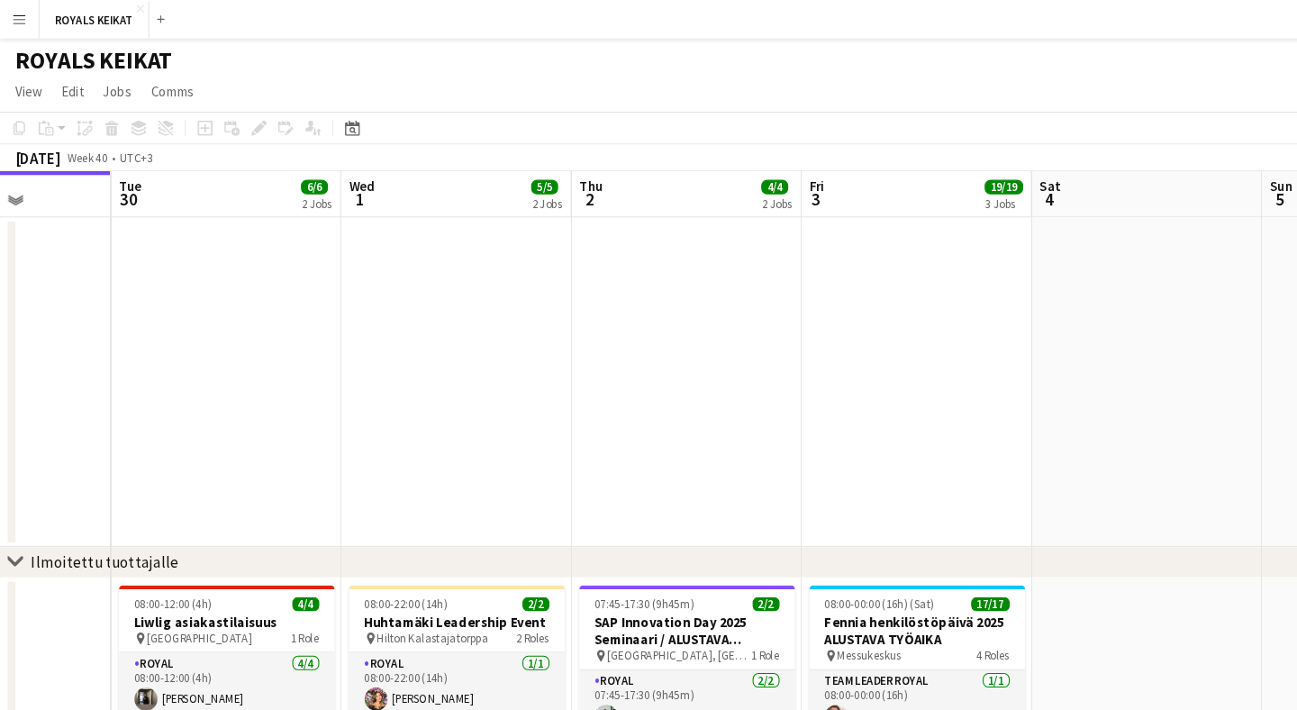
scroll to position [0, 516]
